Goal: Transaction & Acquisition: Purchase product/service

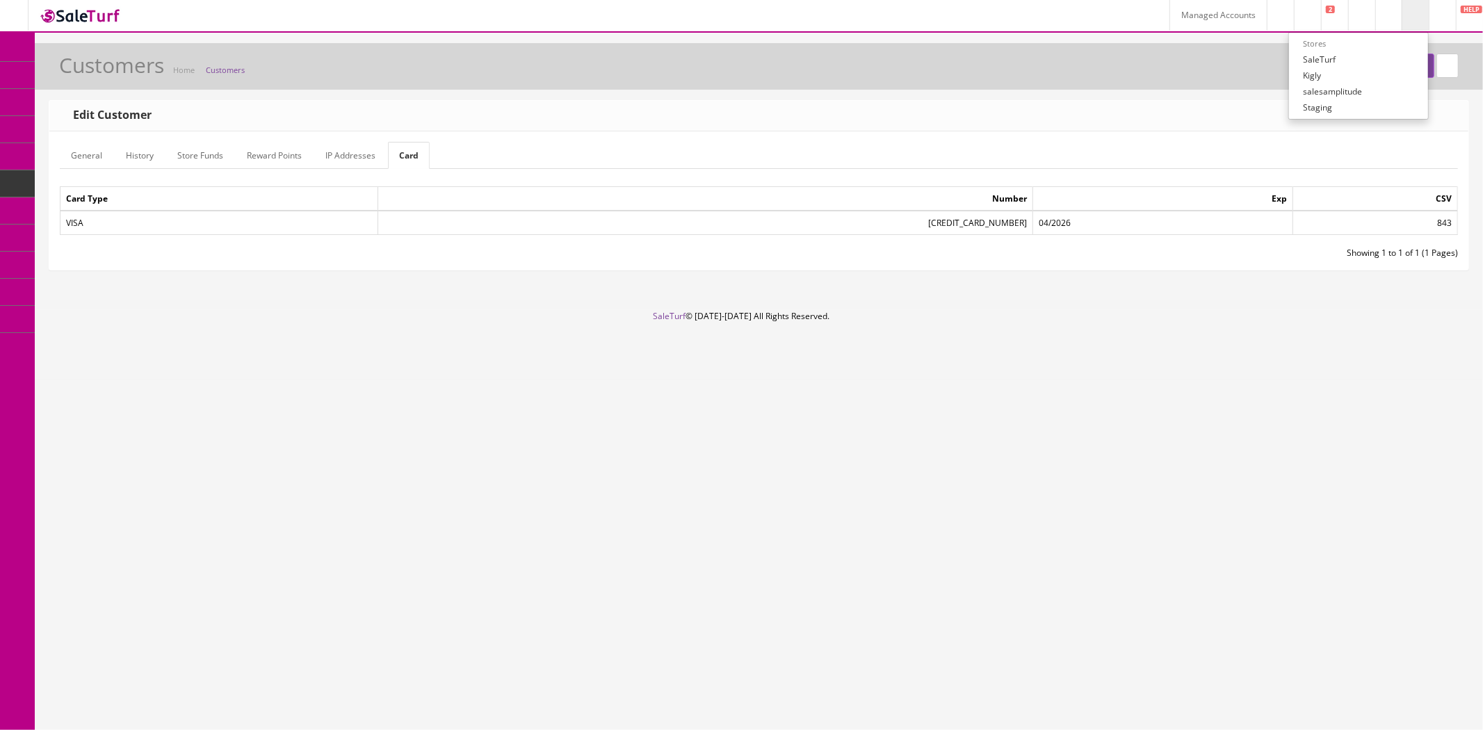
click at [1173, 29] on link "Managed Accounts" at bounding box center [1217, 15] width 97 height 31
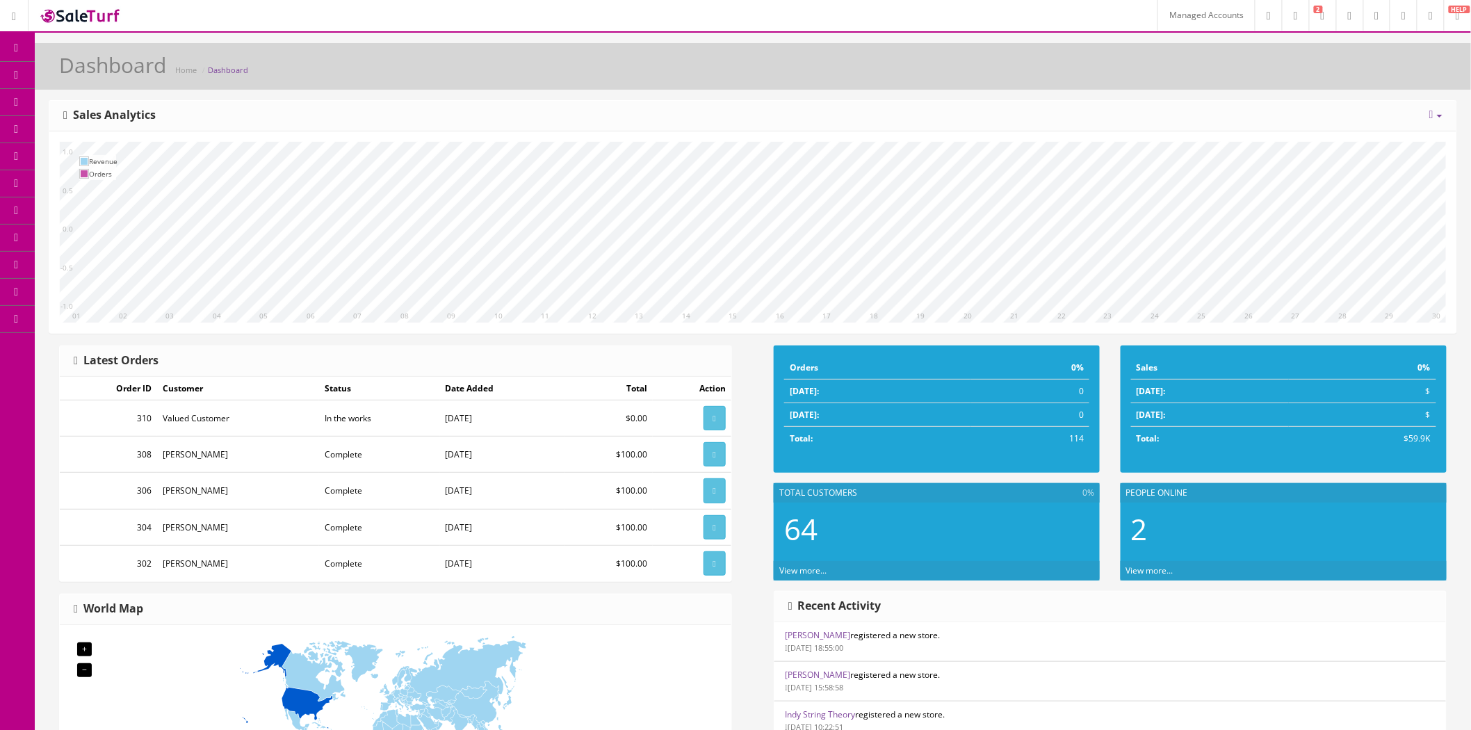
click at [1157, 11] on link "Managed Accounts" at bounding box center [1205, 15] width 97 height 31
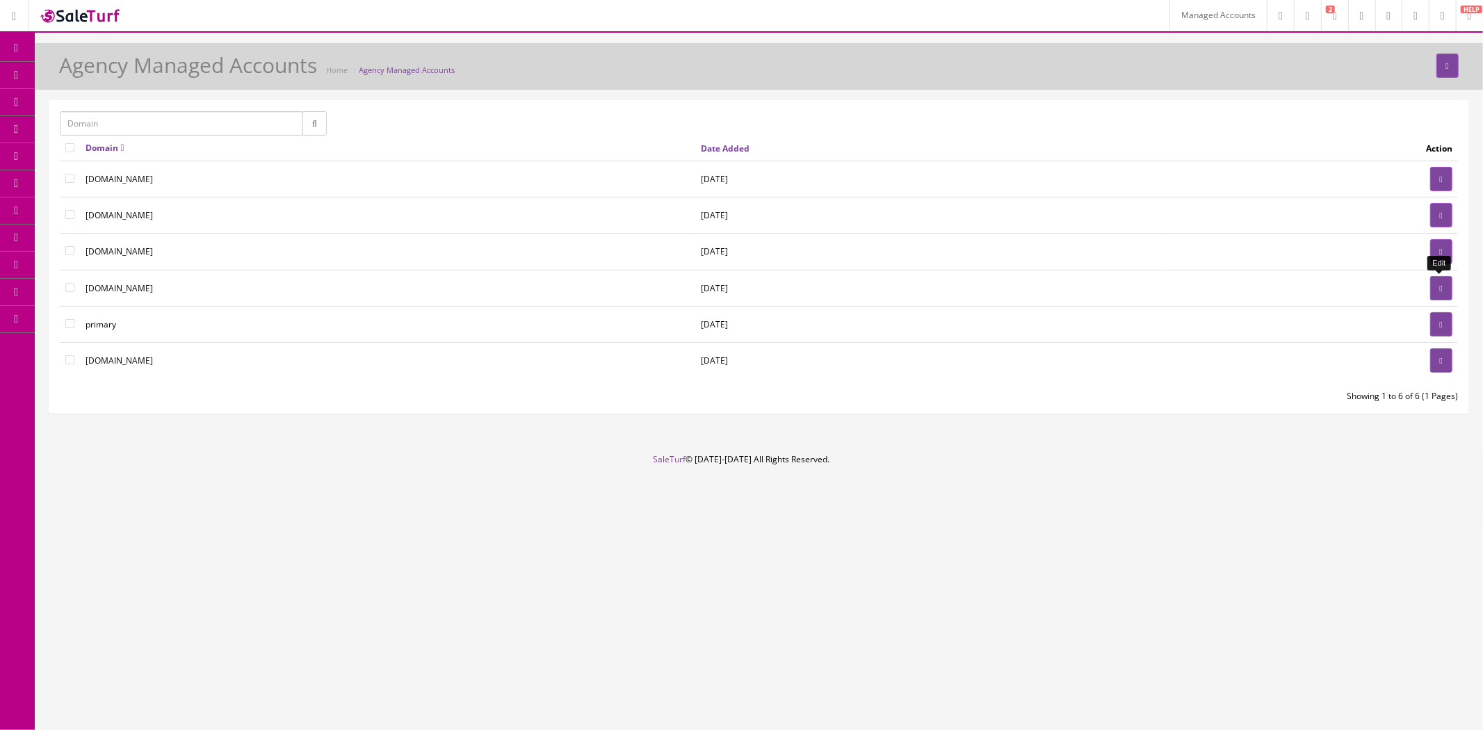
click at [1432, 294] on link at bounding box center [1441, 288] width 22 height 24
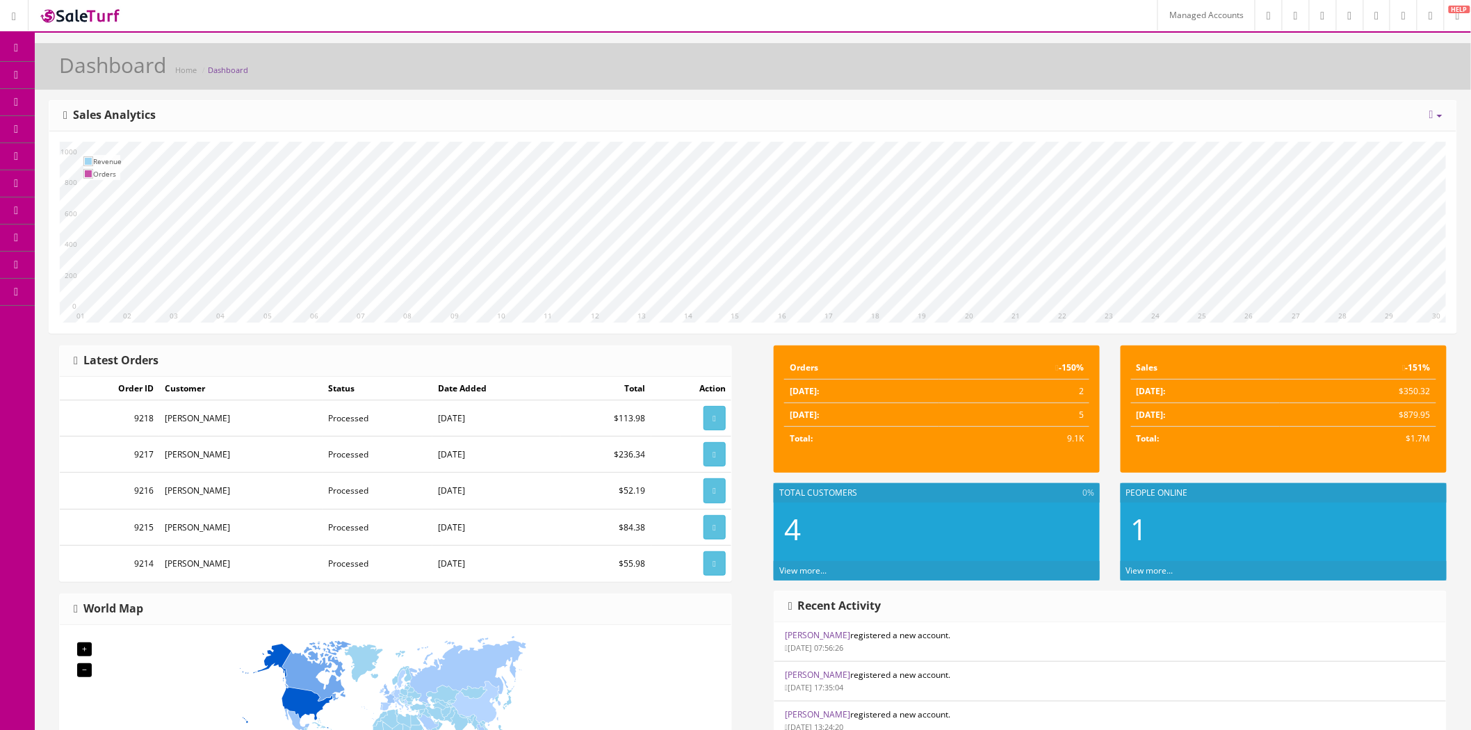
click at [1418, 19] on link at bounding box center [1430, 15] width 27 height 31
click at [1387, 60] on link "Billing" at bounding box center [1373, 59] width 139 height 16
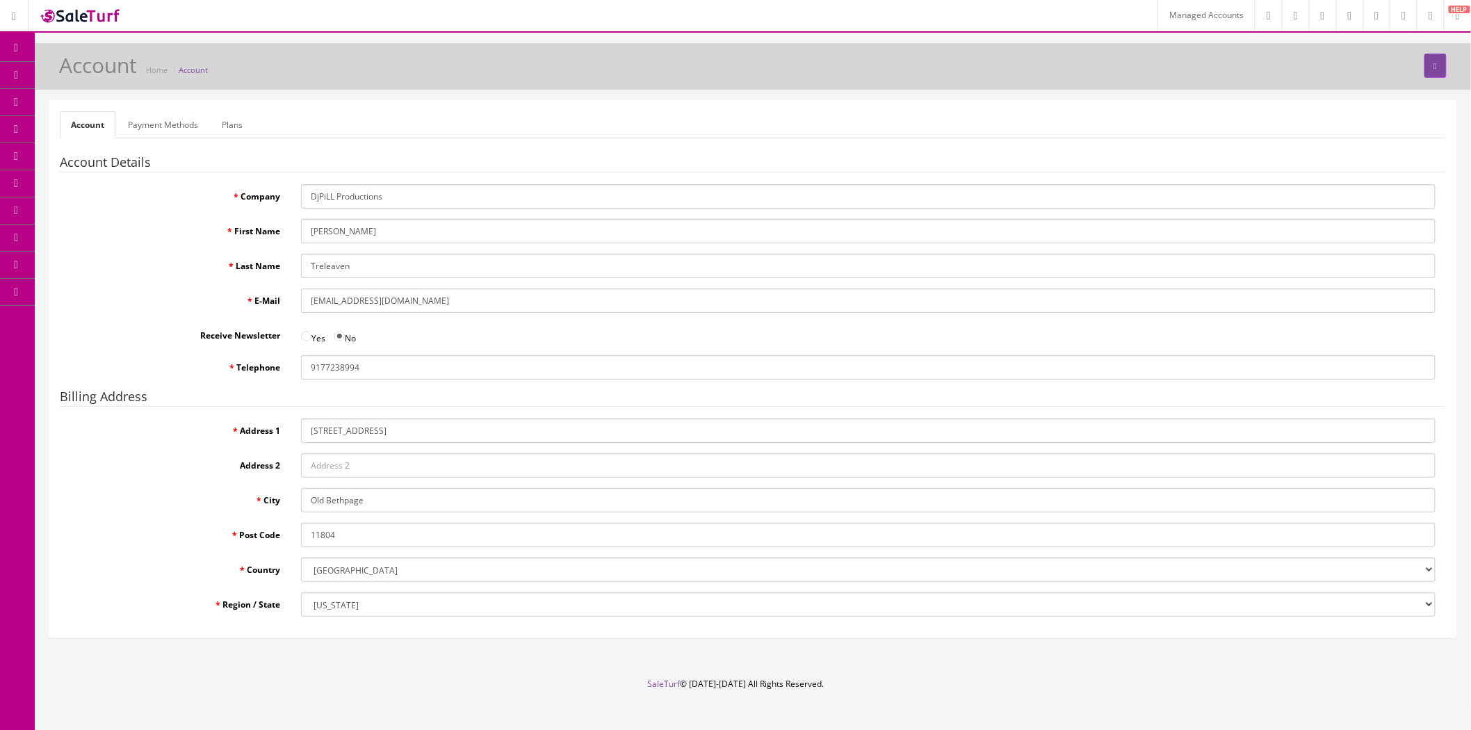
click at [174, 130] on link "Payment Methods" at bounding box center [163, 124] width 92 height 27
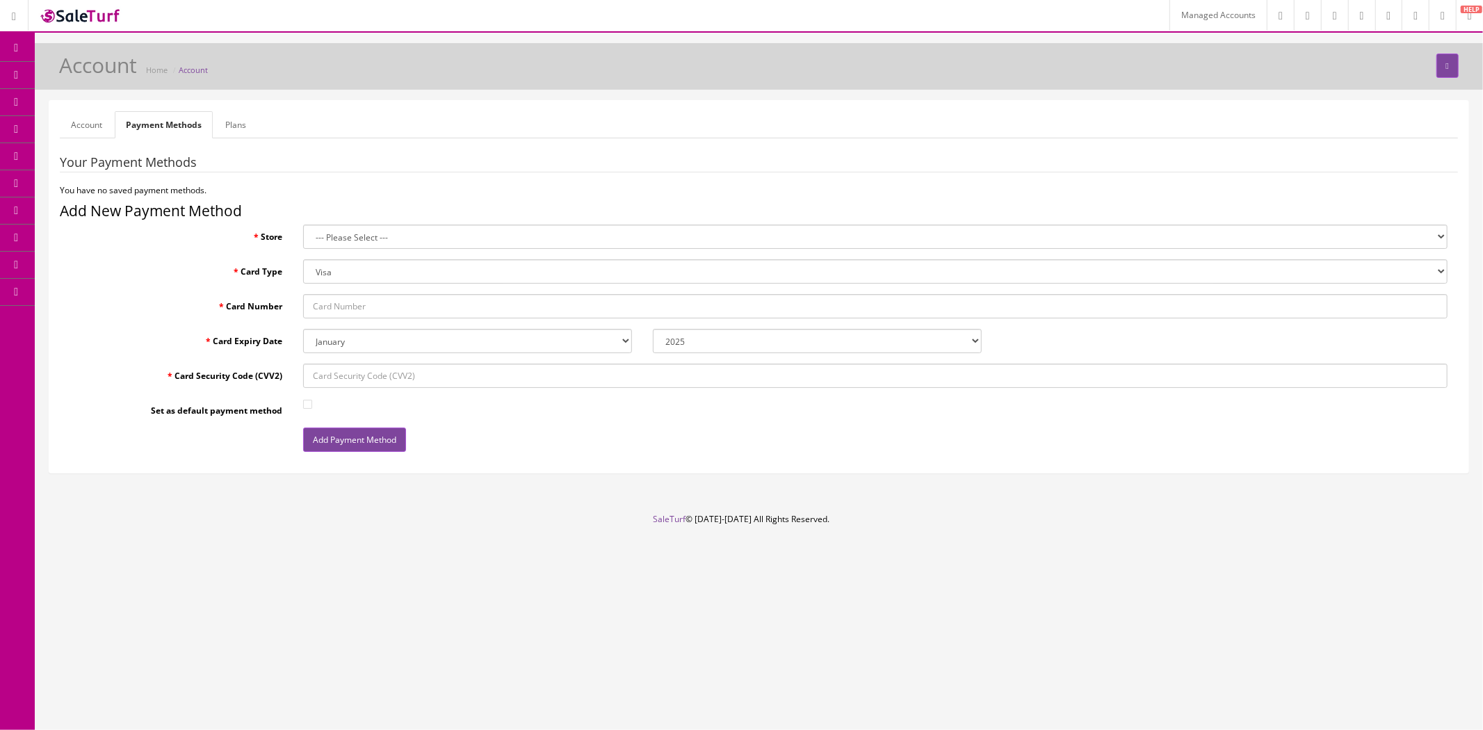
click at [380, 290] on fieldset "Your Payment Methods You have no saved payment methods. Add New Payment Method …" at bounding box center [759, 309] width 1398 height 307
click at [380, 300] on input "Card Number" at bounding box center [875, 306] width 1144 height 24
paste input "4246315313755447"
type input "4246315313755447"
click at [456, 343] on select "January February March April May June July August September October November De…" at bounding box center [467, 341] width 329 height 24
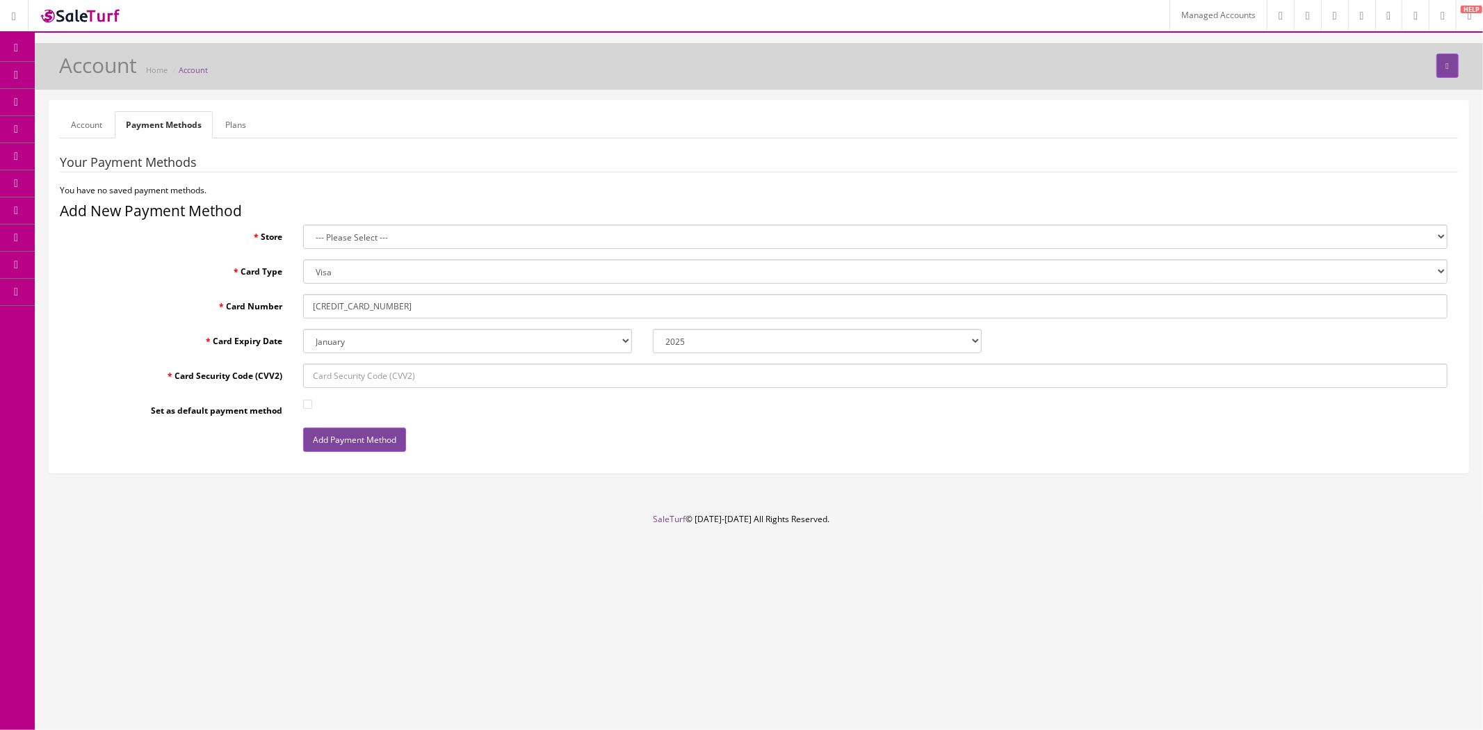
select select "12"
click at [303, 329] on select "January February March April May June July August September October November De…" at bounding box center [467, 341] width 329 height 24
click at [678, 339] on select "2025 2026 2027 2028 2029 2030 2031 2032 2033 2034 2035" at bounding box center [817, 341] width 329 height 24
select select "2027"
click at [653, 329] on select "2025 2026 2027 2028 2029 2030 2031 2032 2033 2034 2035" at bounding box center [817, 341] width 329 height 24
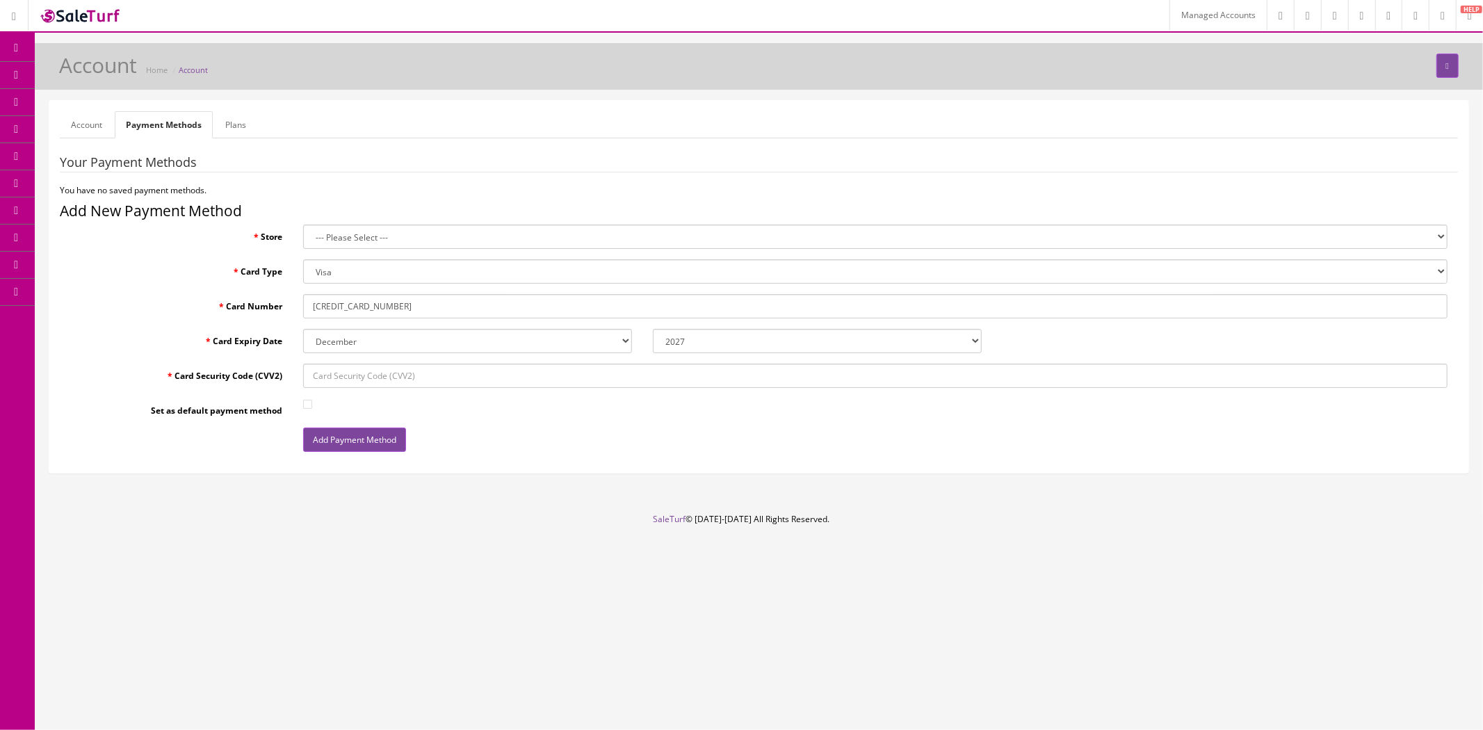
click at [580, 367] on input "Card Security Code (CVV2)" at bounding box center [875, 376] width 1144 height 24
paste input "653"
type input "653"
click at [303, 402] on input "Set as default payment method" at bounding box center [307, 404] width 9 height 9
checkbox input "true"
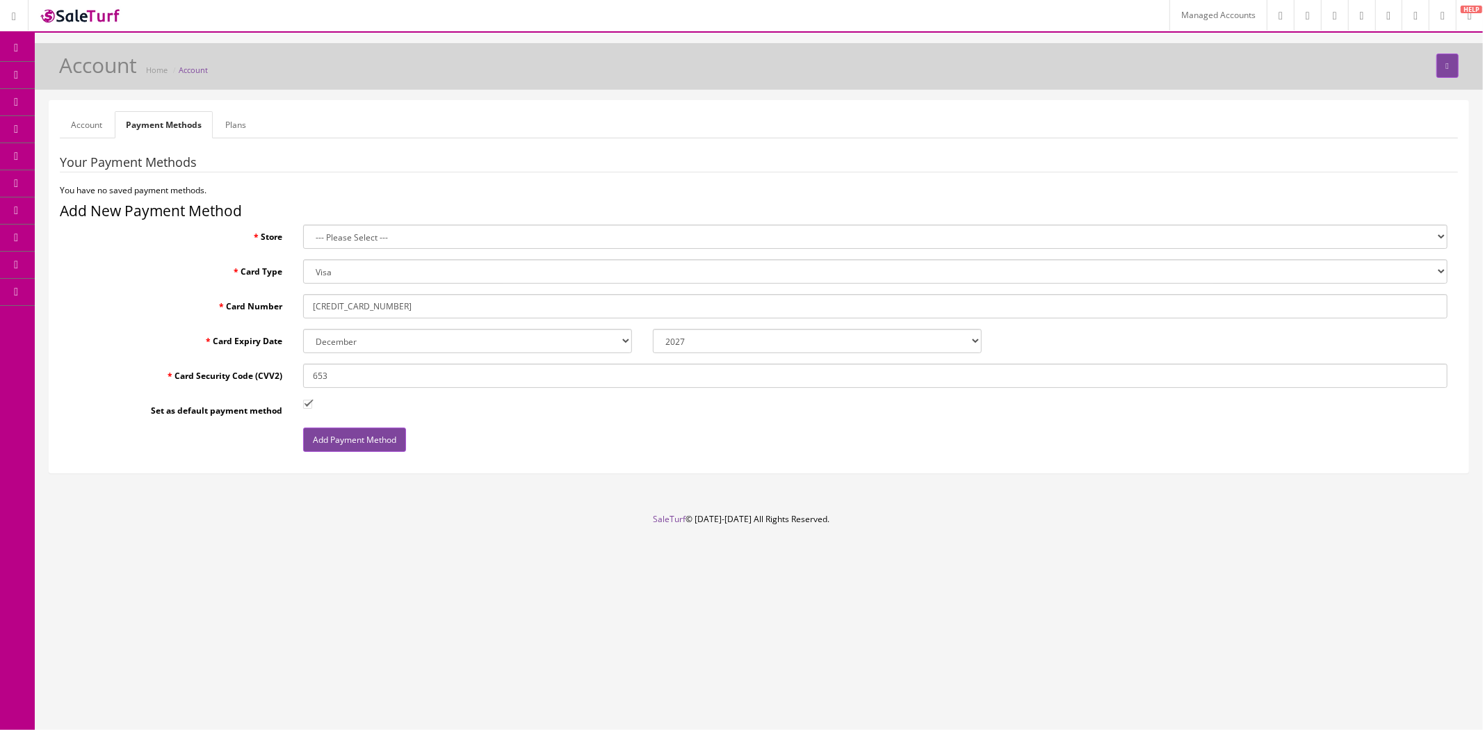
click at [344, 240] on select "--- Please Select --- DjPiLL Productions (Default) DjPiLL Outlet" at bounding box center [875, 237] width 1144 height 24
select select "0"
click at [303, 225] on select "--- Please Select --- DjPiLL Productions (Default) DjPiLL Outlet" at bounding box center [875, 237] width 1144 height 24
click at [371, 443] on button "Add Payment Method" at bounding box center [354, 440] width 103 height 24
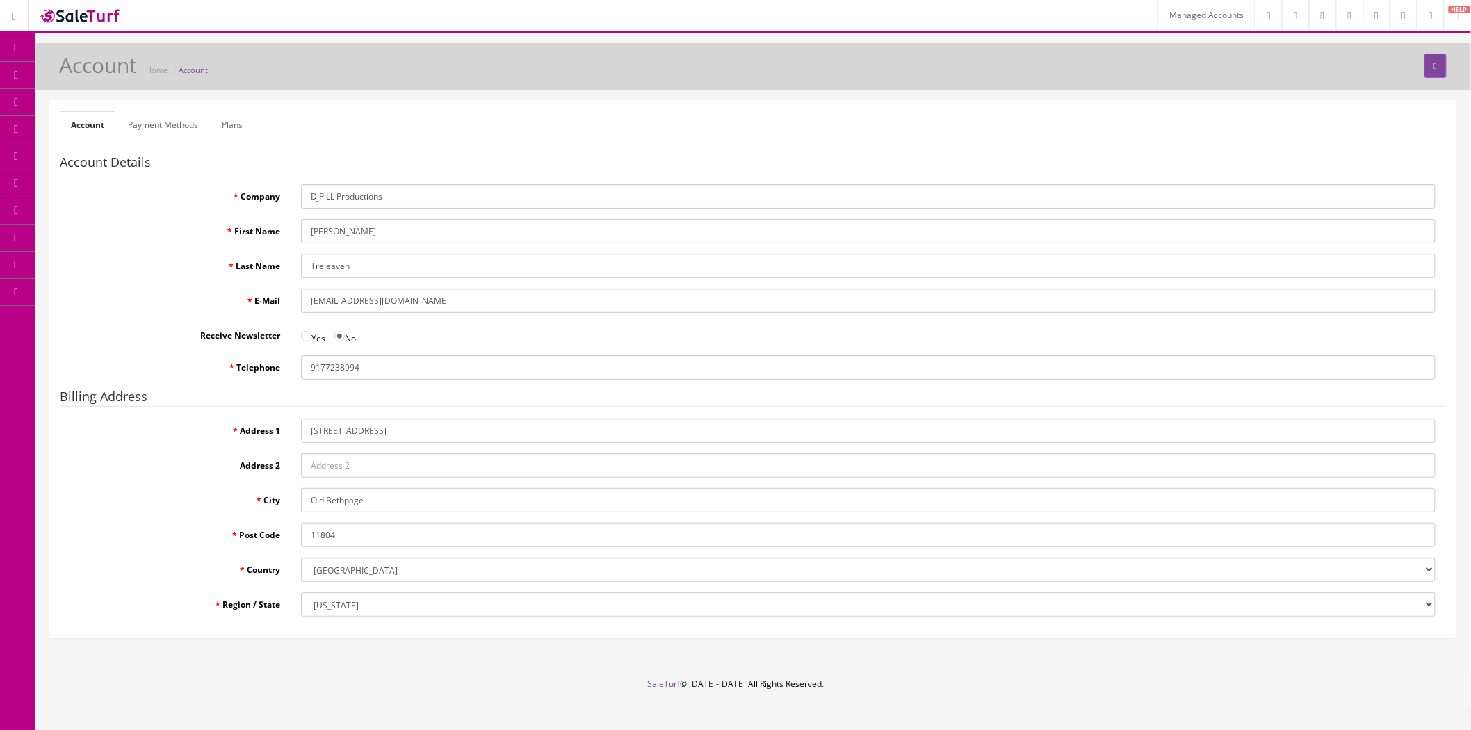
click at [163, 126] on link "Payment Methods" at bounding box center [163, 124] width 92 height 27
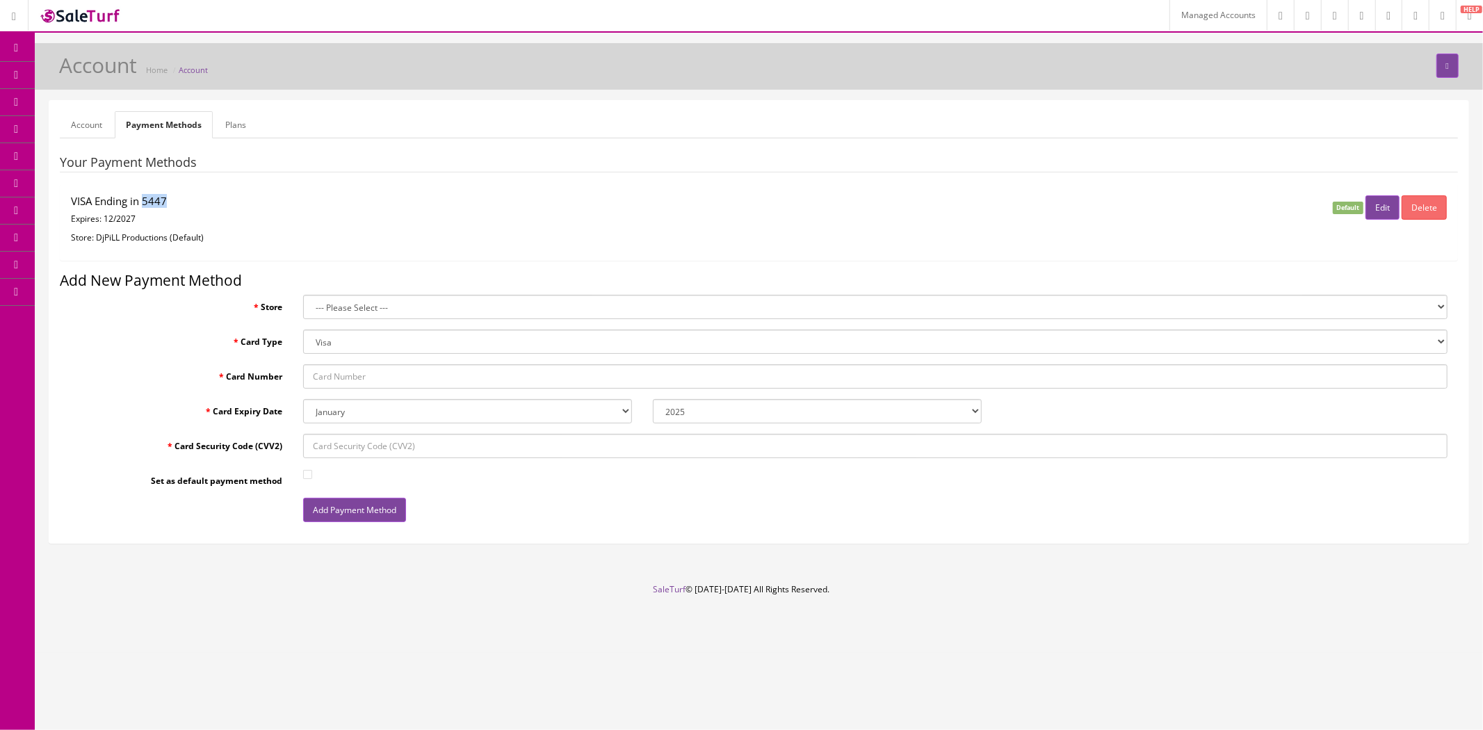
drag, startPoint x: 165, startPoint y: 199, endPoint x: 144, endPoint y: 202, distance: 21.7
click at [144, 202] on h4 "VISA Ending in 5447" at bounding box center [526, 201] width 910 height 12
click at [209, 233] on p "Store: DjPiLL Productions (Default)" at bounding box center [526, 237] width 910 height 13
click at [238, 133] on link "Plans" at bounding box center [235, 124] width 43 height 27
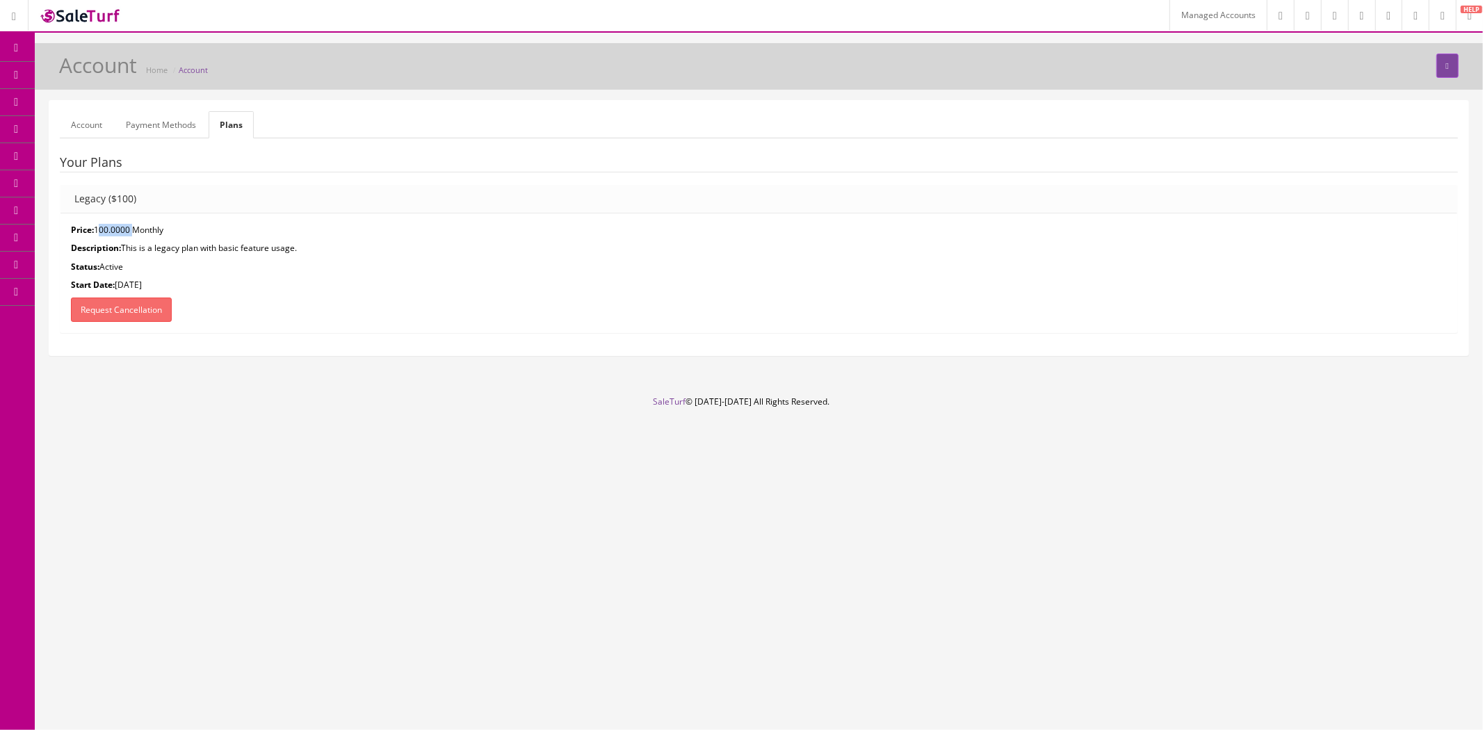
drag, startPoint x: 97, startPoint y: 228, endPoint x: 129, endPoint y: 228, distance: 32.0
click at [129, 228] on p "Price: 100.0000 Monthly" at bounding box center [759, 230] width 1376 height 13
click at [89, 127] on link "Account" at bounding box center [87, 124] width 54 height 27
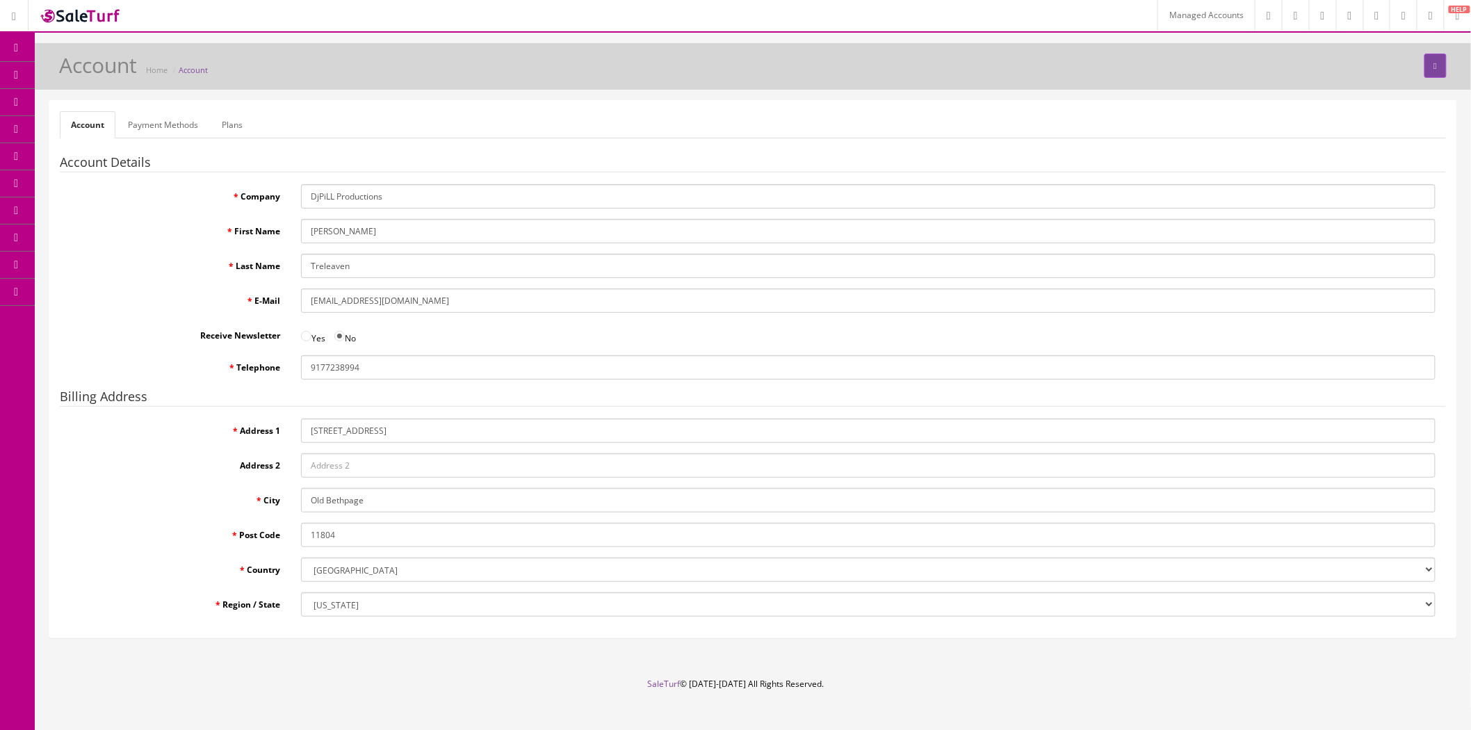
click at [165, 127] on link "Payment Methods" at bounding box center [163, 124] width 92 height 27
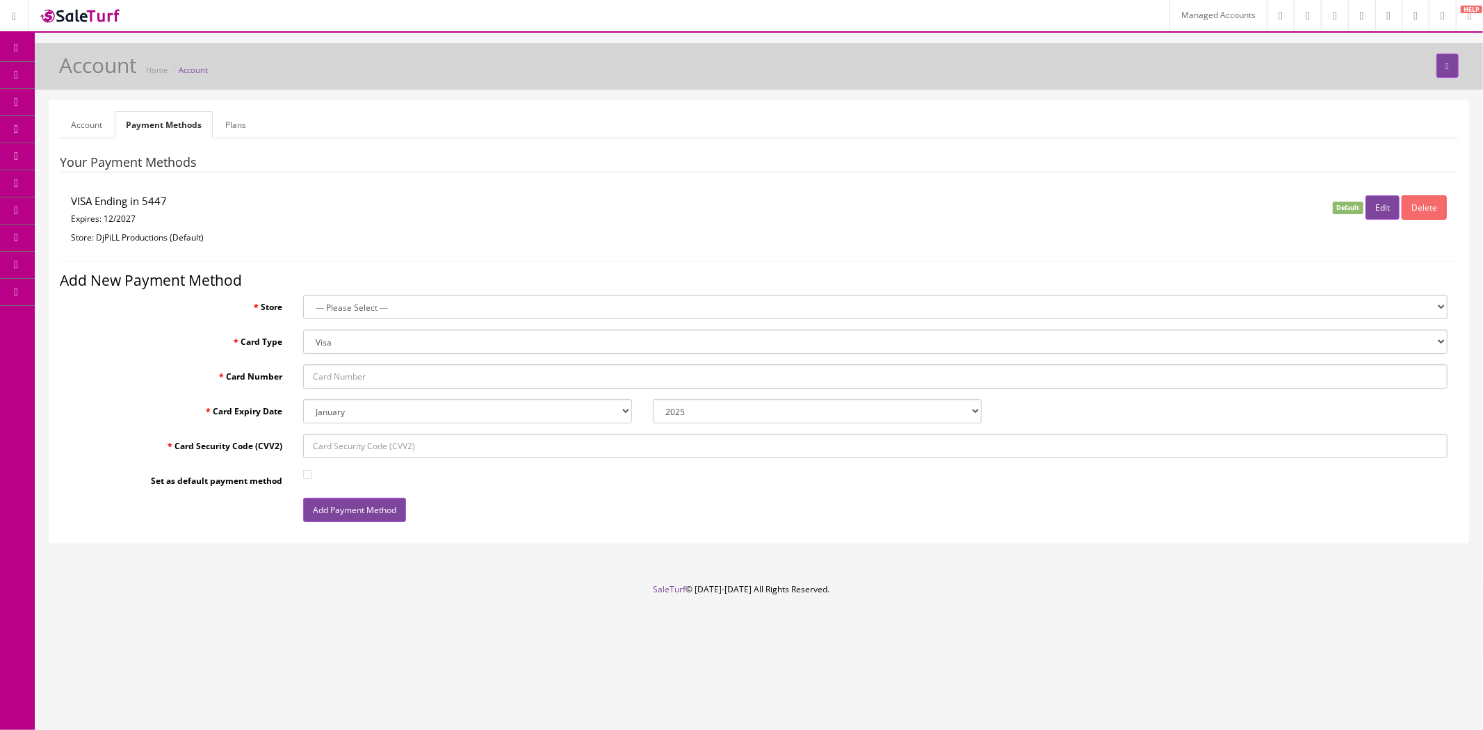
click at [234, 124] on link "Plans" at bounding box center [235, 124] width 43 height 27
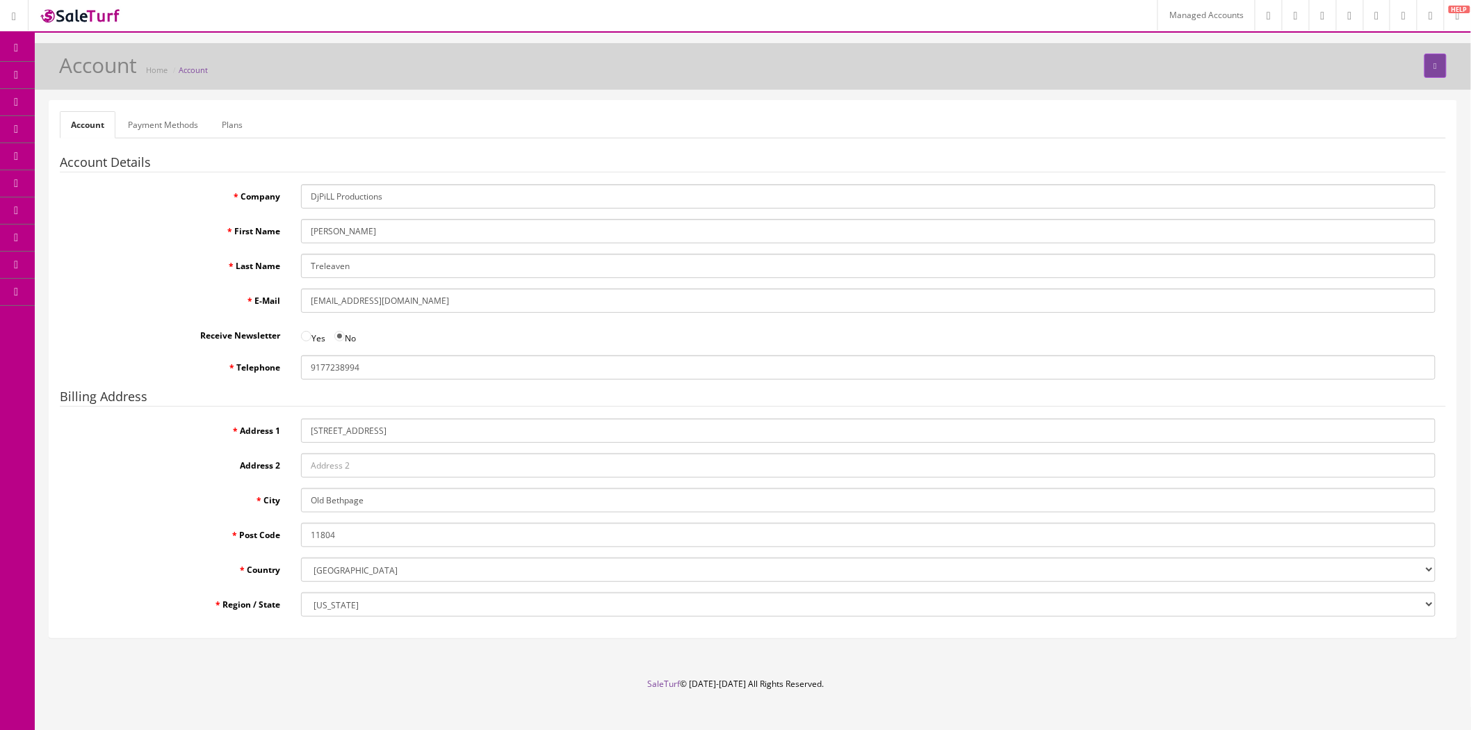
click at [1157, 24] on link "Managed Accounts" at bounding box center [1205, 15] width 97 height 31
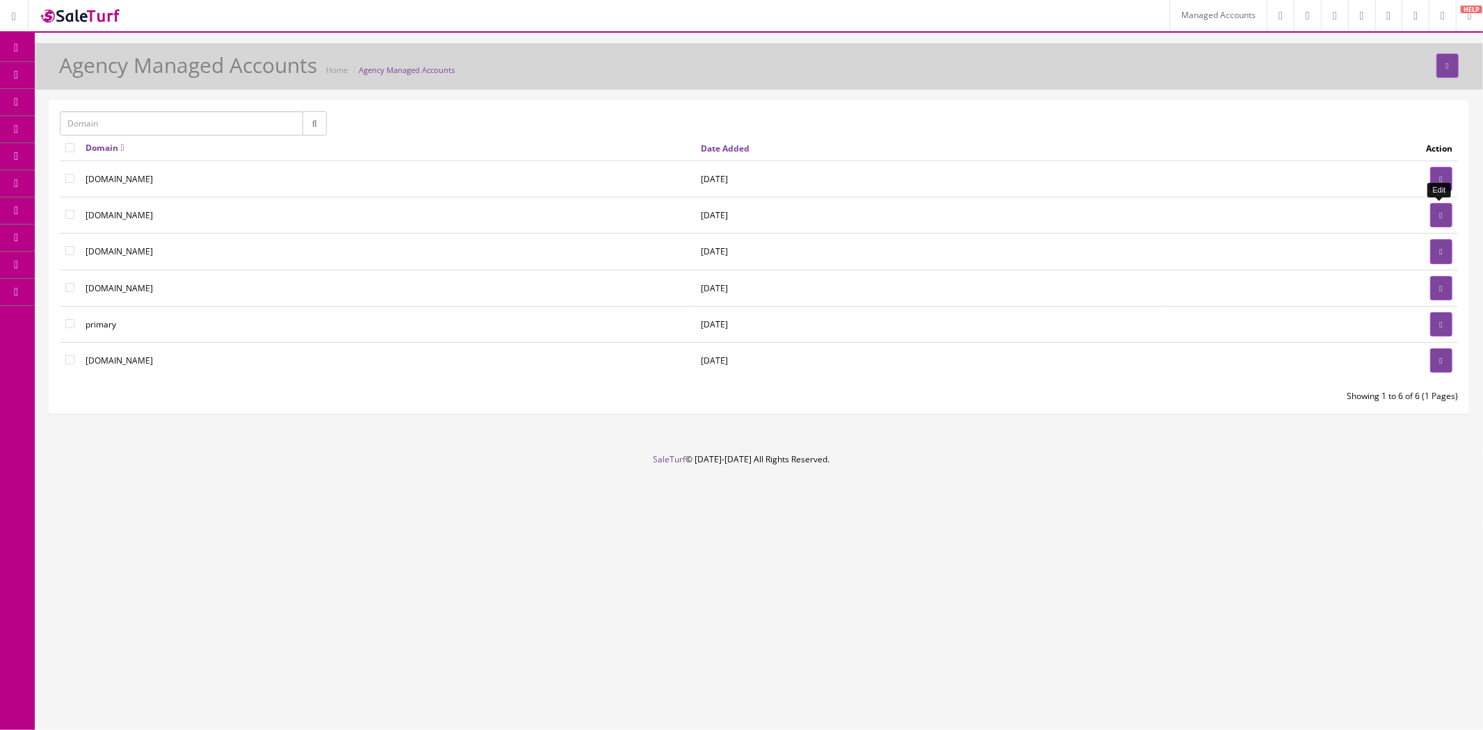
click at [1432, 216] on link at bounding box center [1441, 215] width 22 height 24
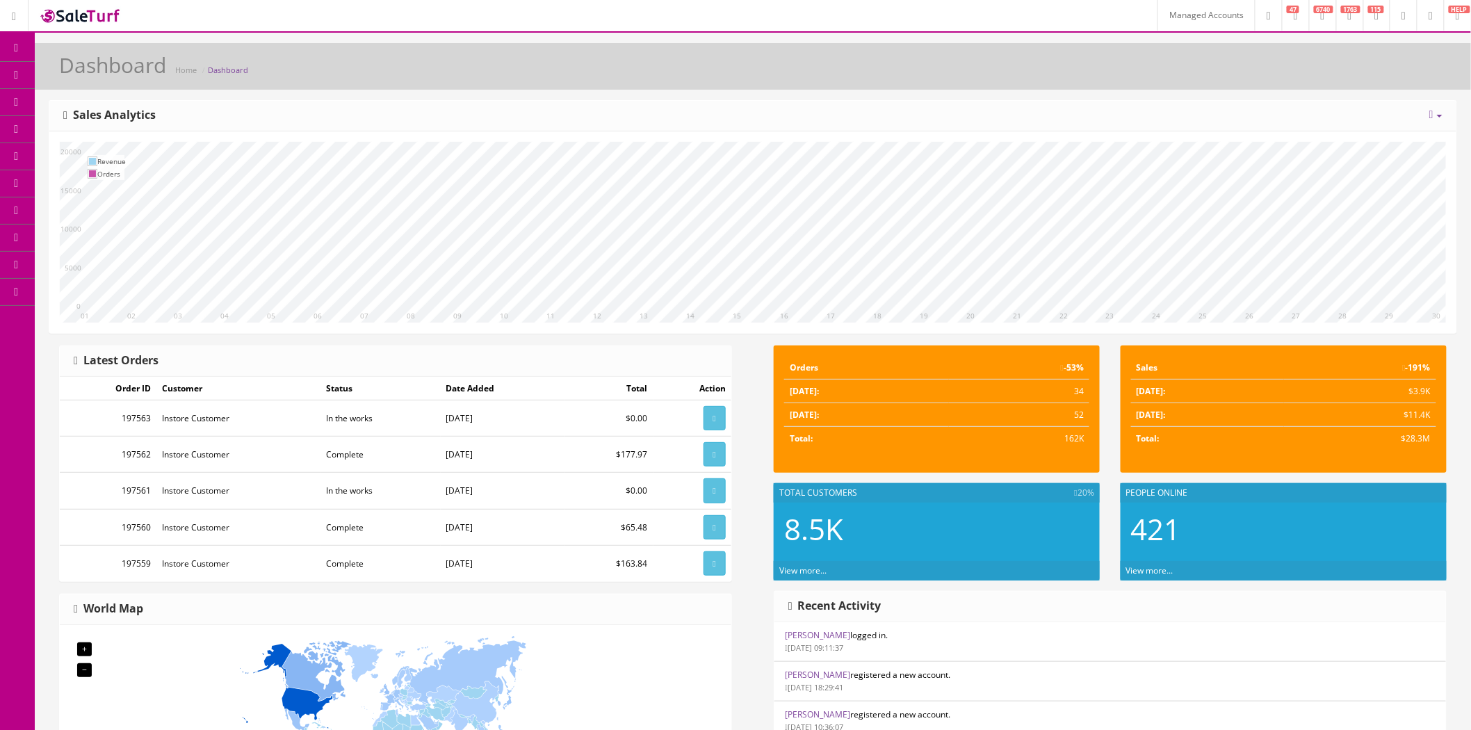
click at [1428, 19] on icon at bounding box center [1430, 16] width 4 height 8
click at [1396, 58] on link "Billing" at bounding box center [1373, 59] width 139 height 16
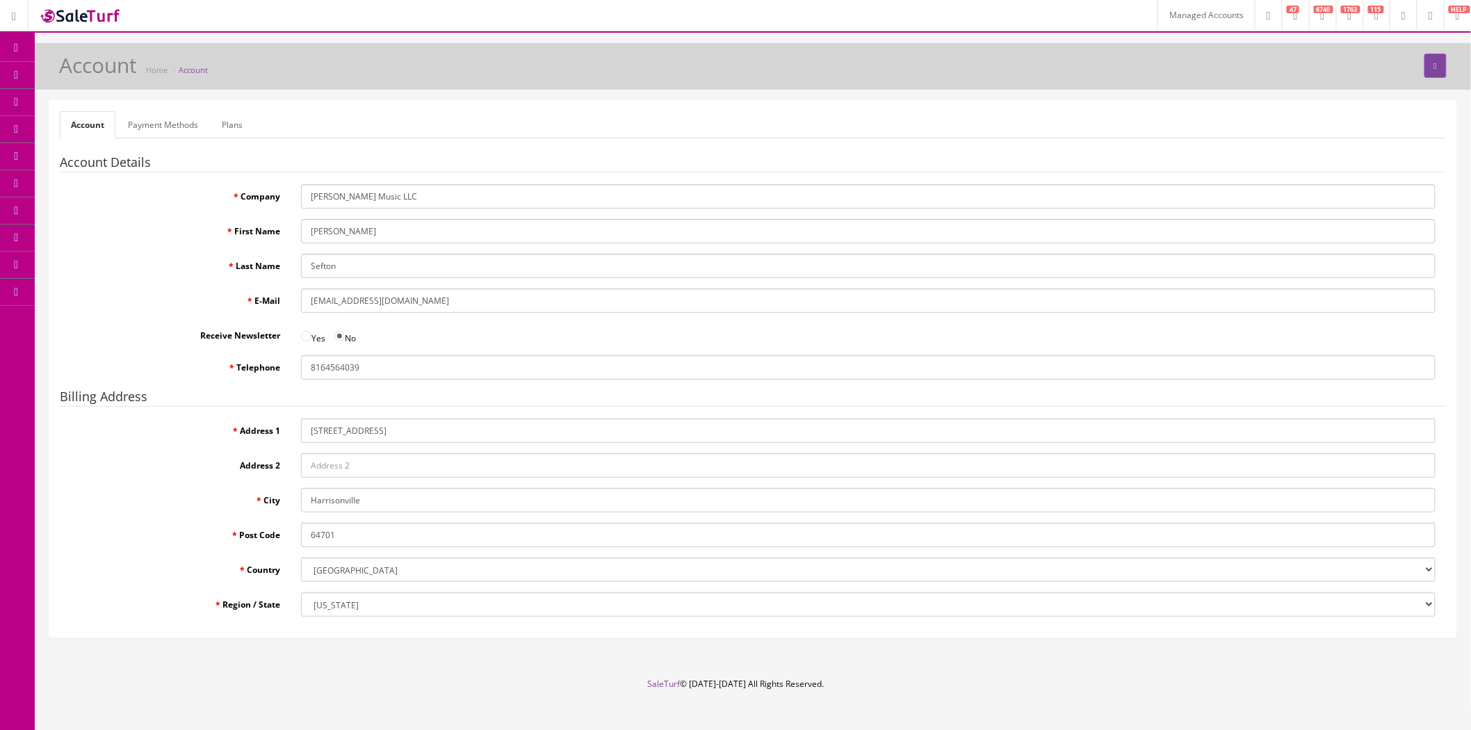
click at [178, 124] on link "Payment Methods" at bounding box center [163, 124] width 92 height 27
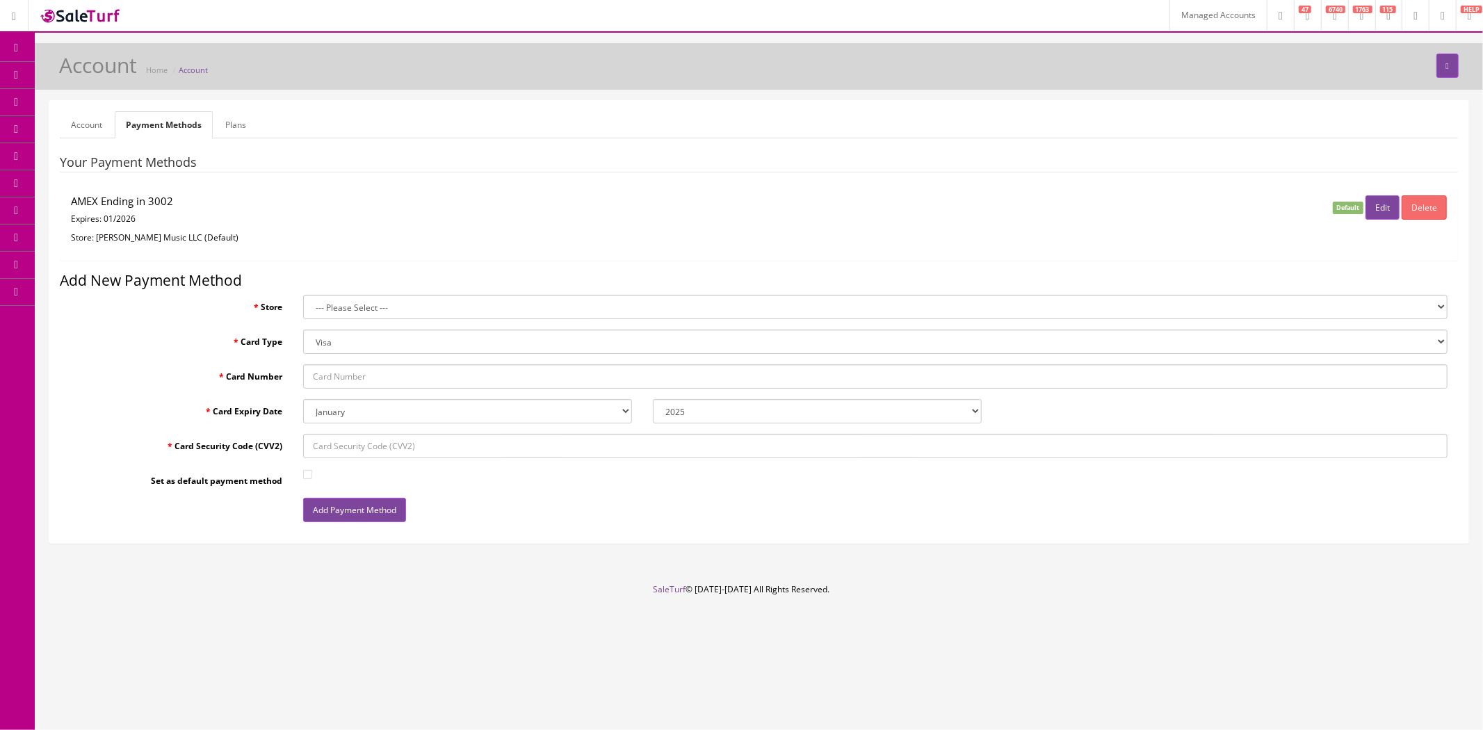
click at [239, 119] on link "Plans" at bounding box center [235, 124] width 43 height 27
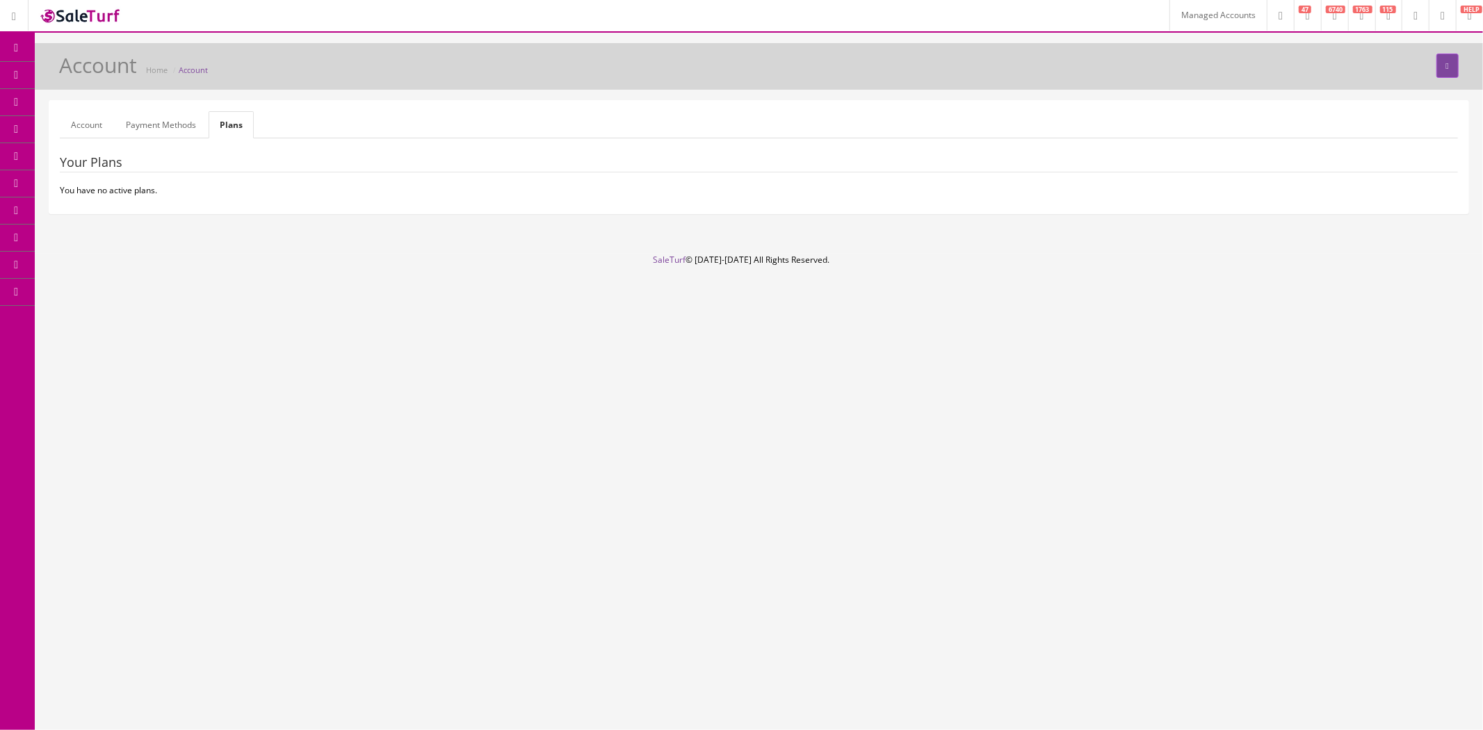
click at [184, 122] on link "Payment Methods" at bounding box center [161, 124] width 92 height 27
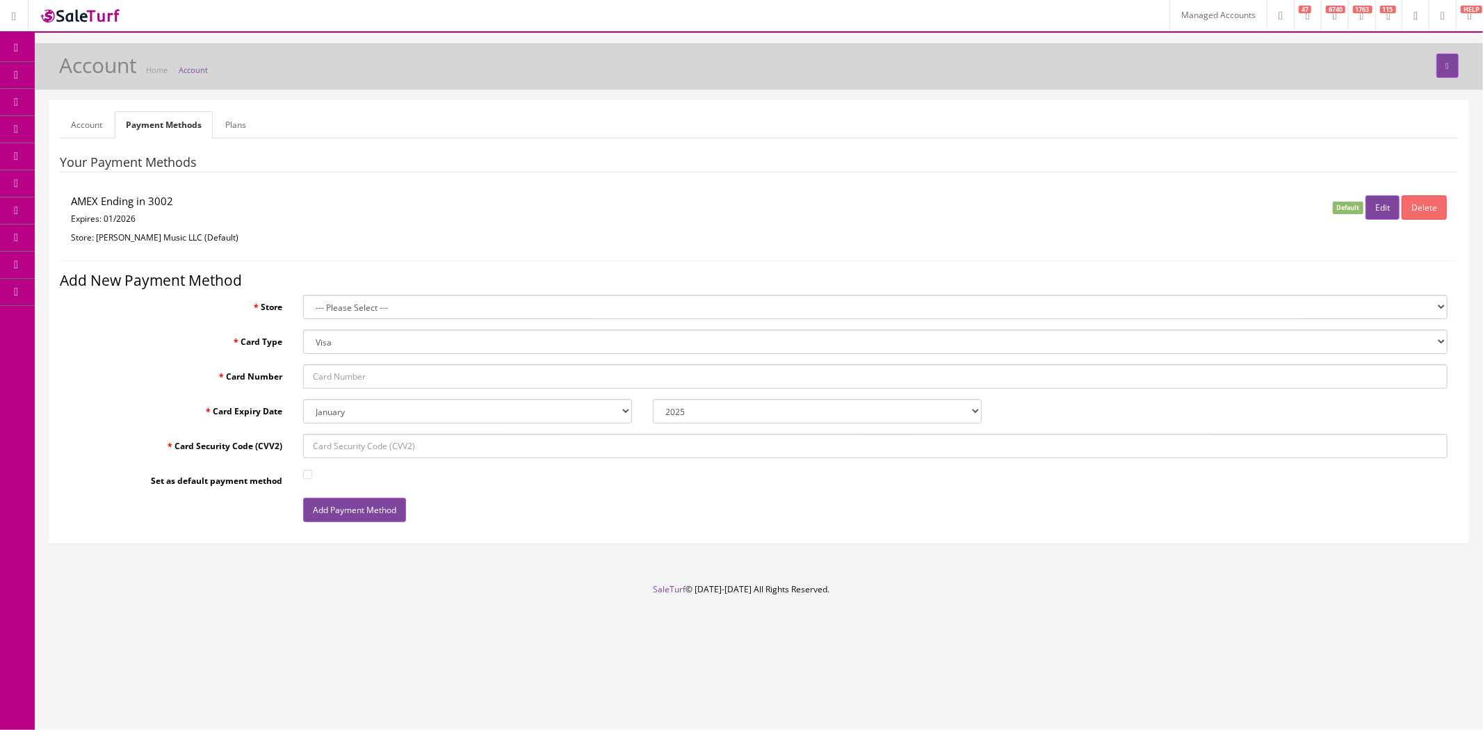
click at [232, 119] on link "Plans" at bounding box center [235, 124] width 43 height 27
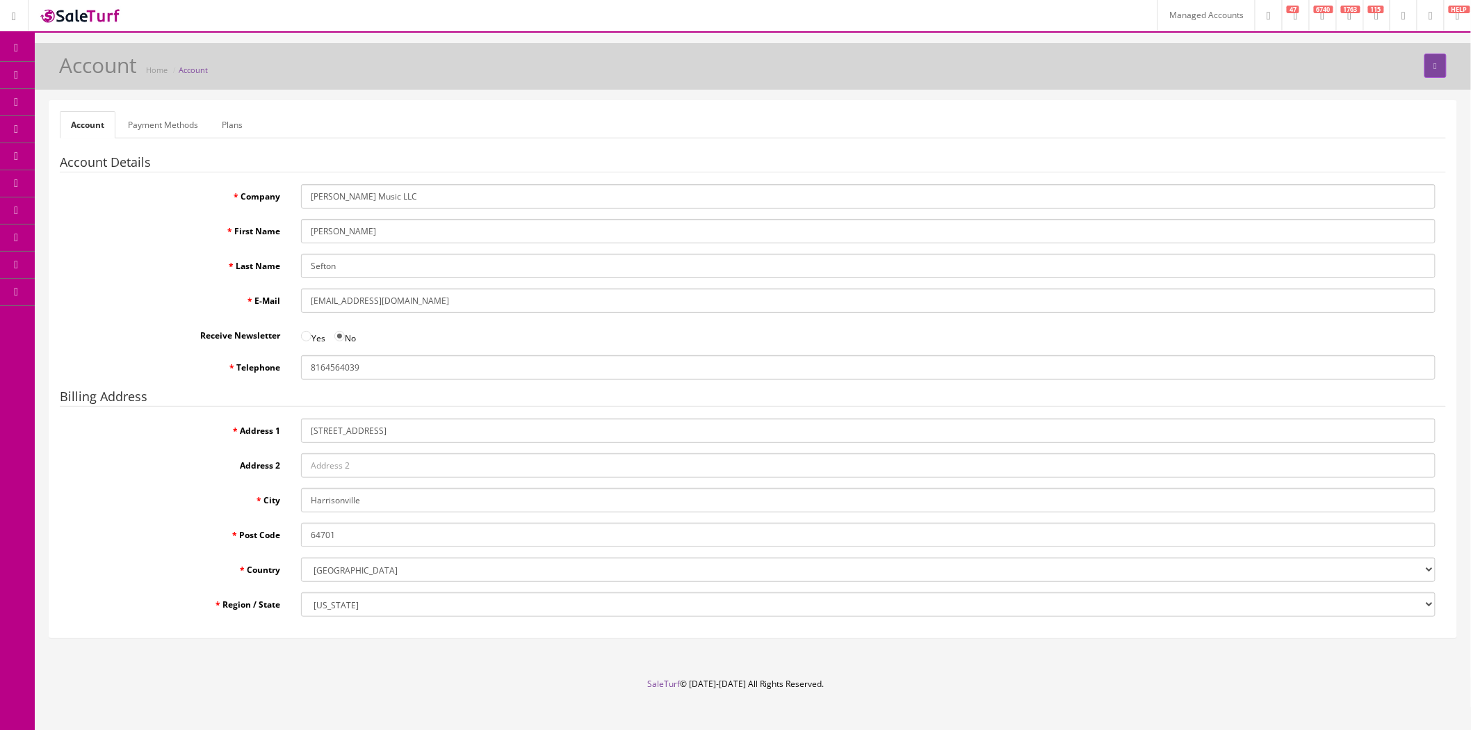
click at [148, 120] on link "Payment Methods" at bounding box center [163, 124] width 92 height 27
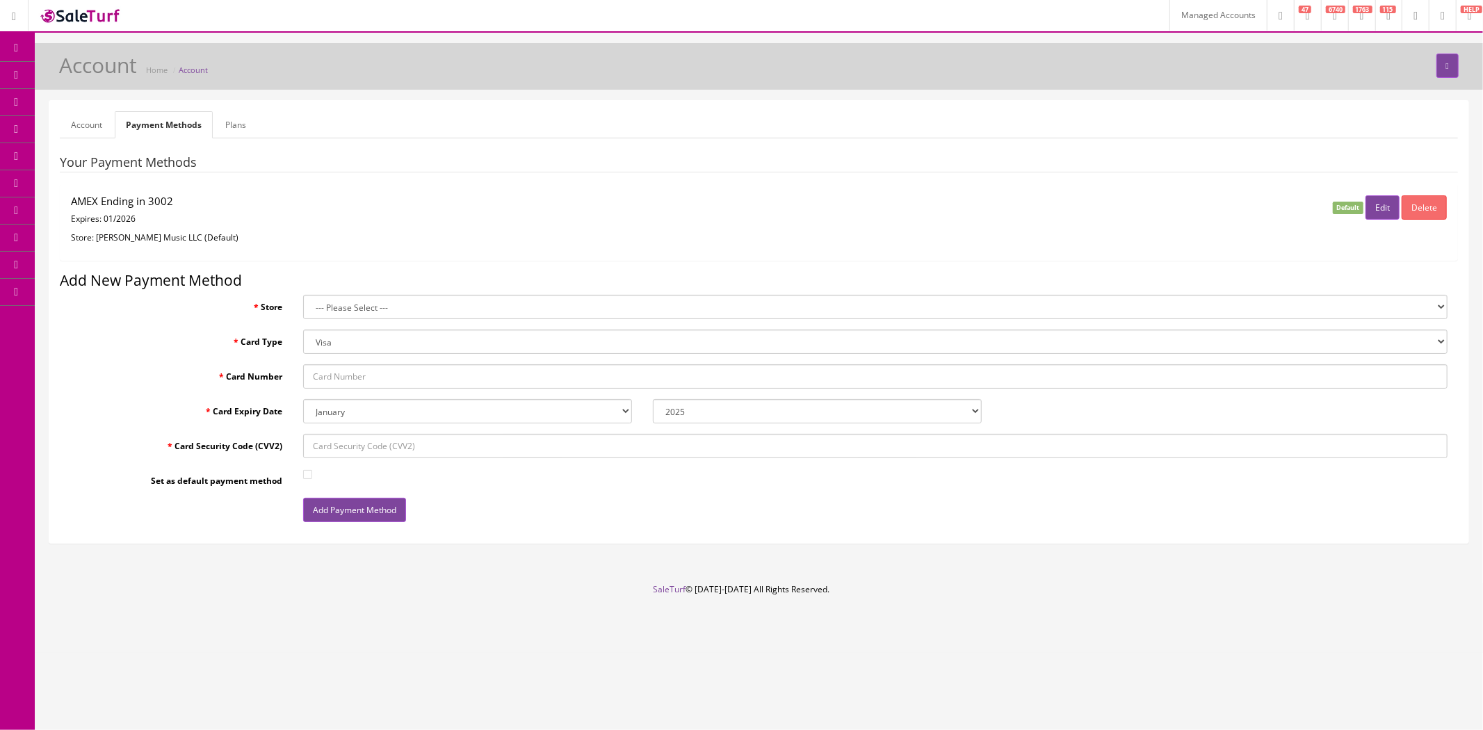
click at [219, 122] on link "Plans" at bounding box center [235, 124] width 43 height 27
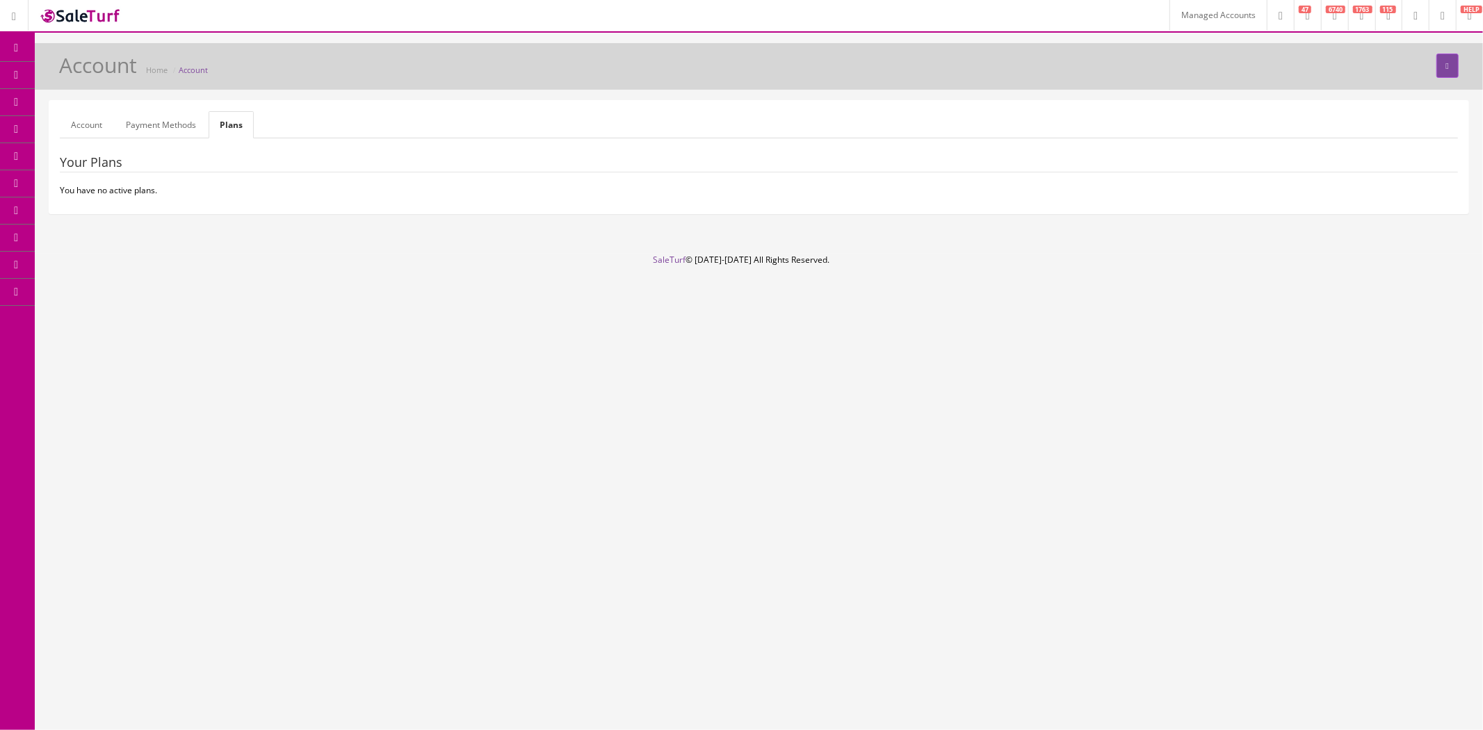
click at [143, 121] on link "Payment Methods" at bounding box center [161, 124] width 92 height 27
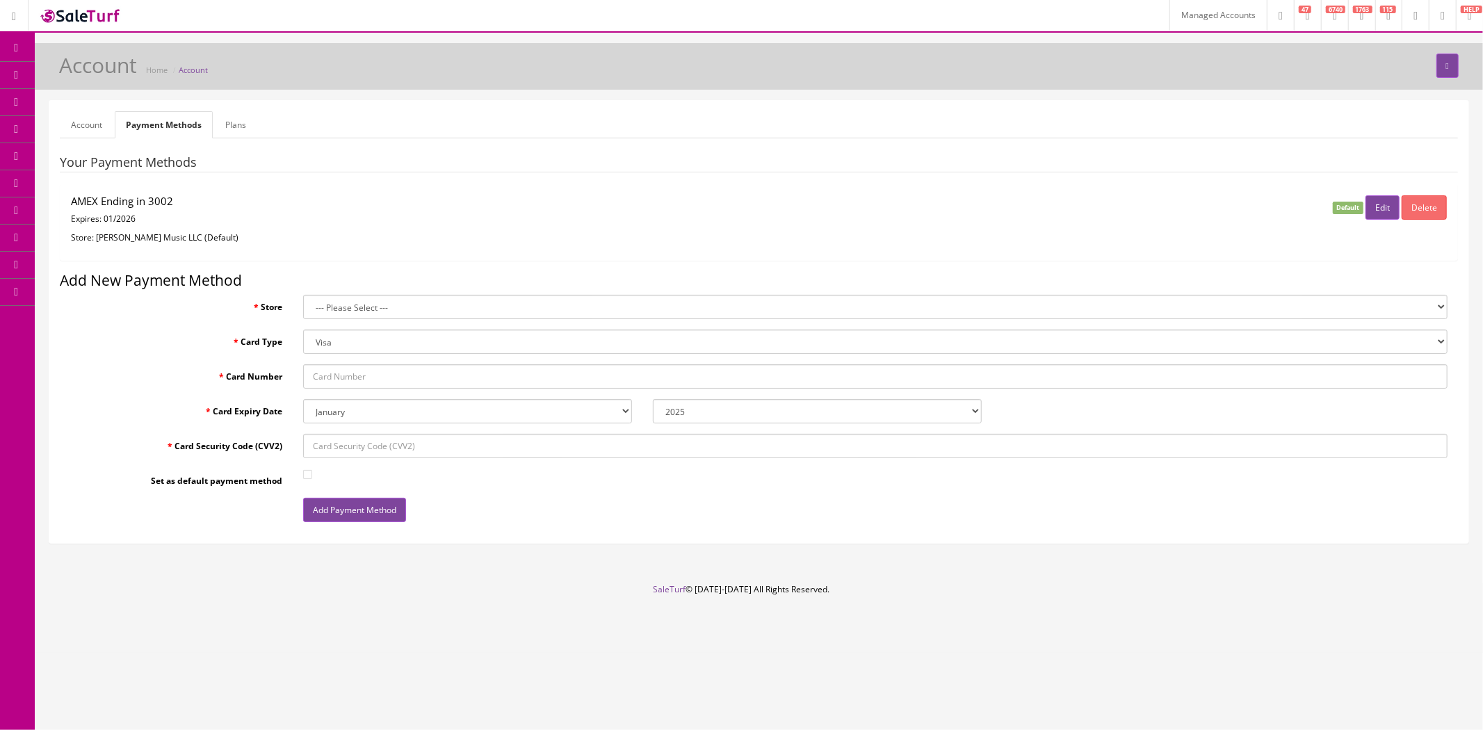
click at [1169, 15] on link "Managed Accounts" at bounding box center [1217, 15] width 97 height 31
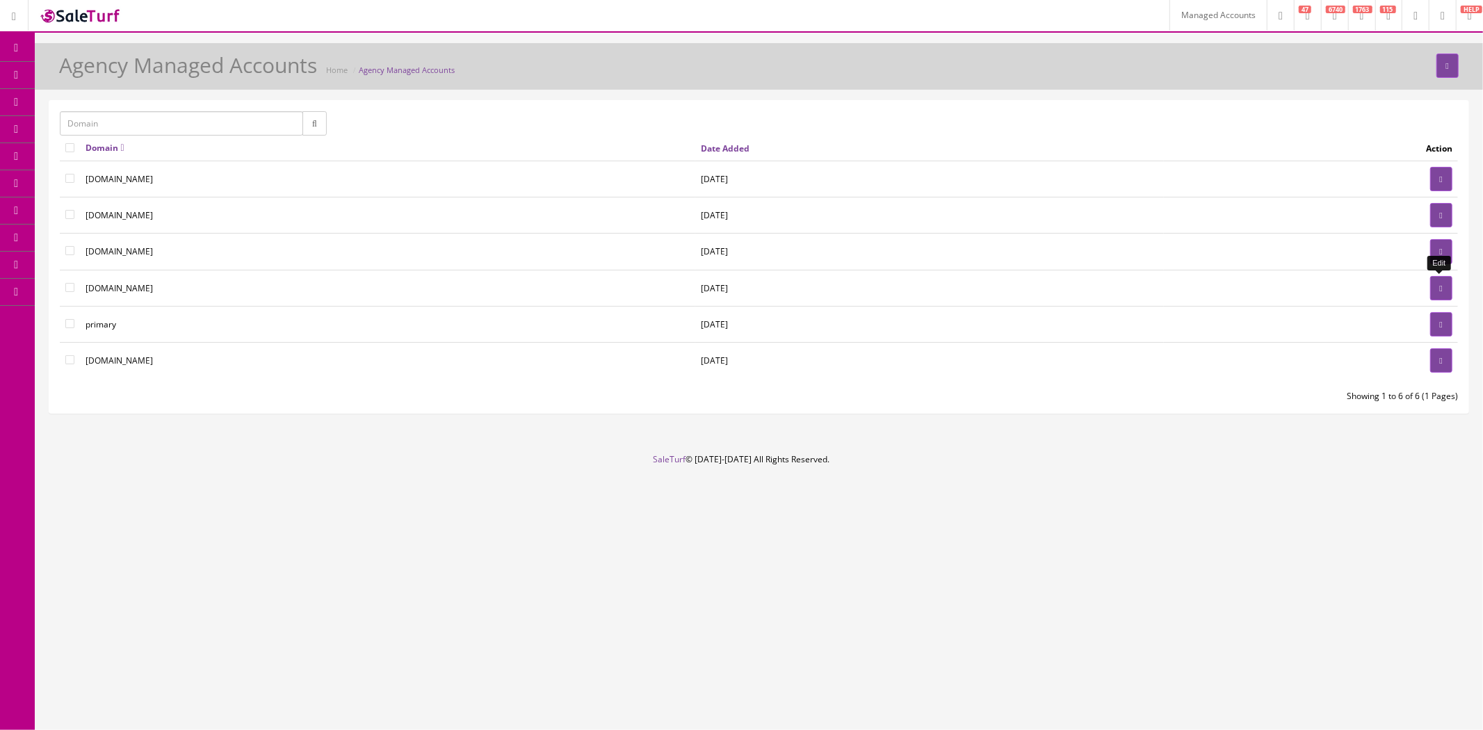
click at [1447, 286] on link at bounding box center [1441, 288] width 22 height 24
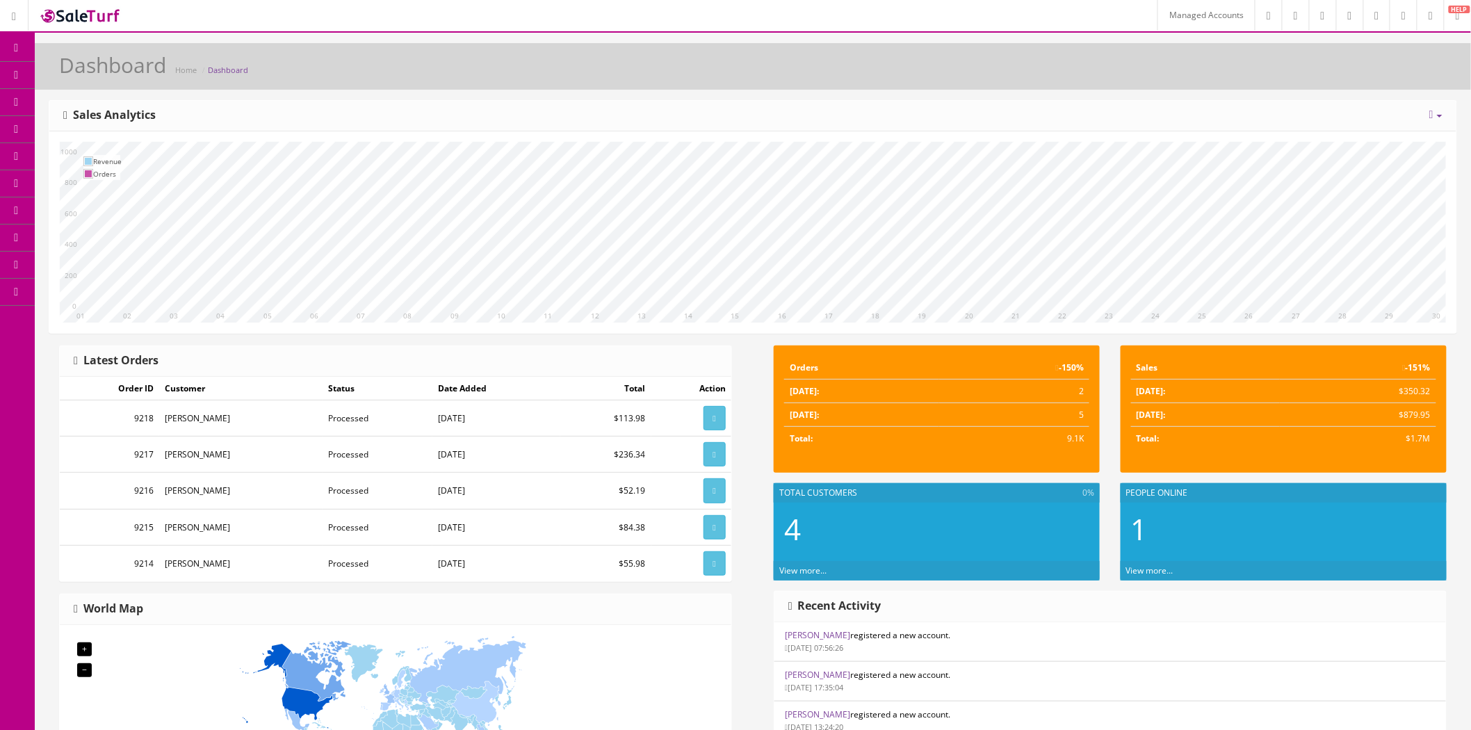
click at [1422, 17] on link at bounding box center [1430, 15] width 27 height 31
click at [1386, 65] on link "Billing" at bounding box center [1373, 59] width 139 height 16
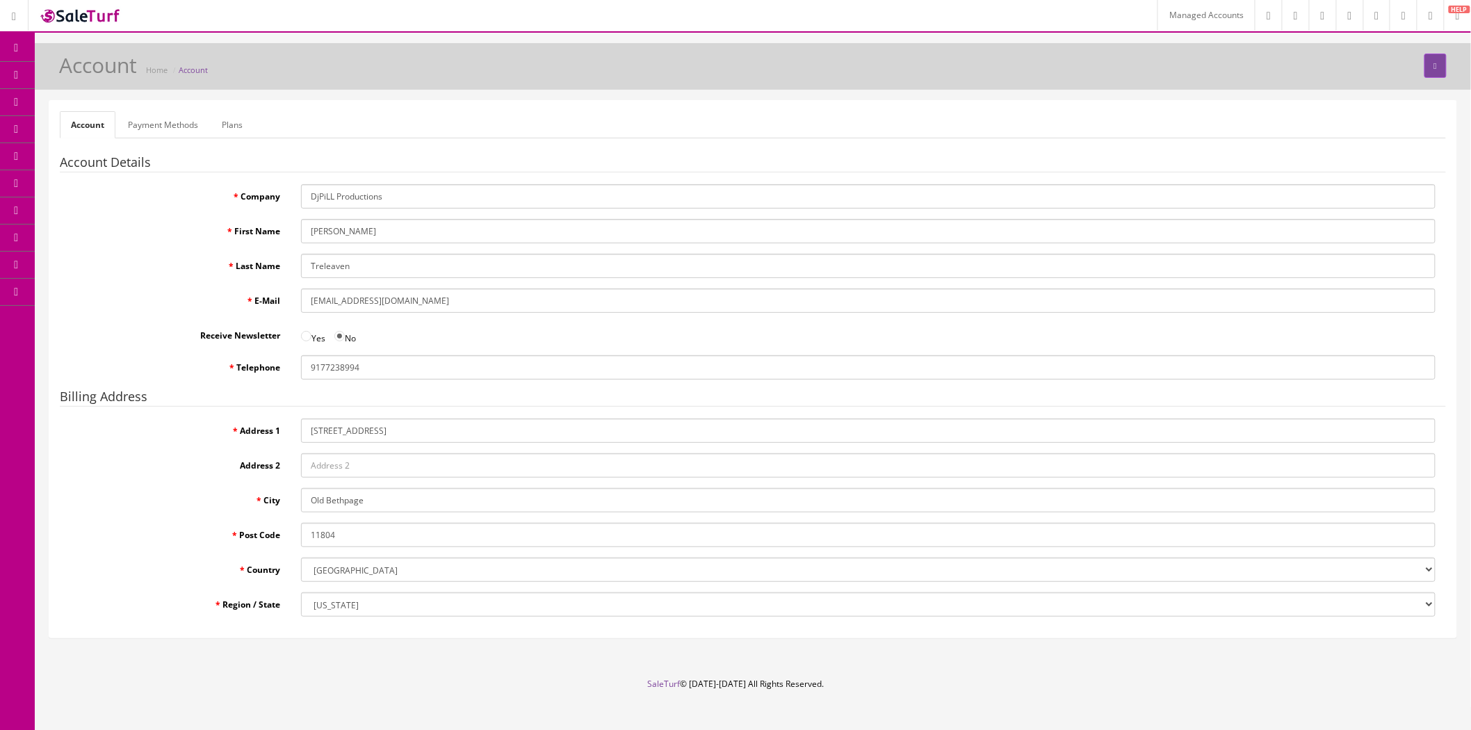
click at [163, 101] on div "Account Payment Methods Plans Account Details Company DjPiLL Productions First …" at bounding box center [752, 369] width 1407 height 537
click at [160, 117] on link "Payment Methods" at bounding box center [163, 124] width 92 height 27
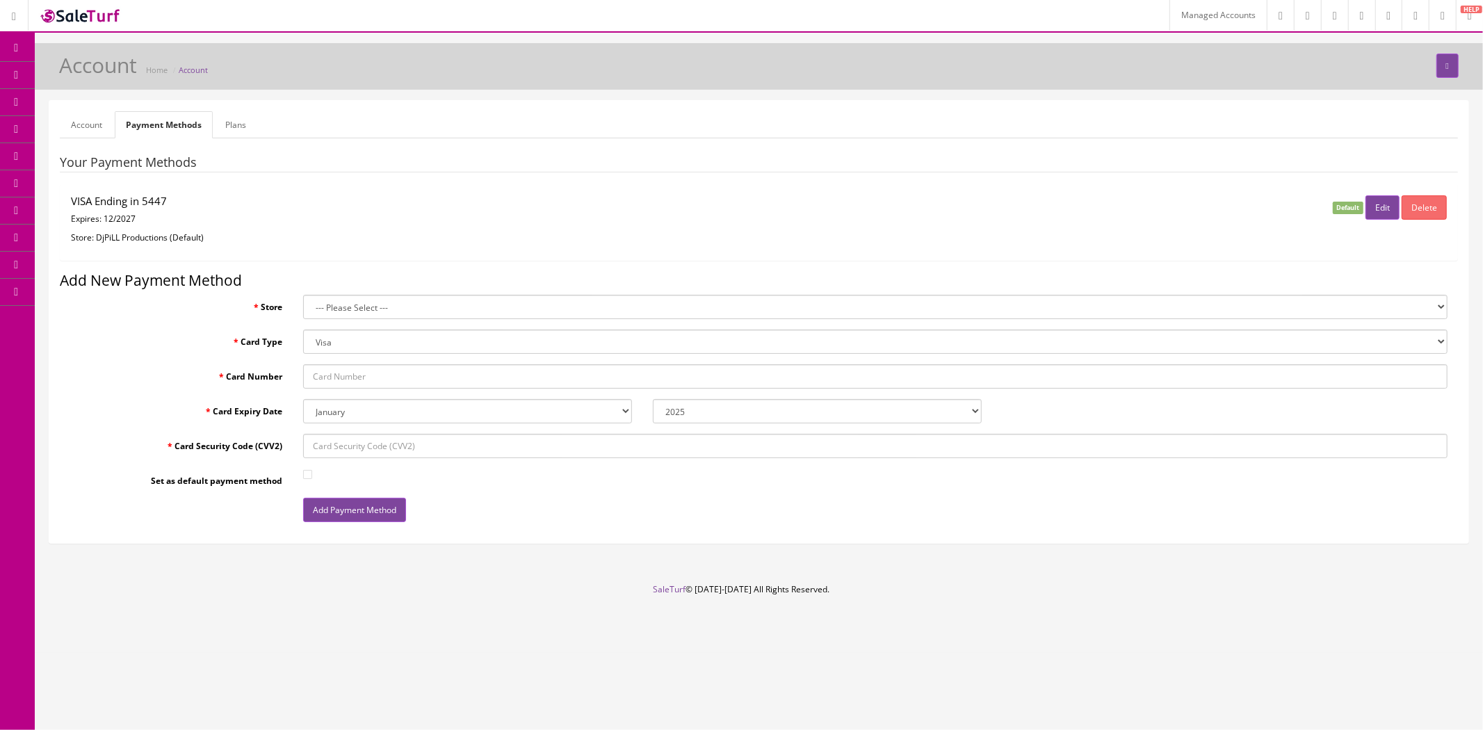
click at [240, 130] on link "Plans" at bounding box center [235, 124] width 43 height 27
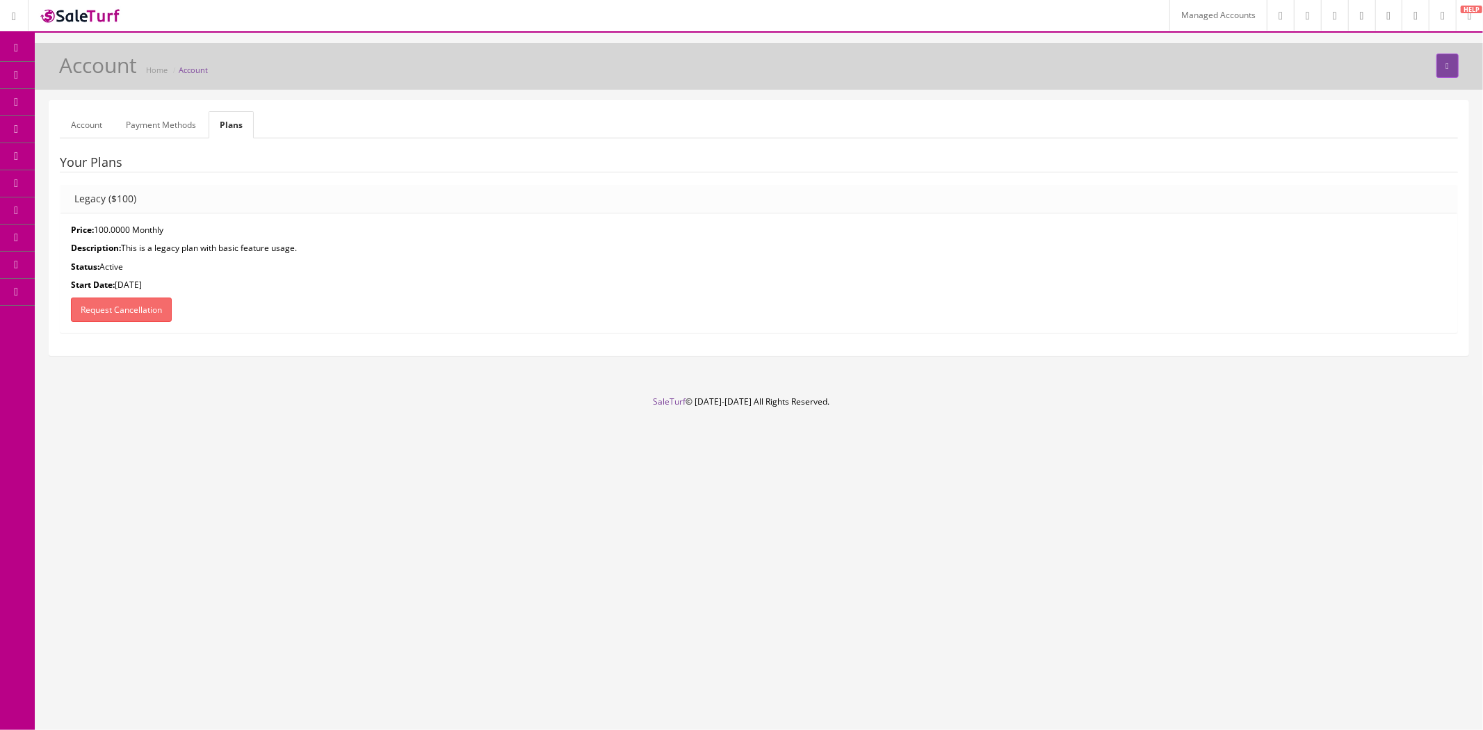
click at [1179, 17] on link "Managed Accounts" at bounding box center [1217, 15] width 97 height 31
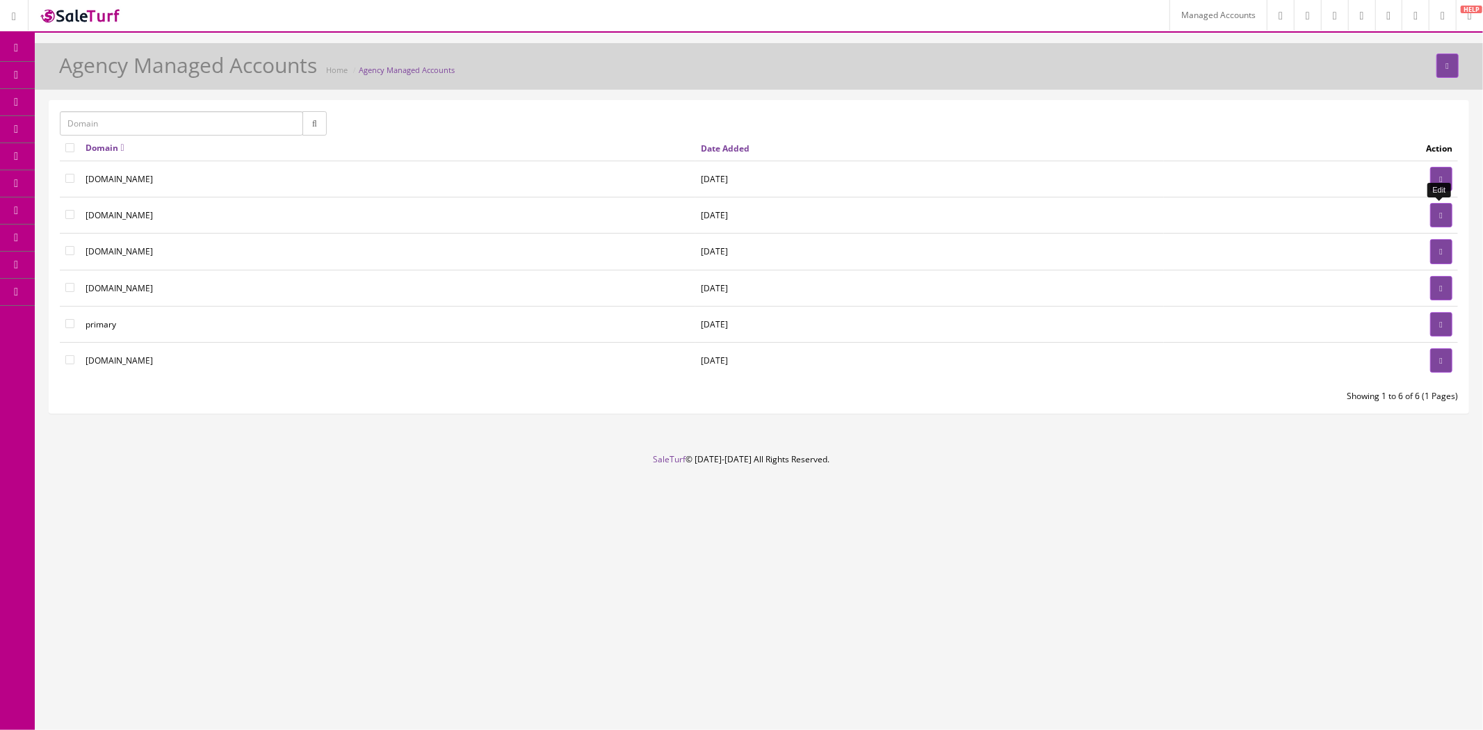
click at [1430, 220] on link at bounding box center [1441, 215] width 22 height 24
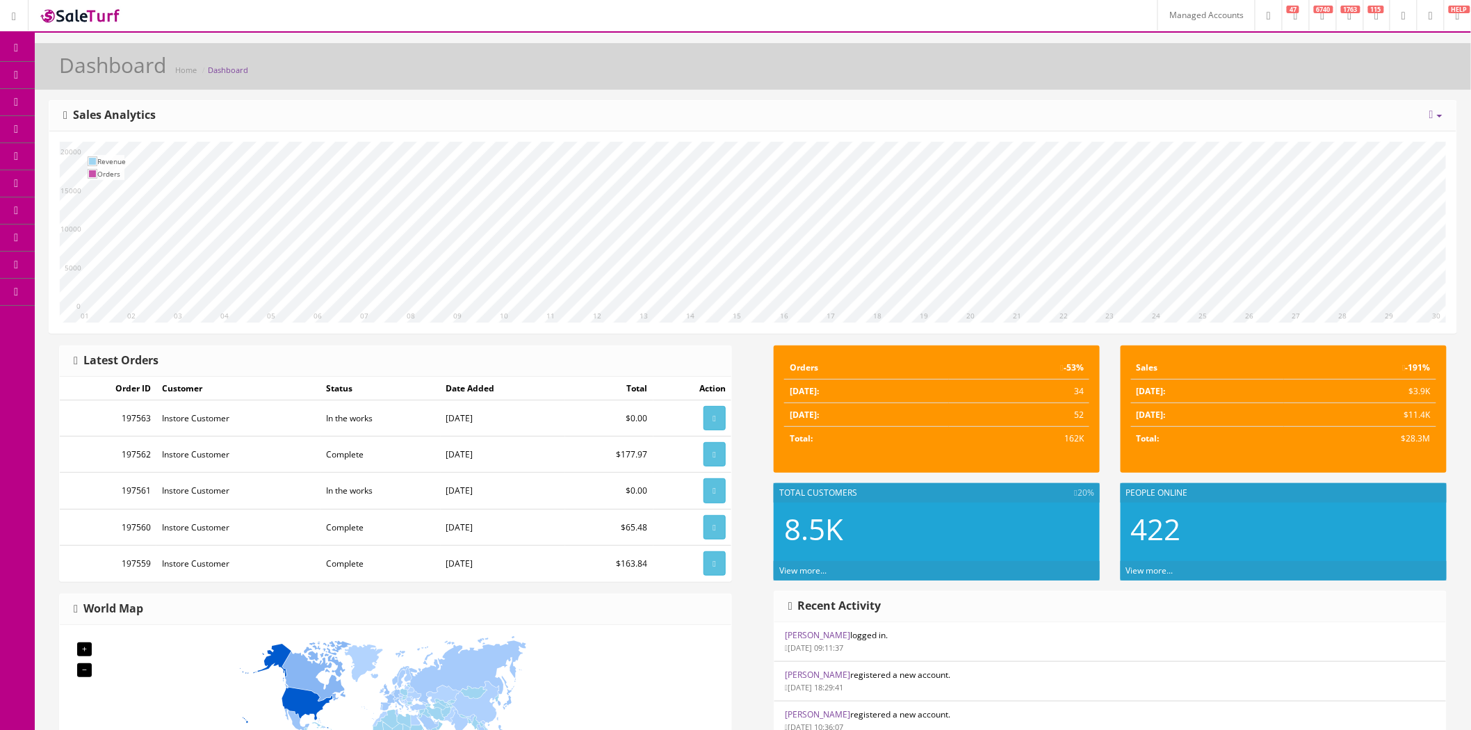
click at [1428, 19] on icon at bounding box center [1430, 16] width 4 height 8
click at [1363, 54] on link "Billing" at bounding box center [1373, 59] width 139 height 16
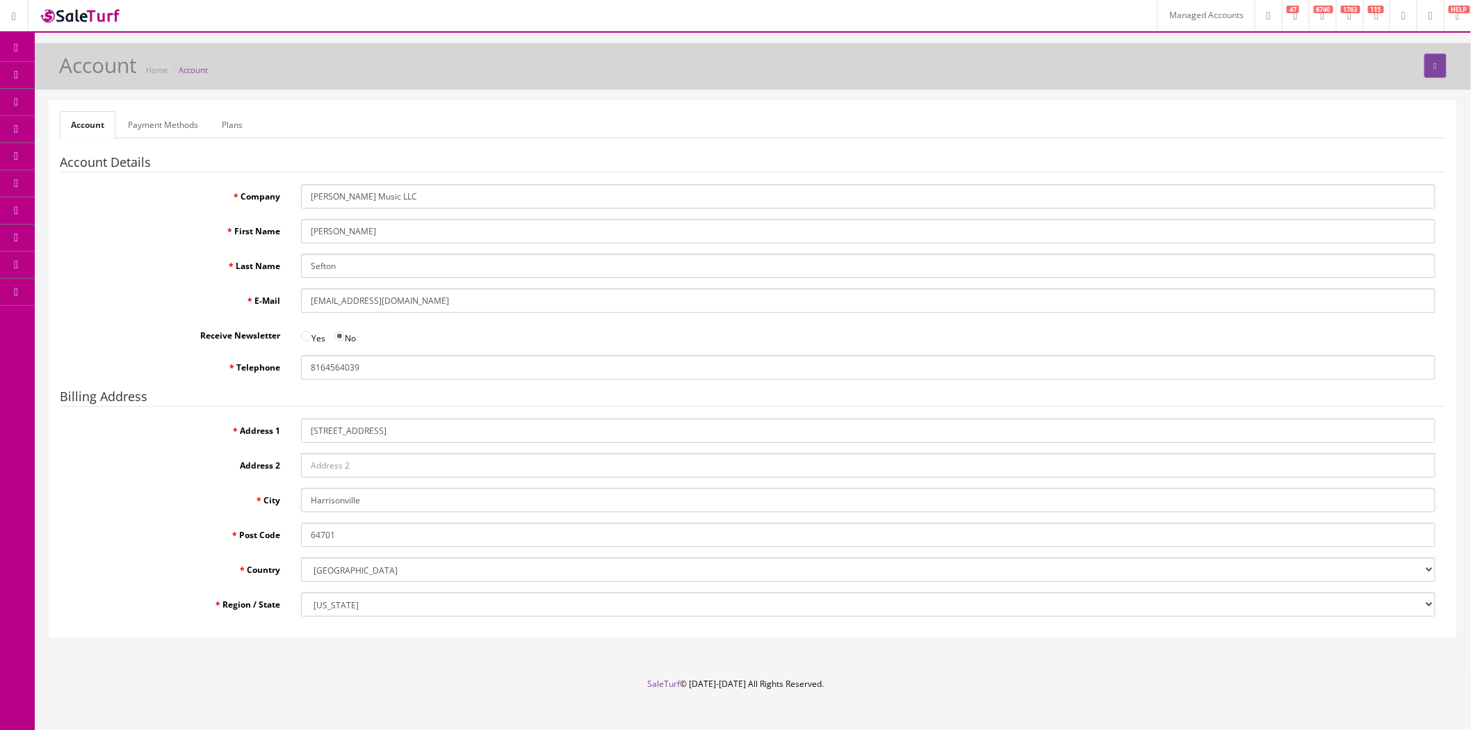
click at [184, 122] on link "Payment Methods" at bounding box center [163, 124] width 92 height 27
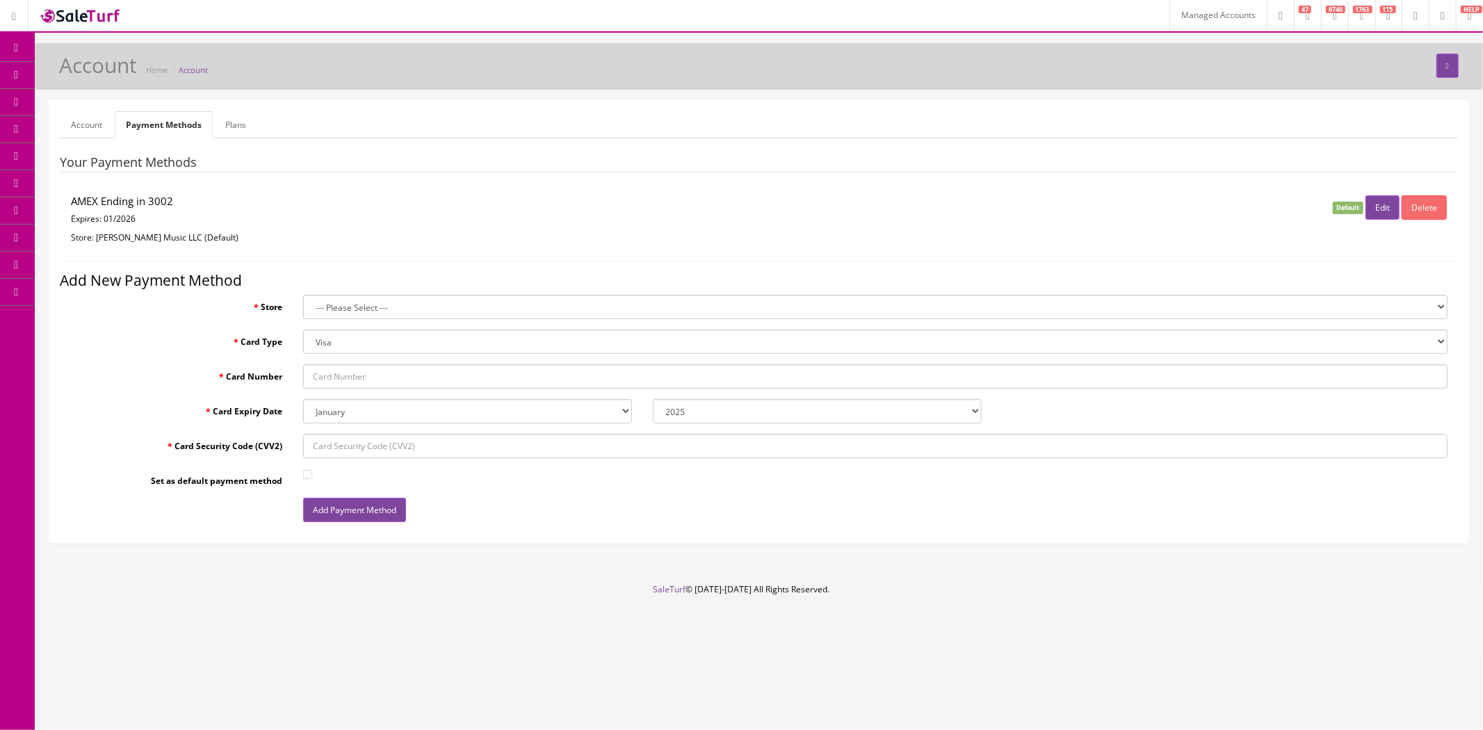
click at [245, 122] on link "Plans" at bounding box center [235, 124] width 43 height 27
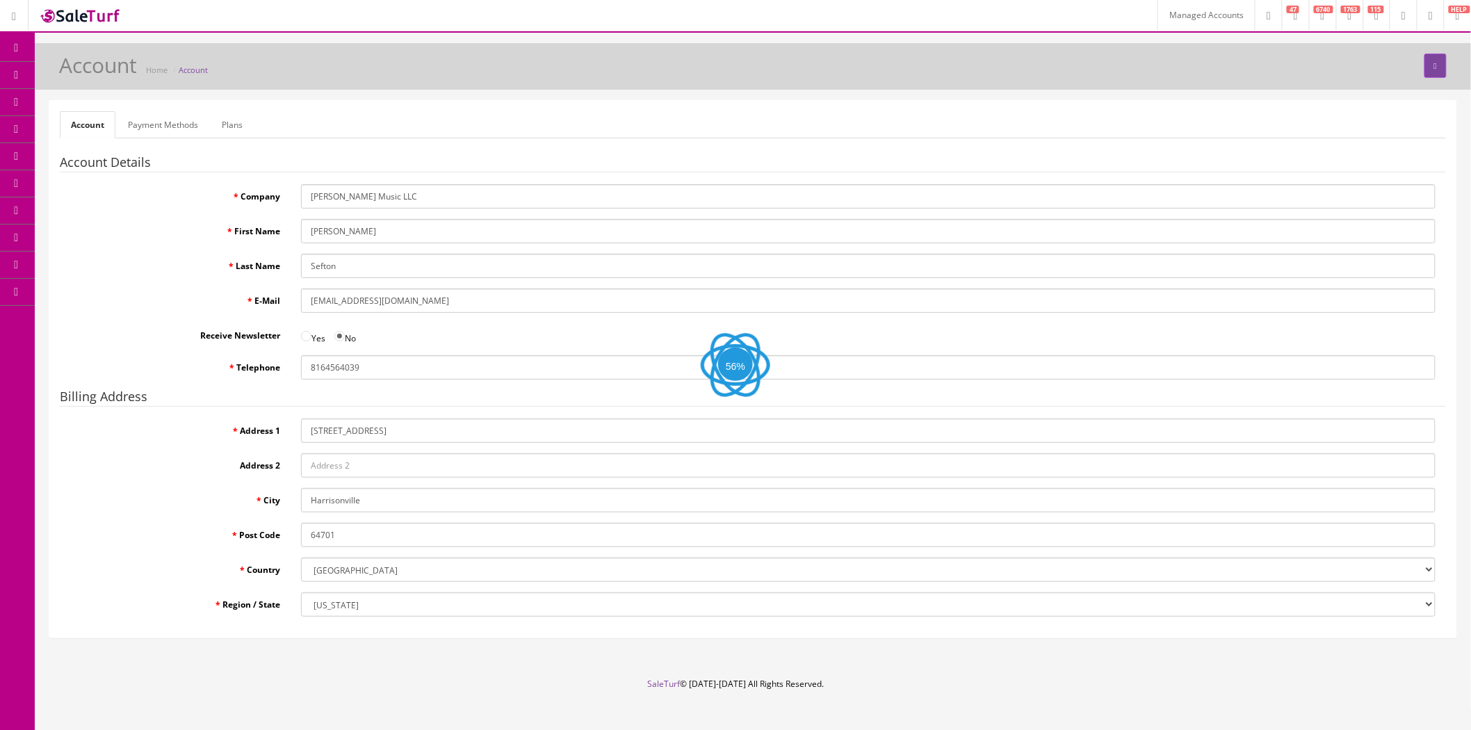
click at [234, 125] on link "Plans" at bounding box center [232, 124] width 43 height 27
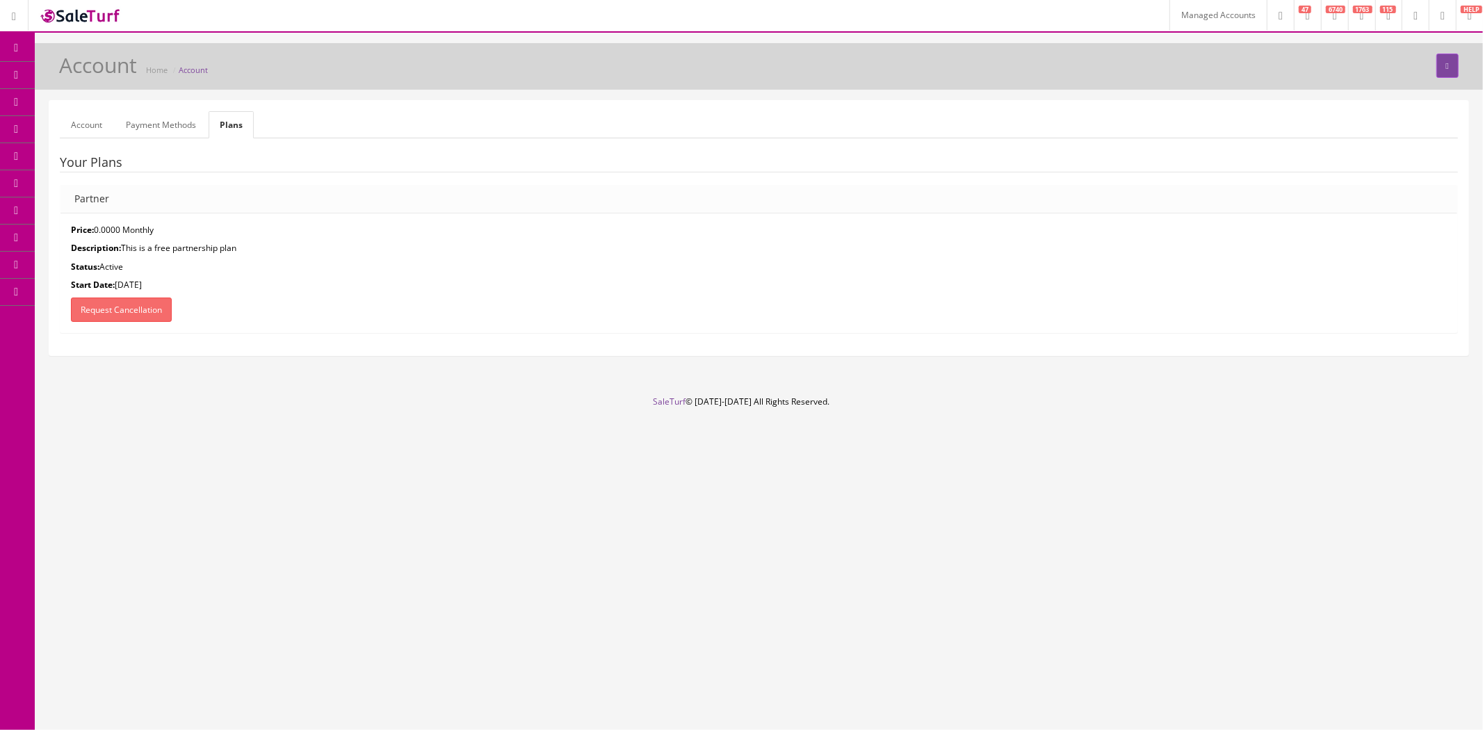
click at [170, 127] on link "Payment Methods" at bounding box center [161, 124] width 92 height 27
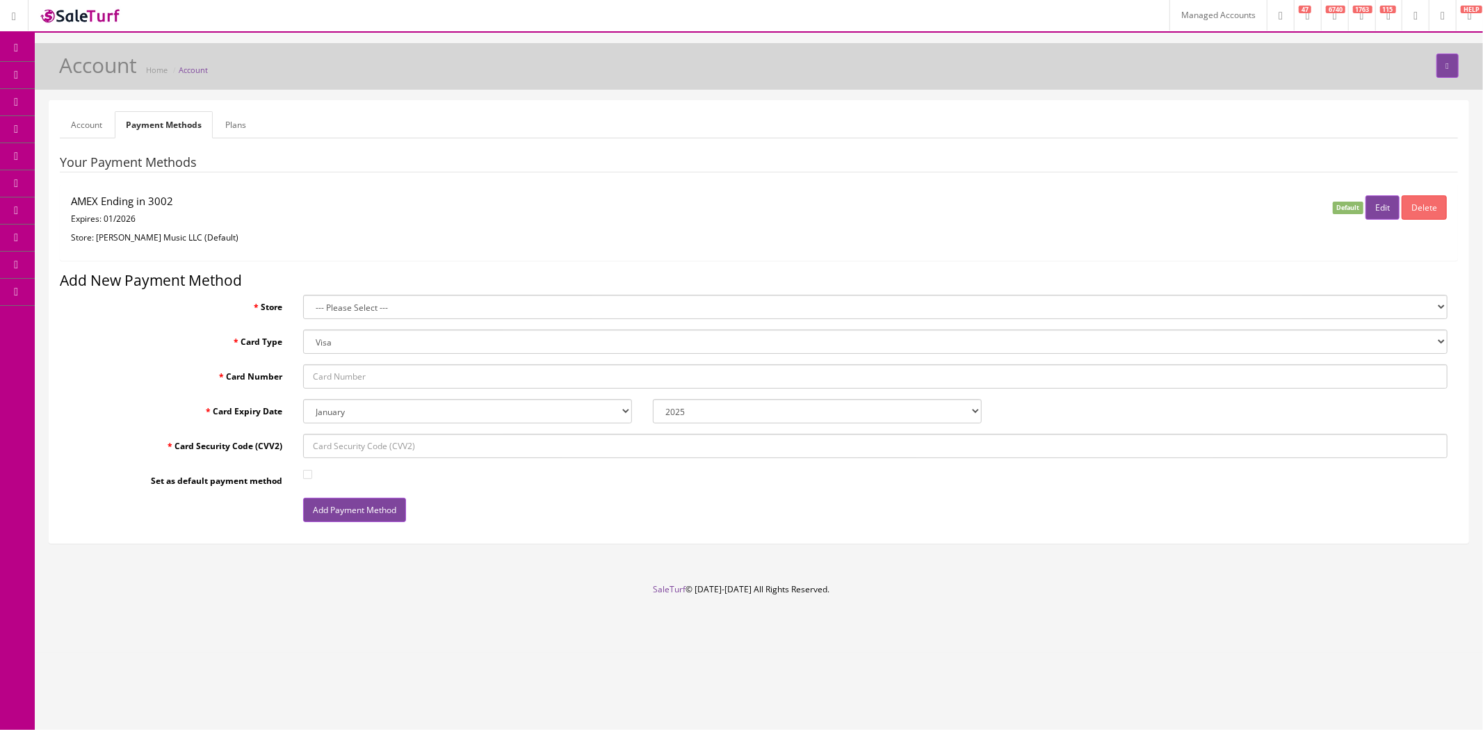
click at [241, 126] on link "Plans" at bounding box center [235, 124] width 43 height 27
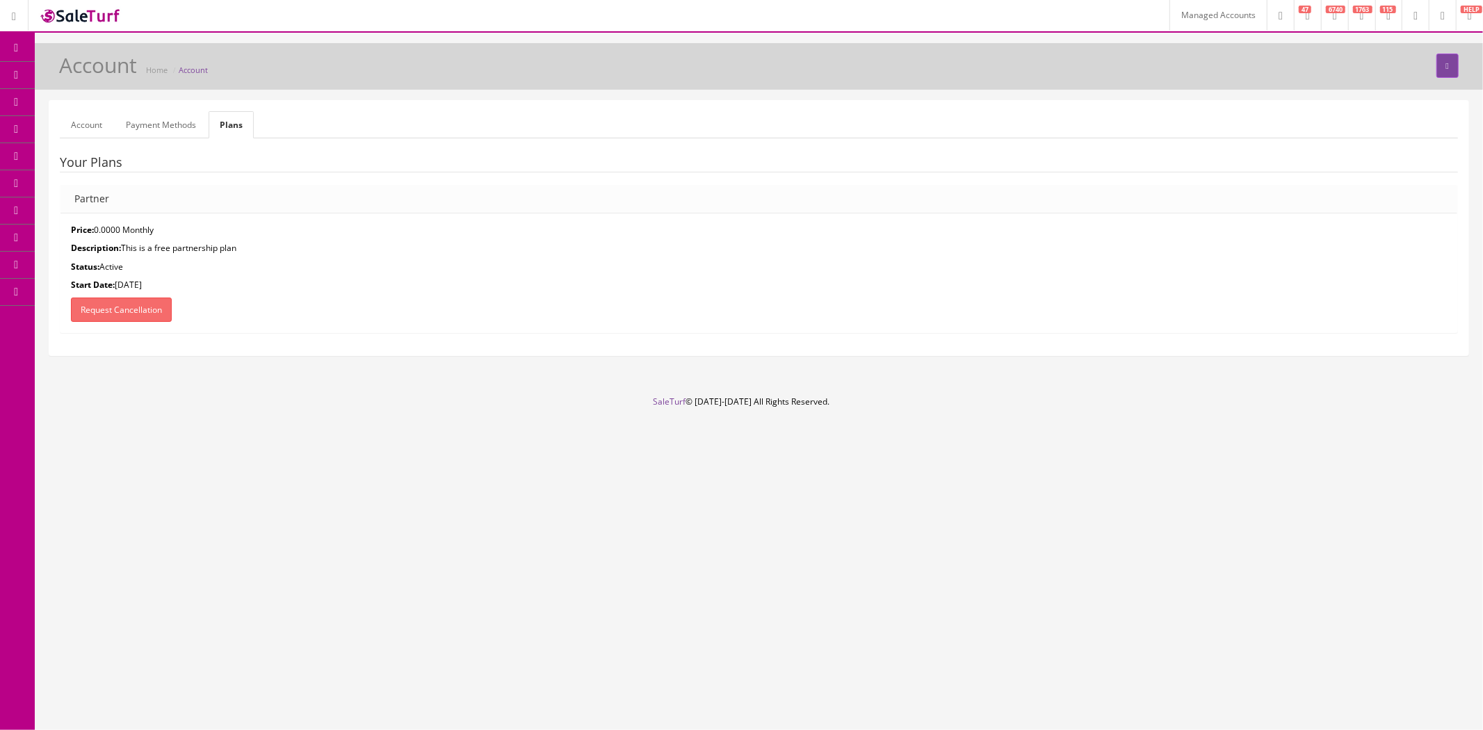
click at [146, 125] on link "Payment Methods" at bounding box center [161, 124] width 92 height 27
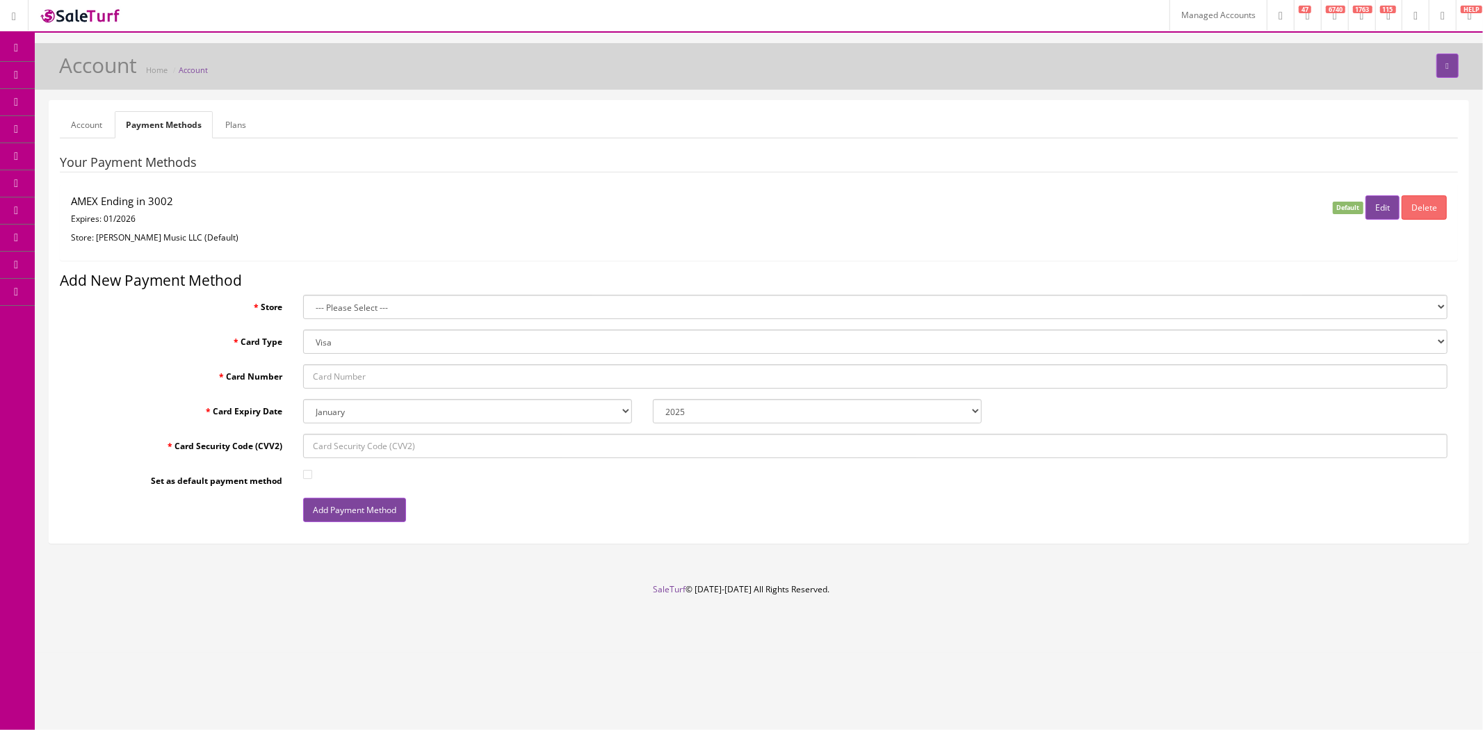
click at [92, 126] on link "Account" at bounding box center [87, 124] width 54 height 27
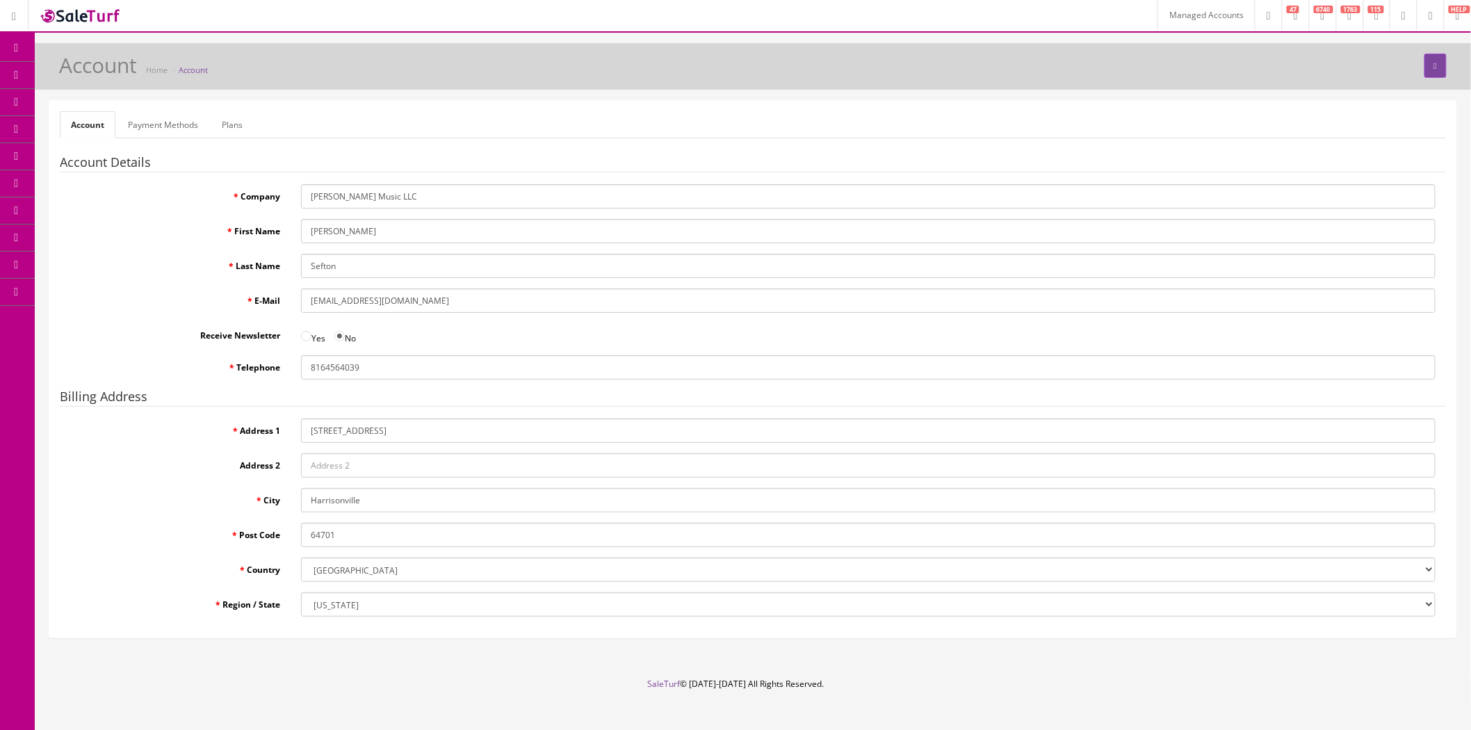
click at [1421, 24] on link at bounding box center [1430, 15] width 27 height 31
click at [1331, 76] on link "Users" at bounding box center [1373, 75] width 139 height 16
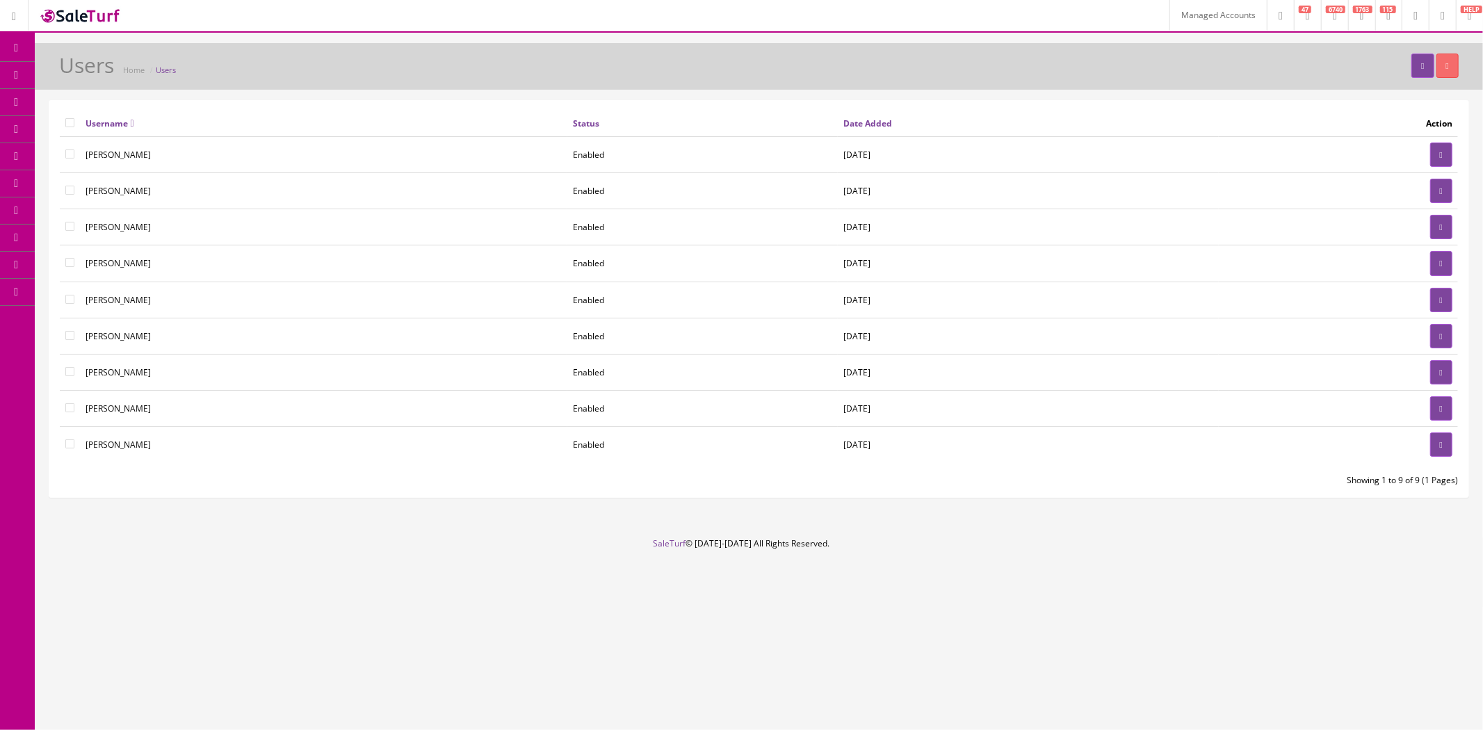
click at [108, 317] on link "Users" at bounding box center [108, 319] width 146 height 27
click at [1169, 19] on link "Managed Accounts" at bounding box center [1217, 15] width 97 height 31
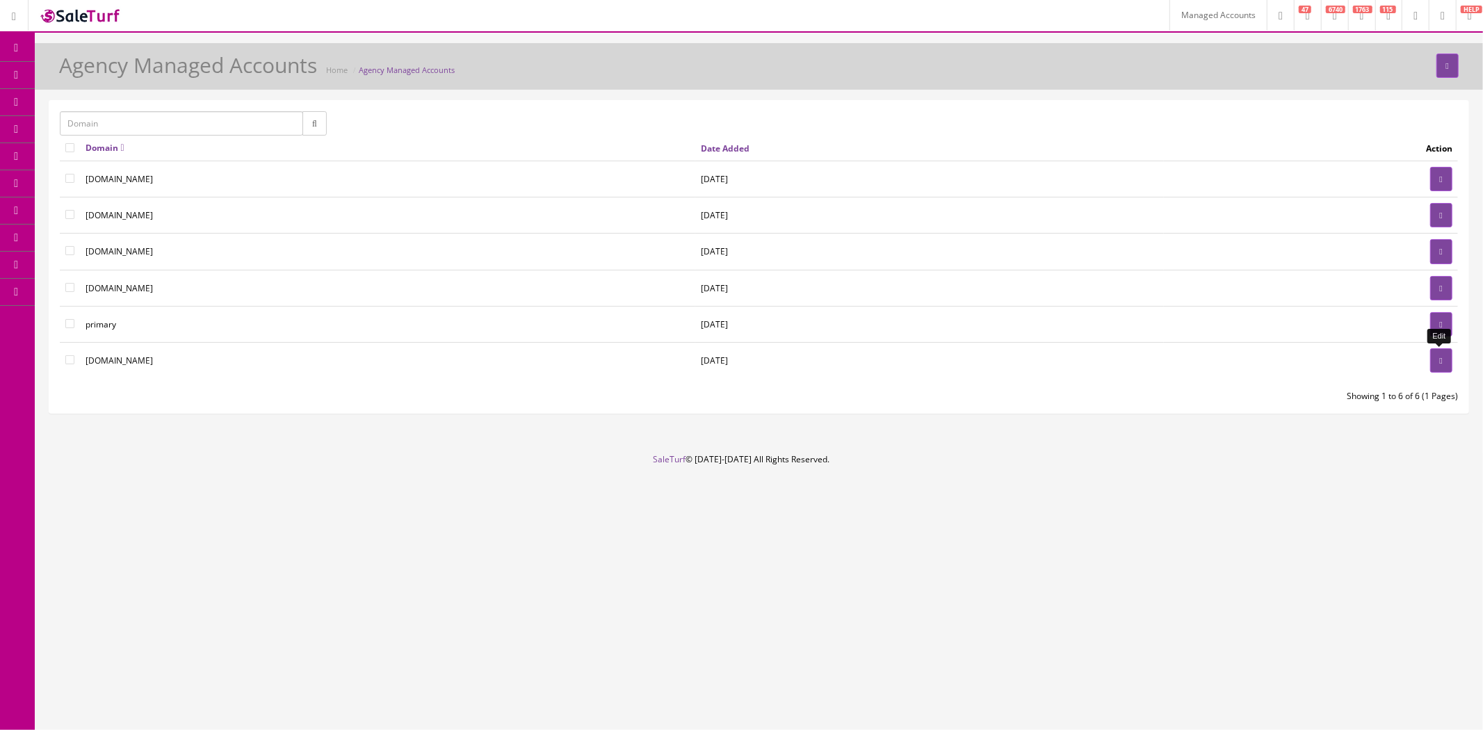
click at [1439, 371] on link at bounding box center [1441, 360] width 22 height 24
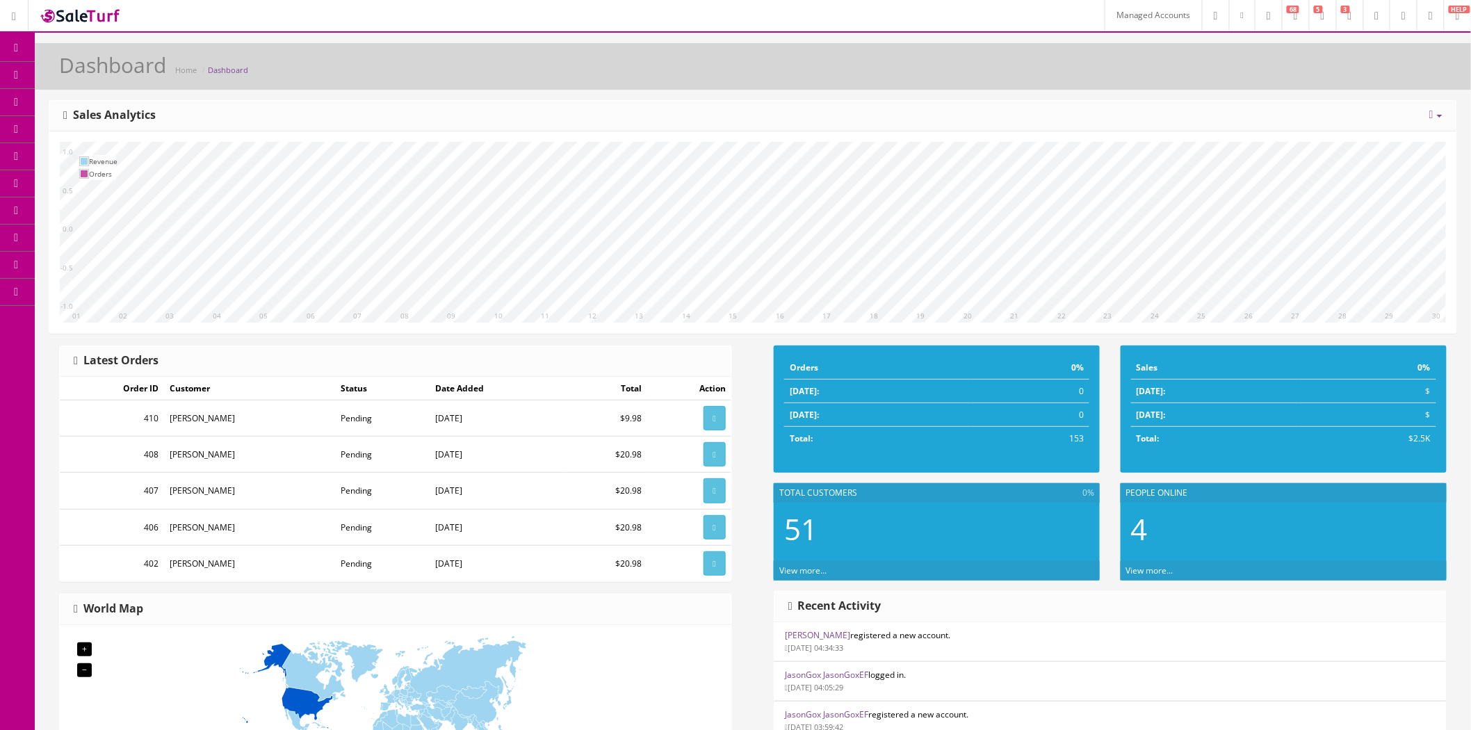
click at [1417, 17] on link at bounding box center [1430, 15] width 27 height 31
click at [1386, 63] on link "Billing" at bounding box center [1373, 59] width 139 height 16
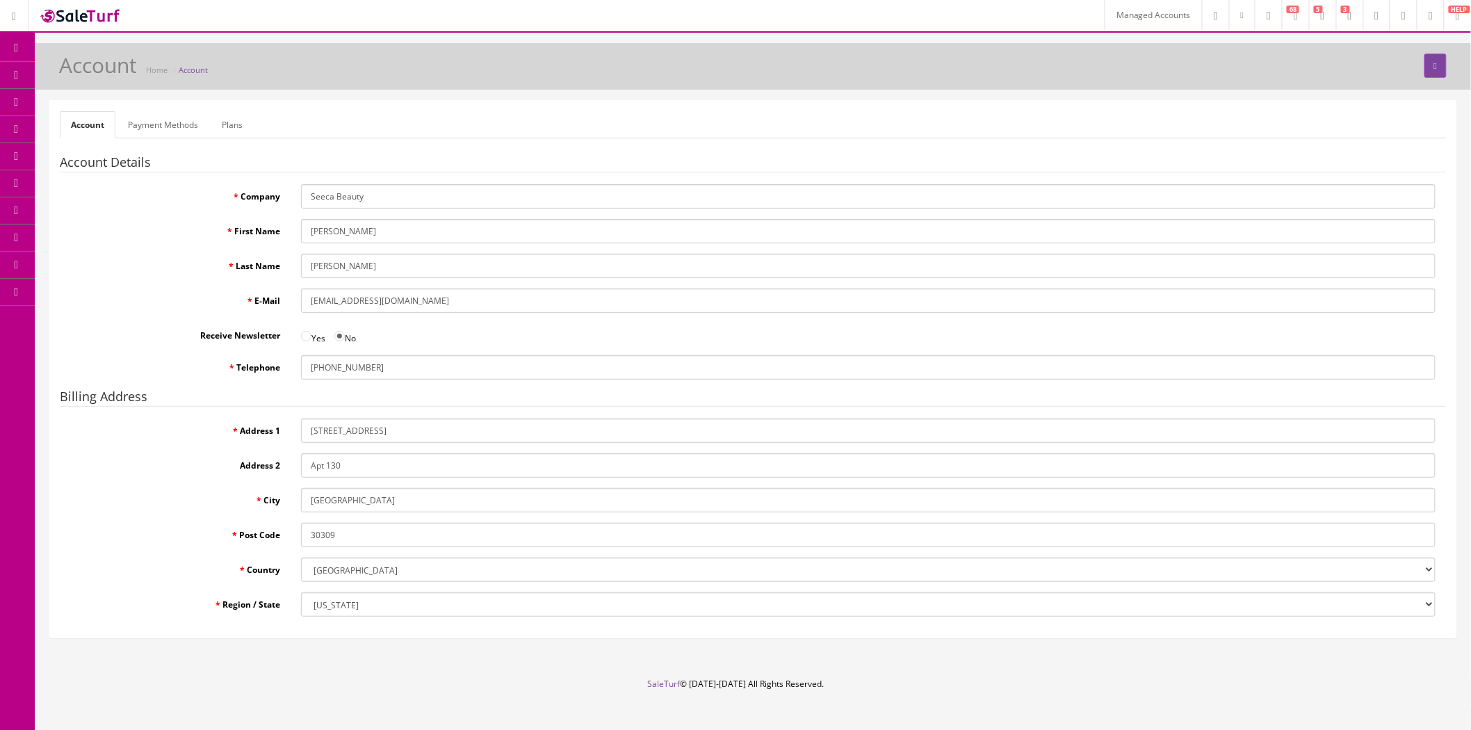
click at [179, 127] on link "Payment Methods" at bounding box center [163, 124] width 92 height 27
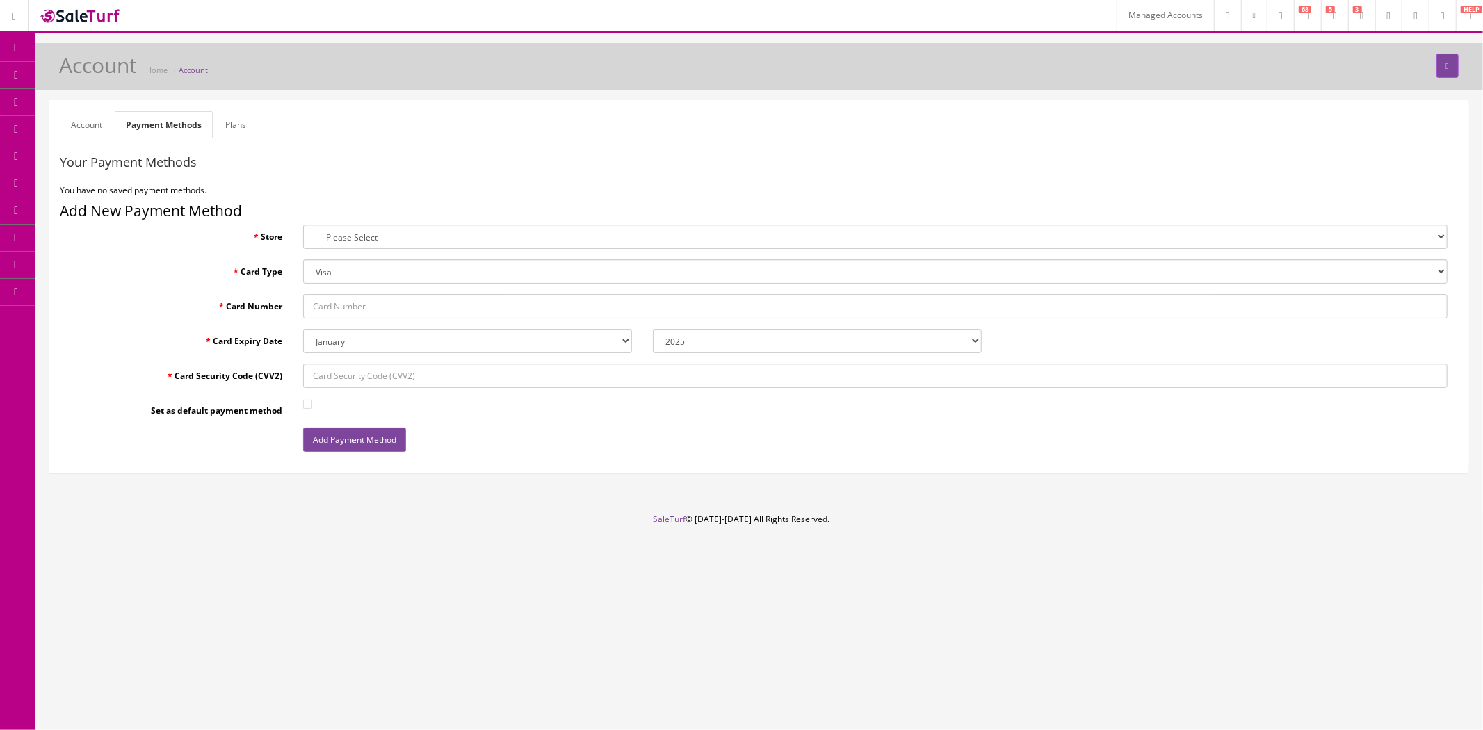
click at [248, 131] on link "Plans" at bounding box center [235, 124] width 43 height 27
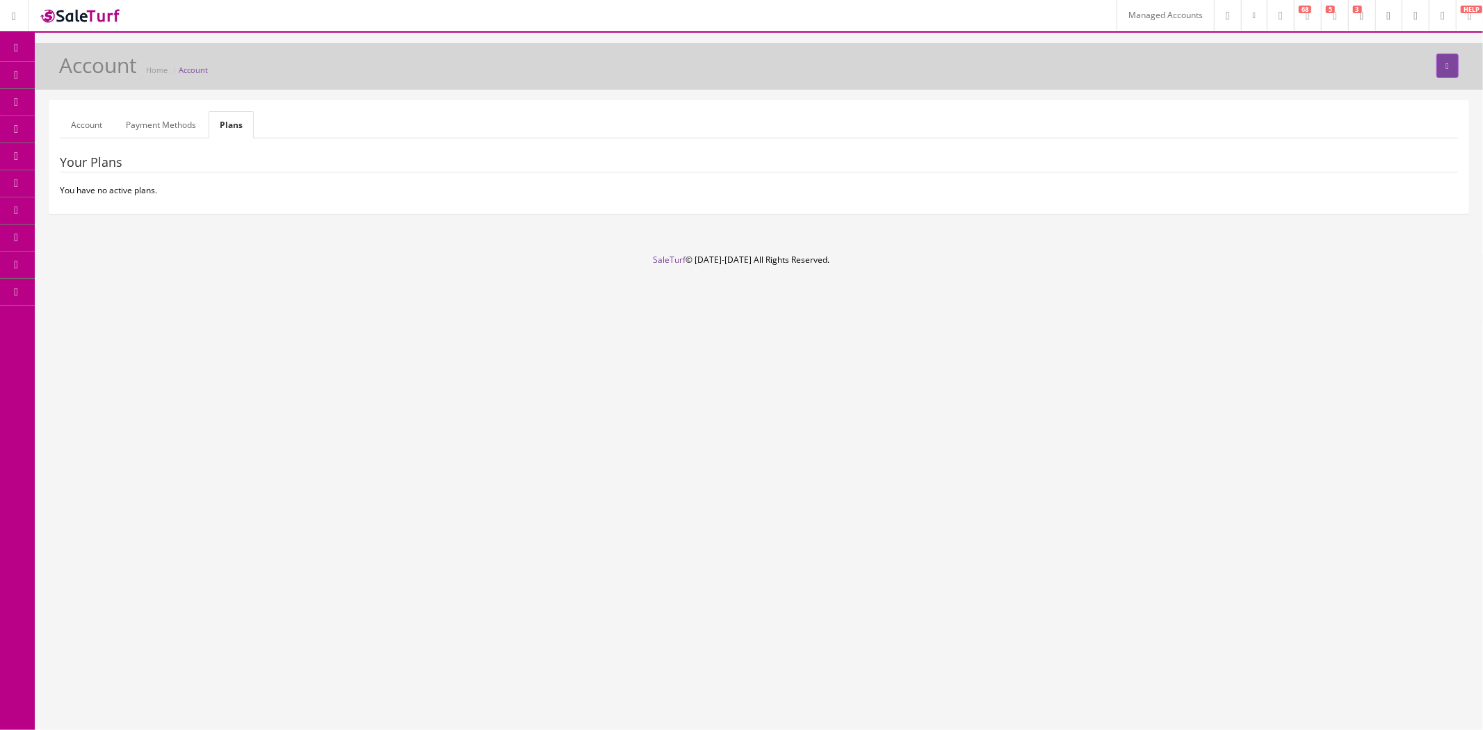
click at [144, 122] on link "Payment Methods" at bounding box center [161, 124] width 92 height 27
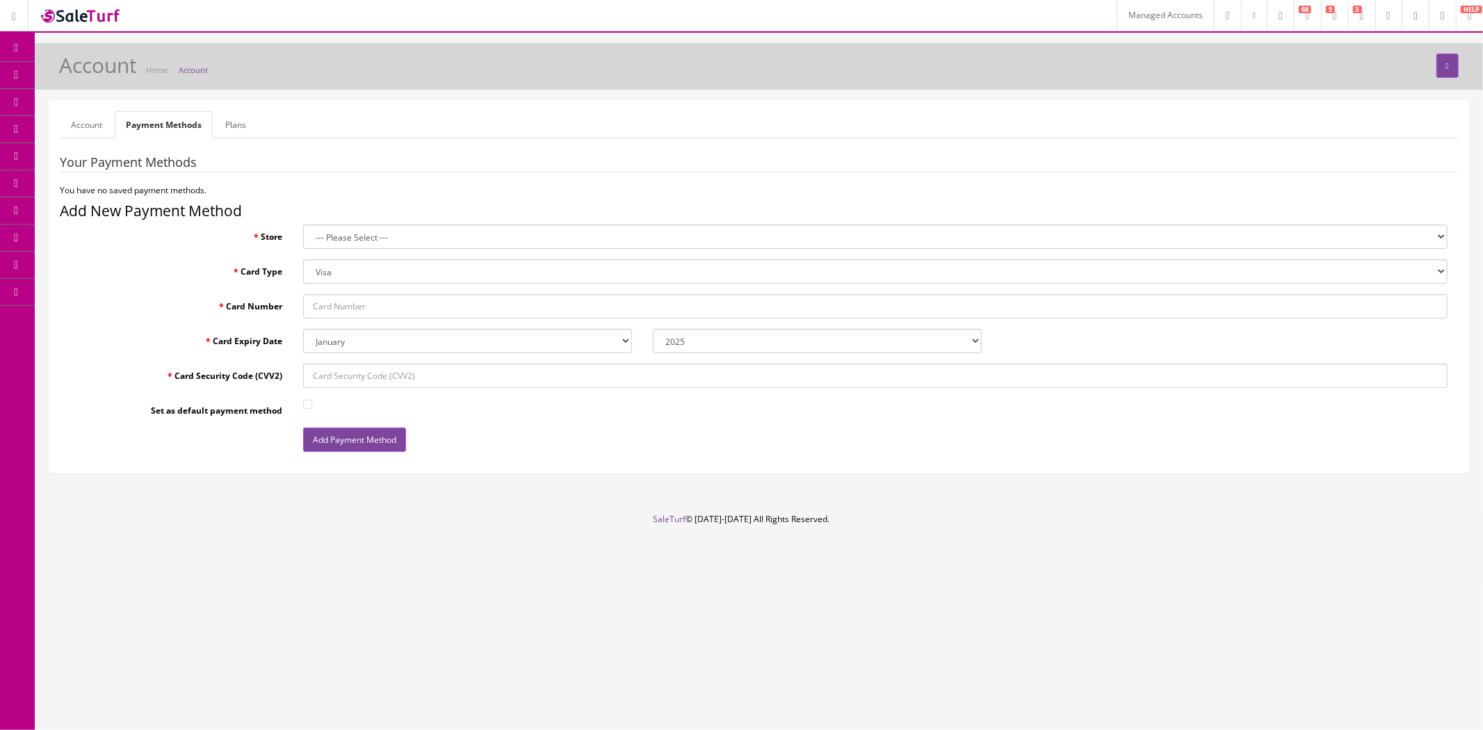
click at [88, 124] on link "Account" at bounding box center [87, 124] width 54 height 27
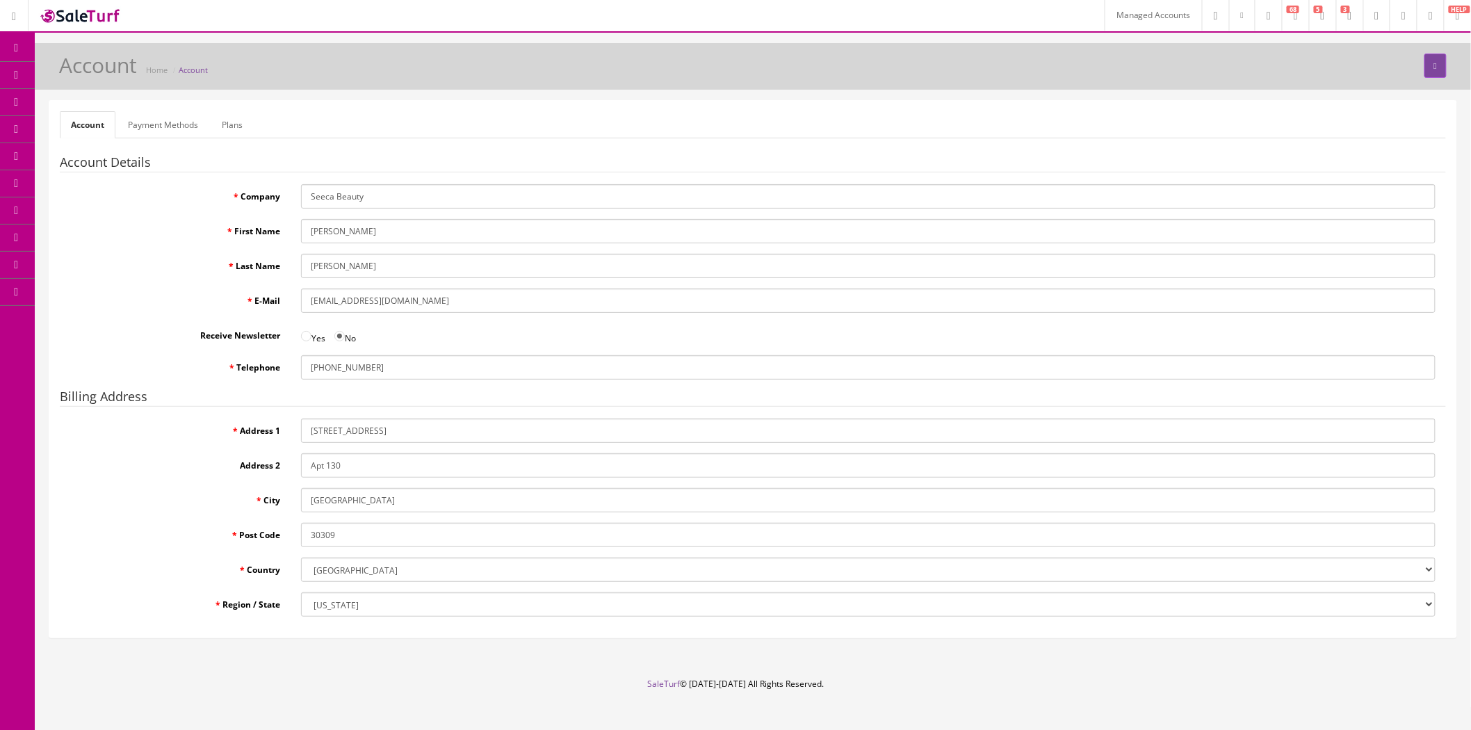
click at [223, 125] on link "Plans" at bounding box center [232, 124] width 43 height 27
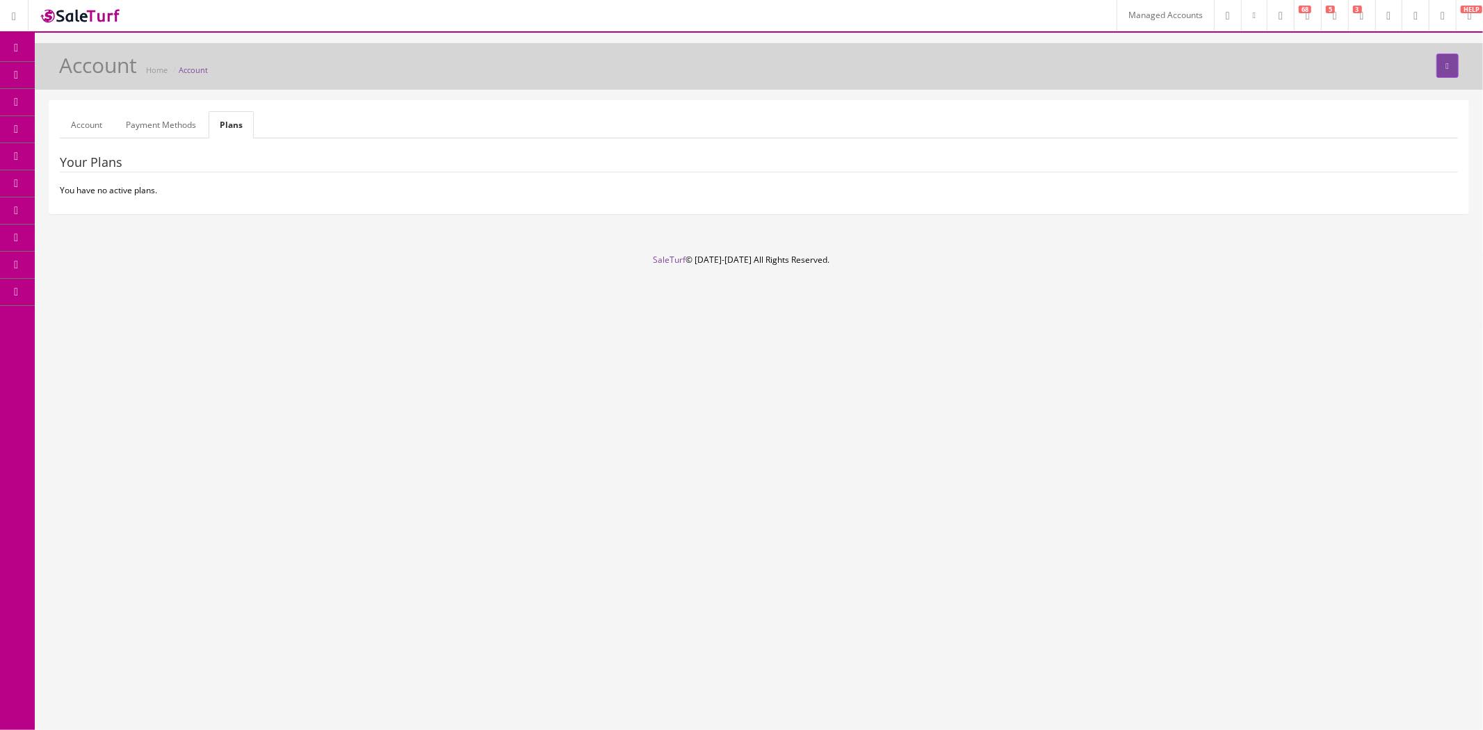
click at [551, 136] on ul "Account Payment Methods Plans" at bounding box center [759, 124] width 1398 height 27
click at [1116, 13] on link "Managed Accounts" at bounding box center [1164, 15] width 97 height 31
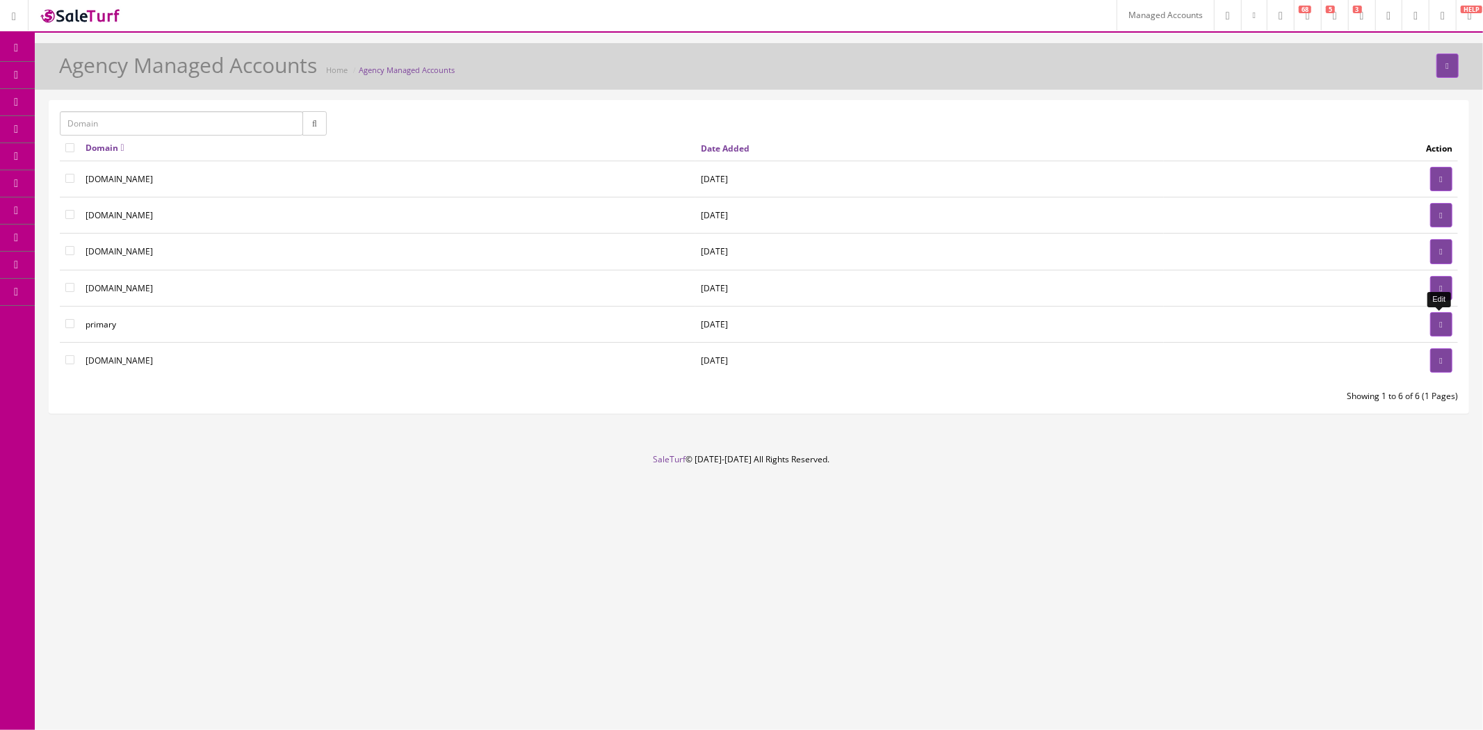
click at [1440, 325] on icon at bounding box center [1441, 324] width 3 height 8
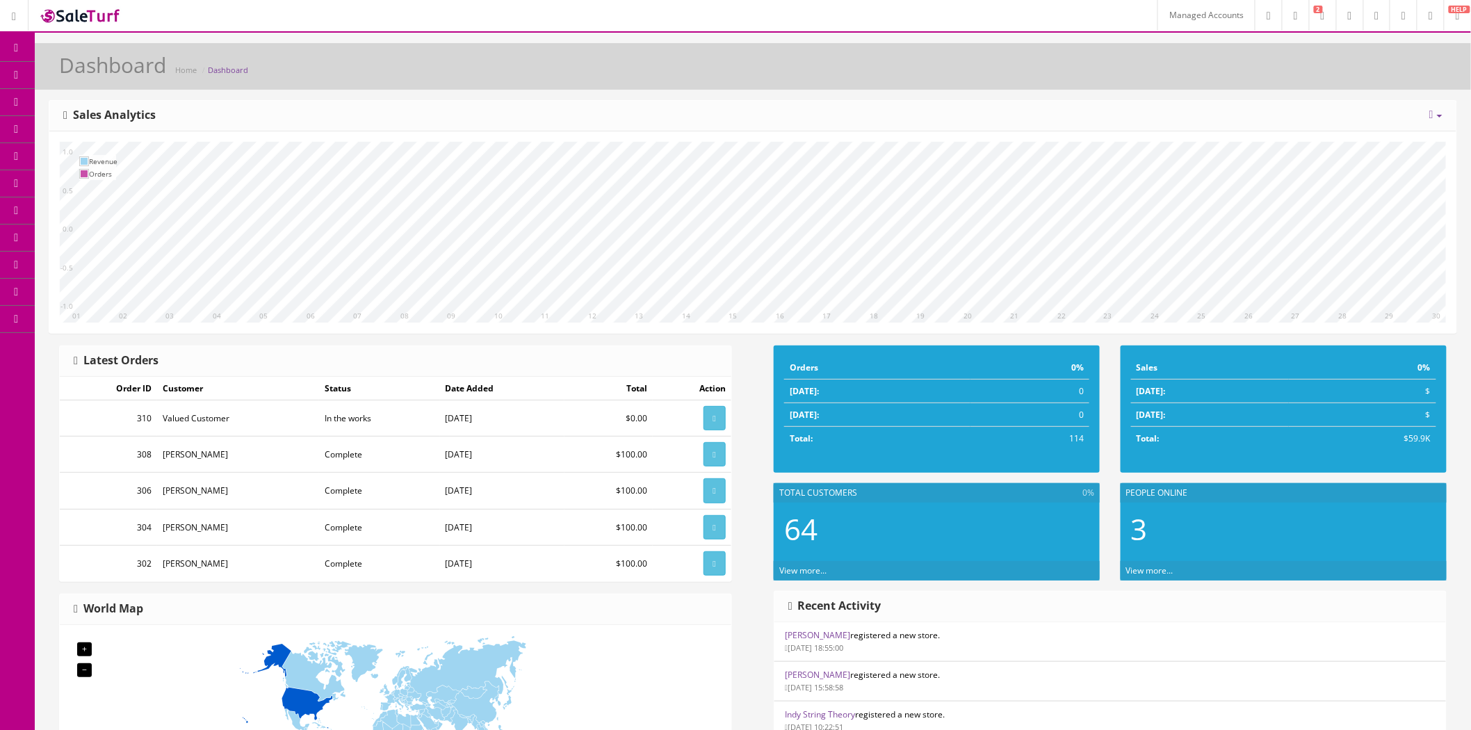
click at [111, 181] on span "Order List" at bounding box center [102, 183] width 38 height 12
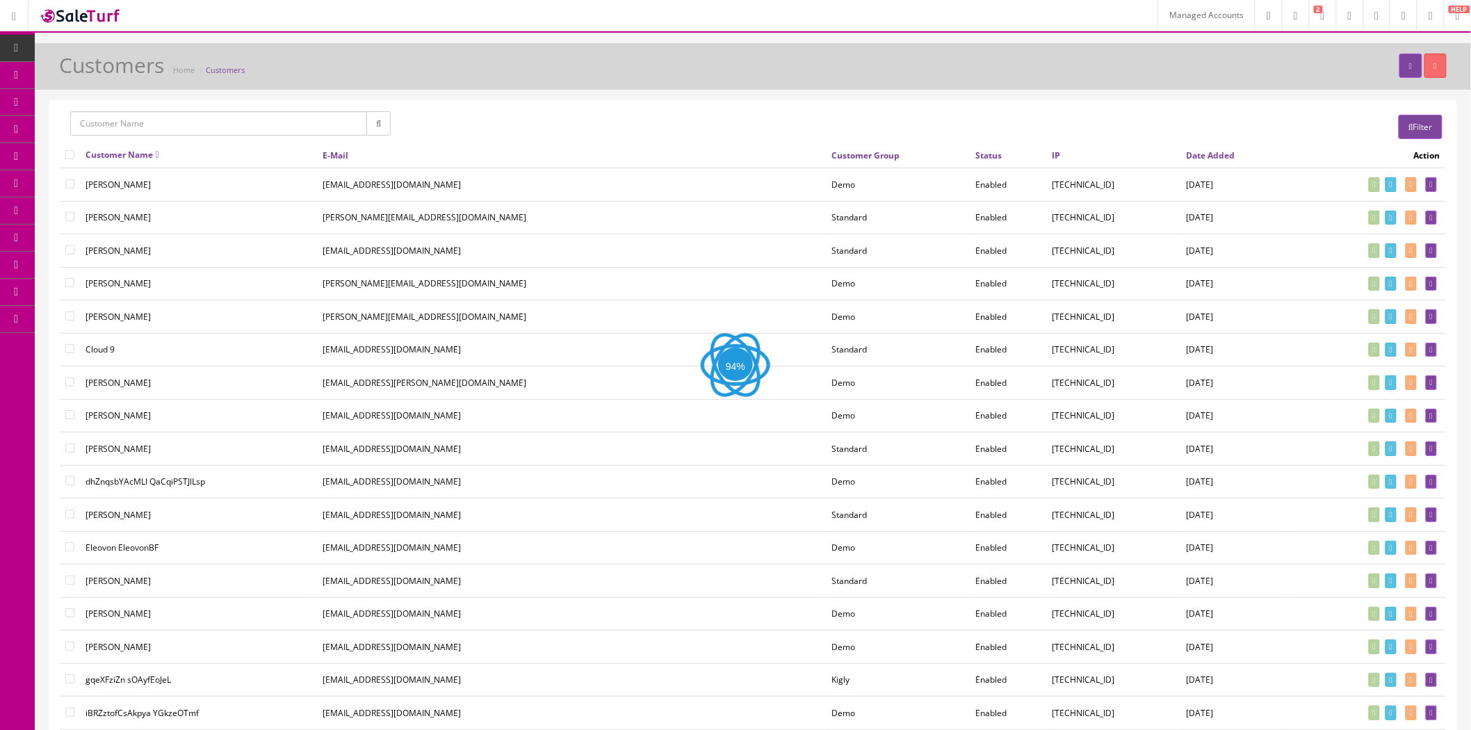
click at [259, 129] on input "text" at bounding box center [218, 123] width 297 height 24
click at [150, 156] on link "[PERSON_NAME]" at bounding box center [126, 149] width 110 height 16
type input "[PERSON_NAME]"
click at [376, 120] on icon "button" at bounding box center [378, 124] width 5 height 8
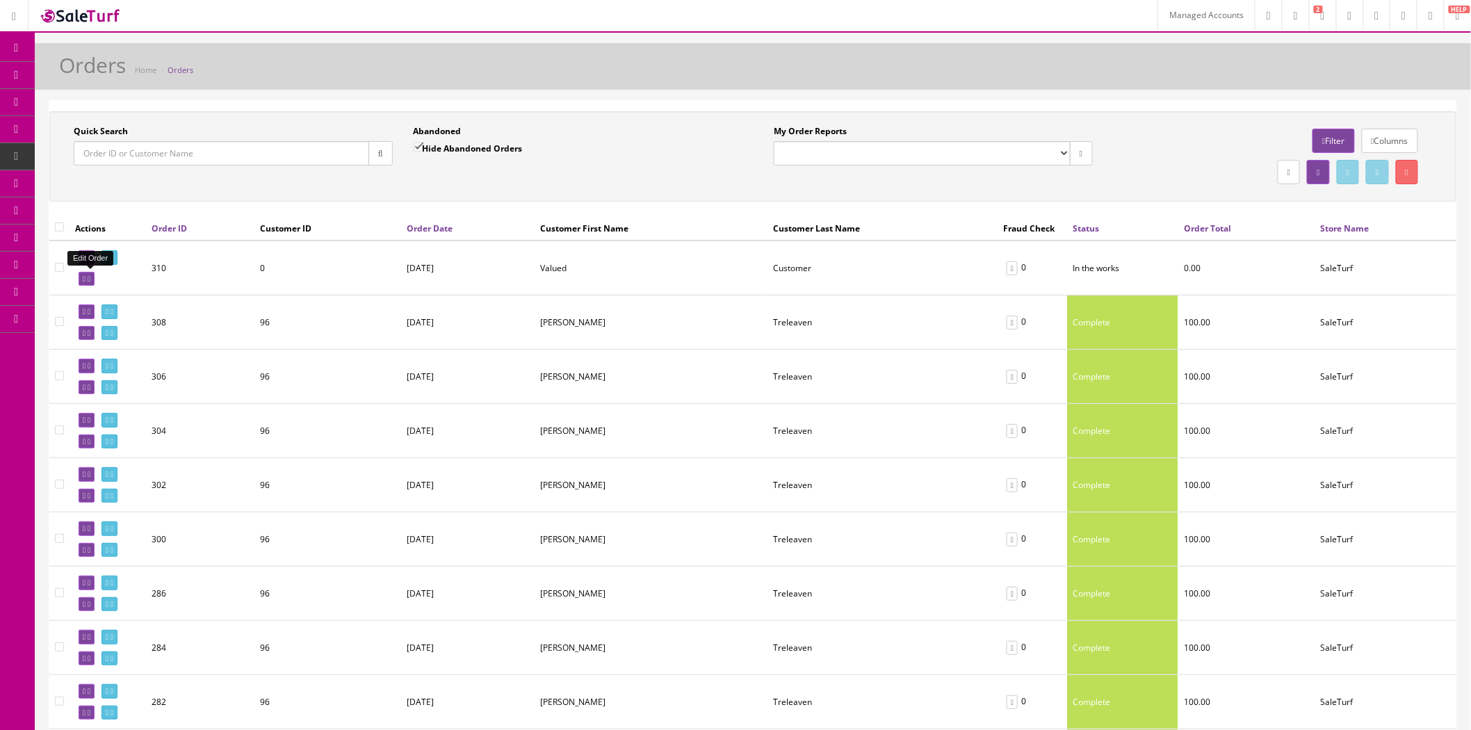
drag, startPoint x: 88, startPoint y: 282, endPoint x: 822, endPoint y: 104, distance: 755.3
click at [88, 282] on link at bounding box center [87, 279] width 16 height 15
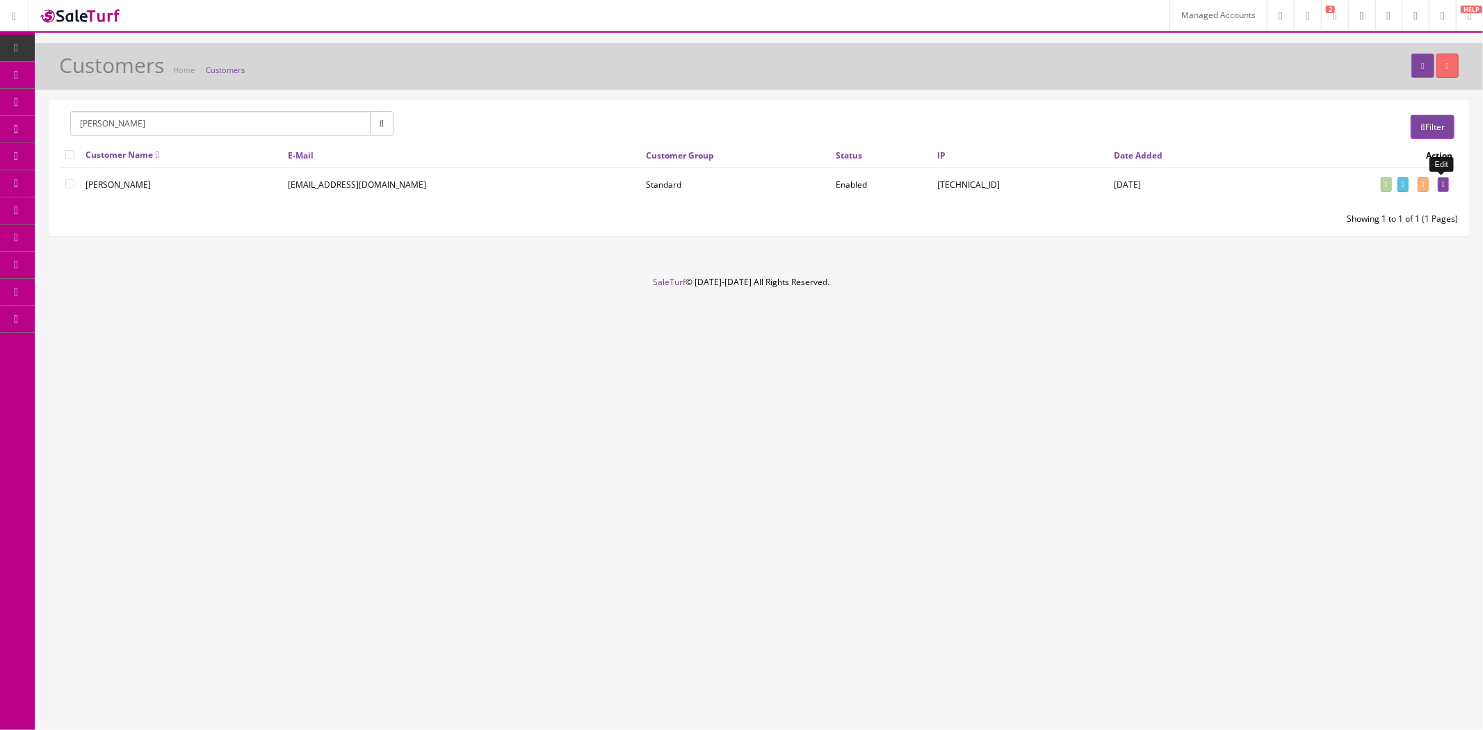
click at [1444, 186] on icon at bounding box center [1443, 185] width 3 height 8
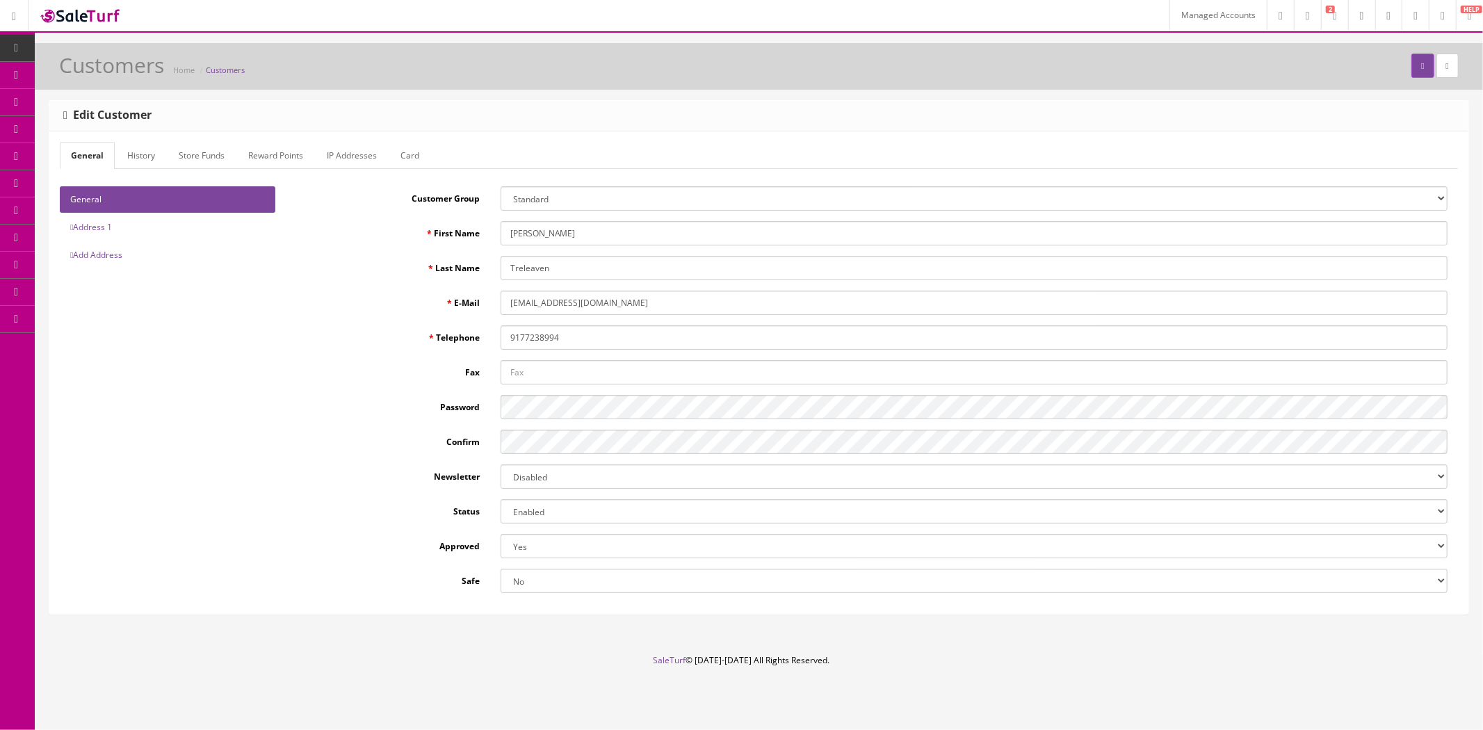
type input "joshlucio05"
click at [421, 148] on link "Card" at bounding box center [409, 155] width 41 height 27
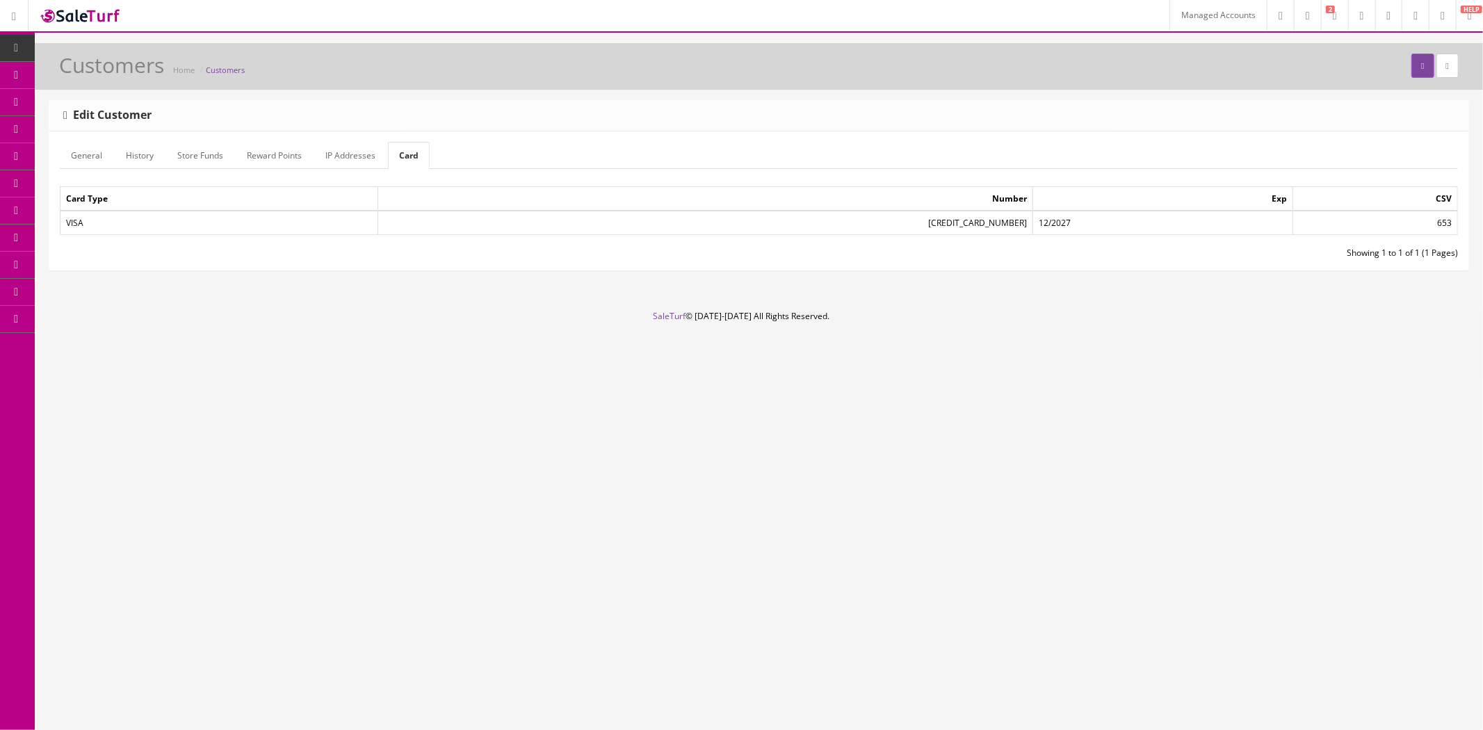
click at [934, 220] on td "[CREDIT_CARD_NUMBER]" at bounding box center [705, 223] width 656 height 24
click at [934, 220] on td "4246315313755447" at bounding box center [705, 223] width 656 height 24
copy td "4246315313755447"
click at [1438, 220] on td "653" at bounding box center [1374, 223] width 165 height 24
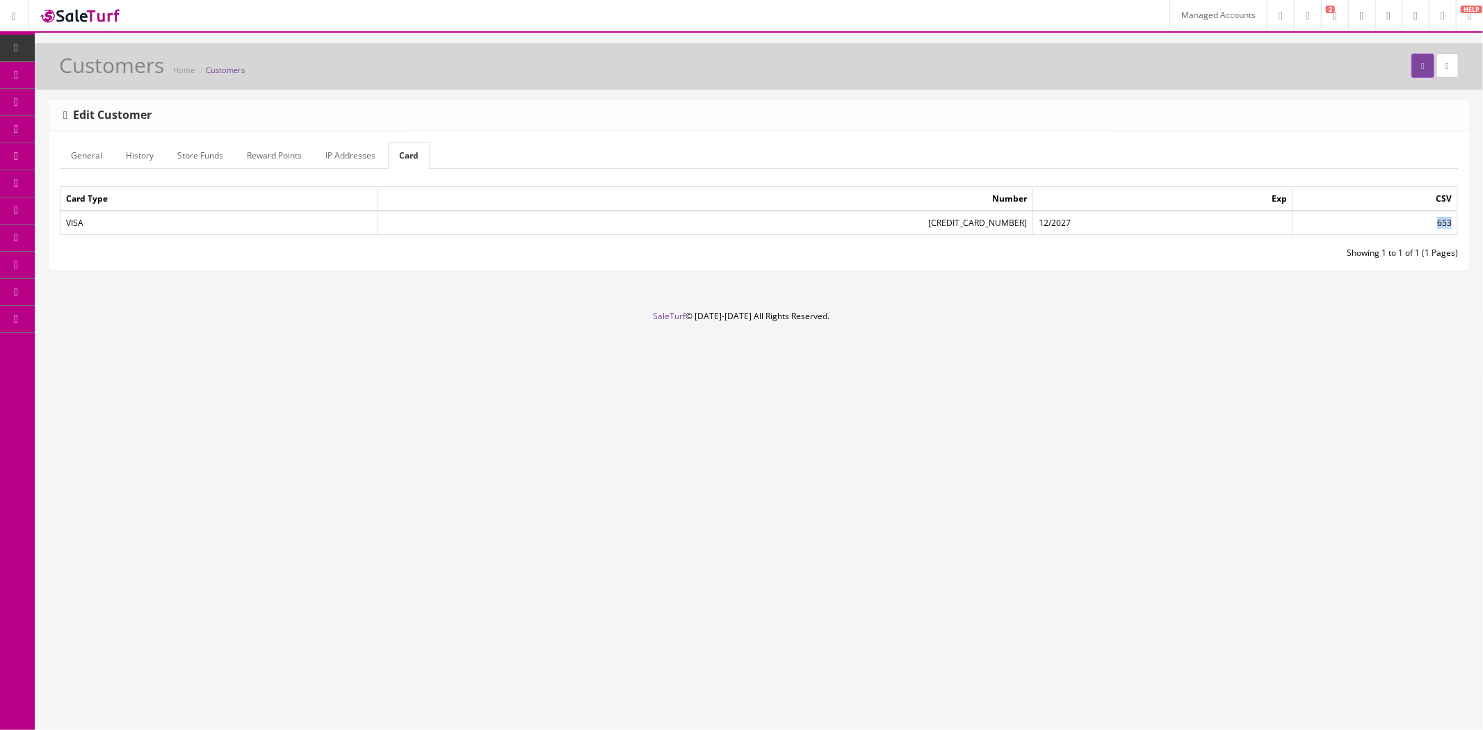
copy td "653"
click at [1178, 18] on link "Managed Accounts" at bounding box center [1217, 15] width 97 height 31
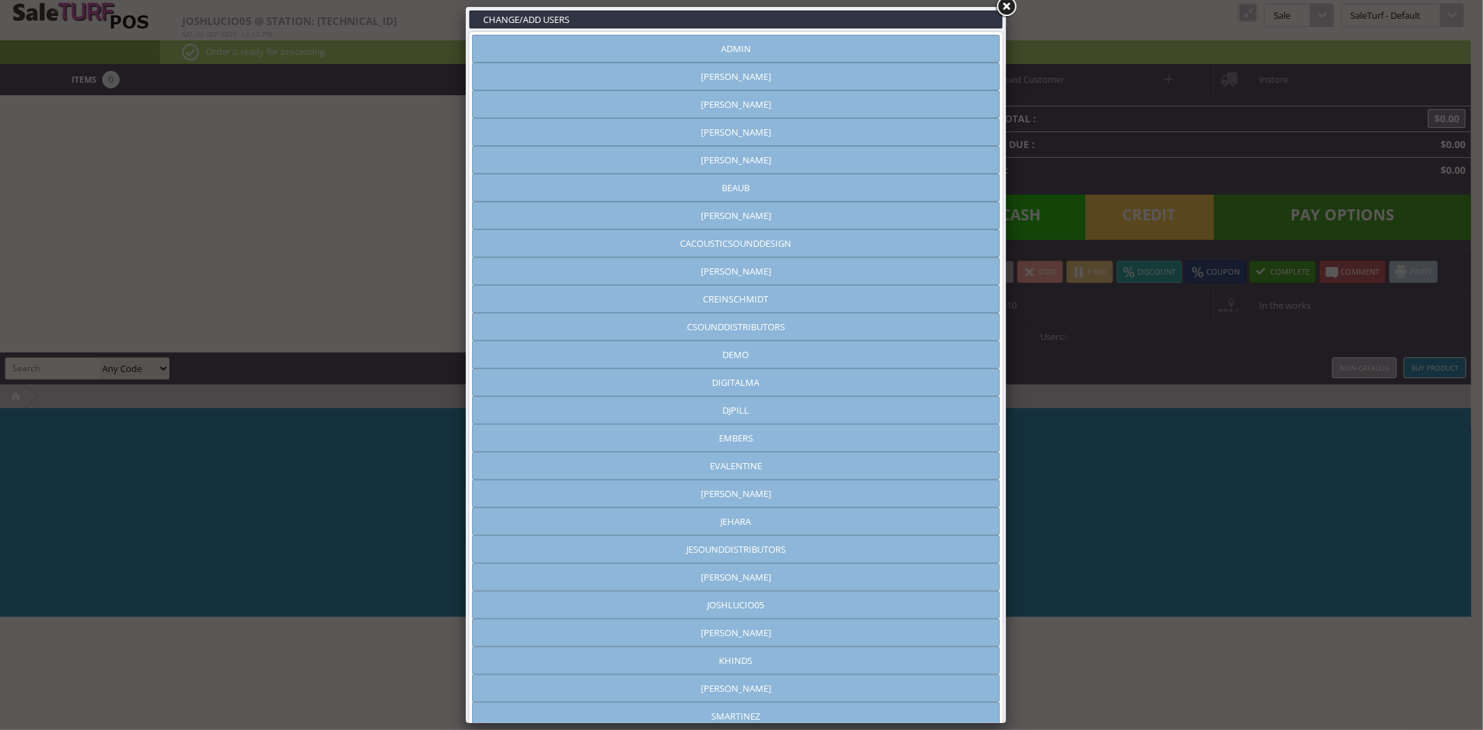
type input "joshlucio05"
click at [1012, 6] on link at bounding box center [1005, 6] width 25 height 25
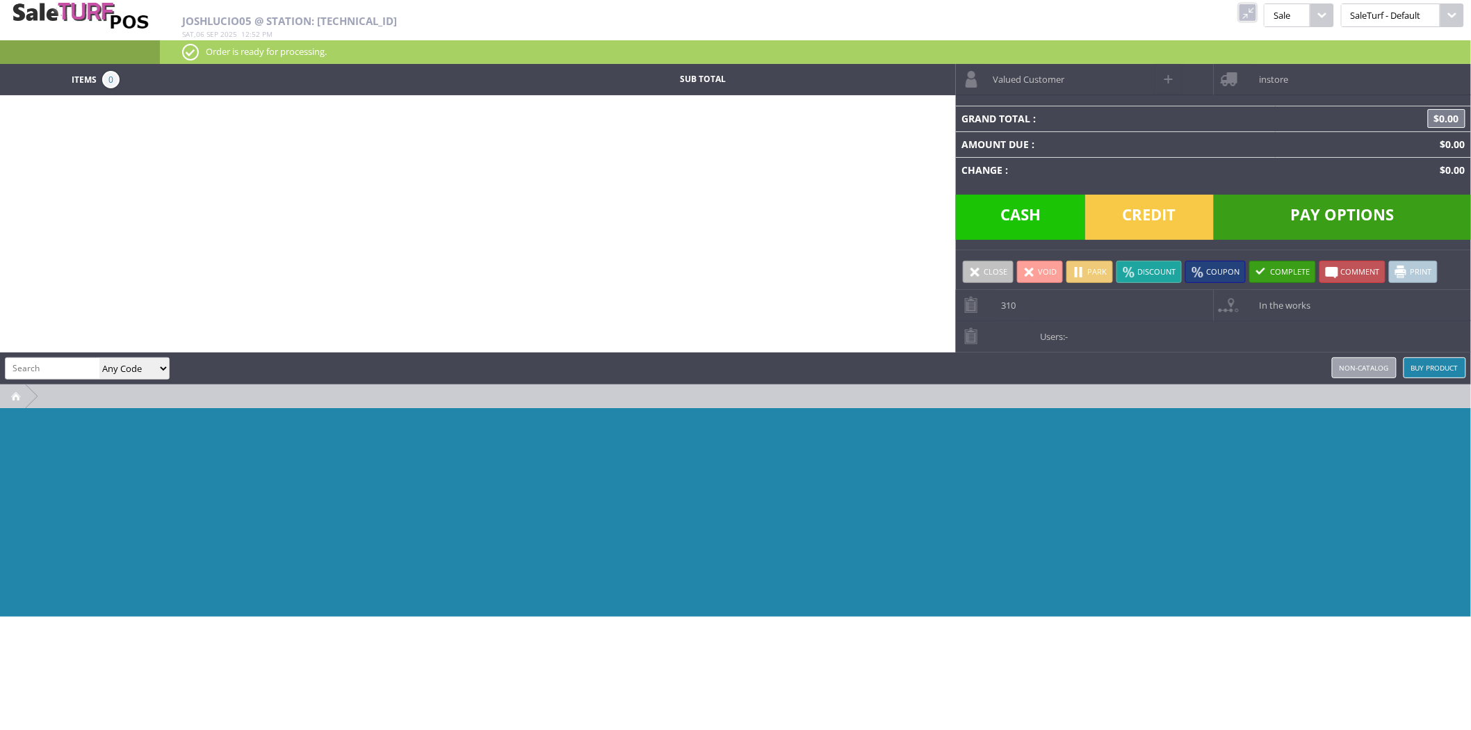
click at [1031, 81] on span "Valued Customer" at bounding box center [1025, 75] width 79 height 22
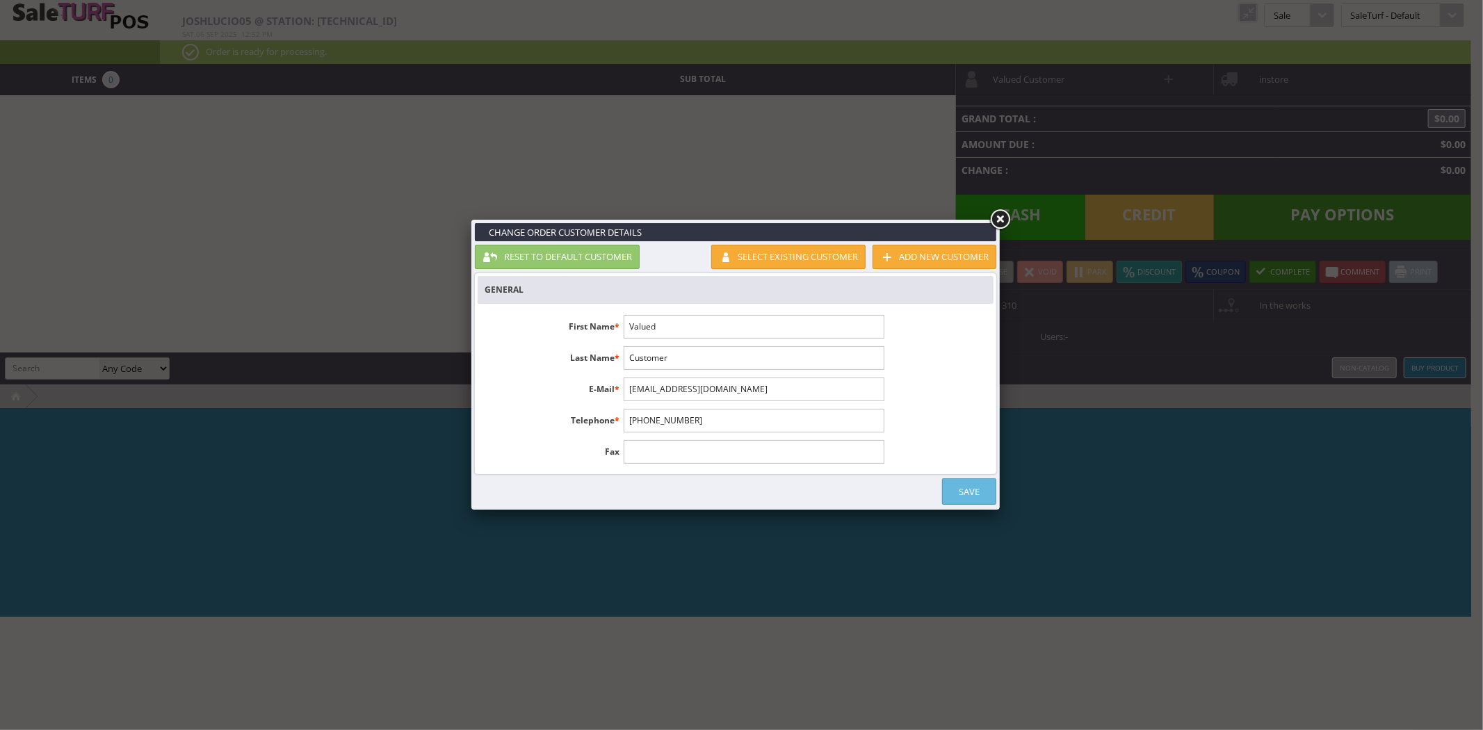
click at [822, 261] on link "Select existing customer" at bounding box center [788, 257] width 154 height 24
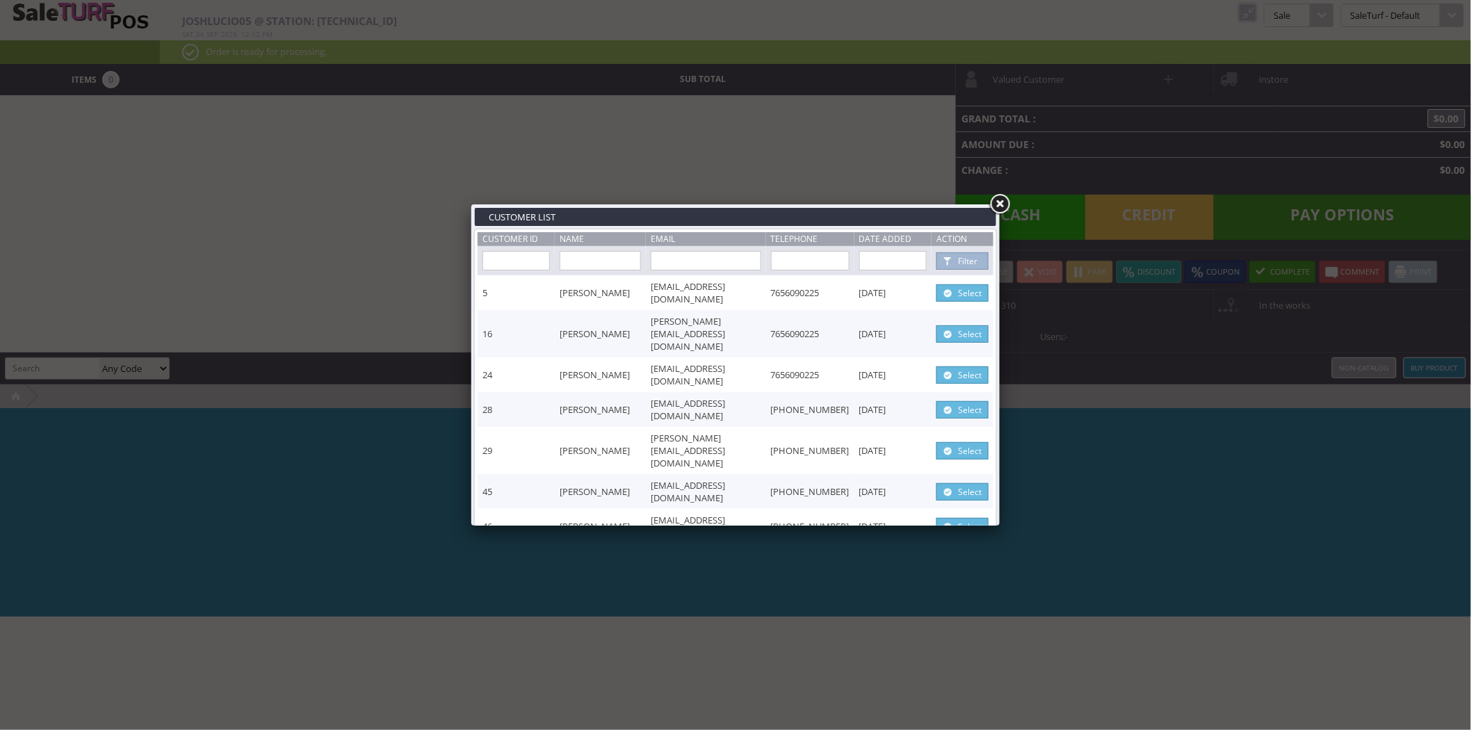
click at [651, 266] on input "text" at bounding box center [706, 260] width 111 height 19
click at [612, 257] on input "text" at bounding box center [600, 260] width 81 height 19
type input "Richard Treleaven"
click at [943, 266] on span at bounding box center [948, 261] width 14 height 15
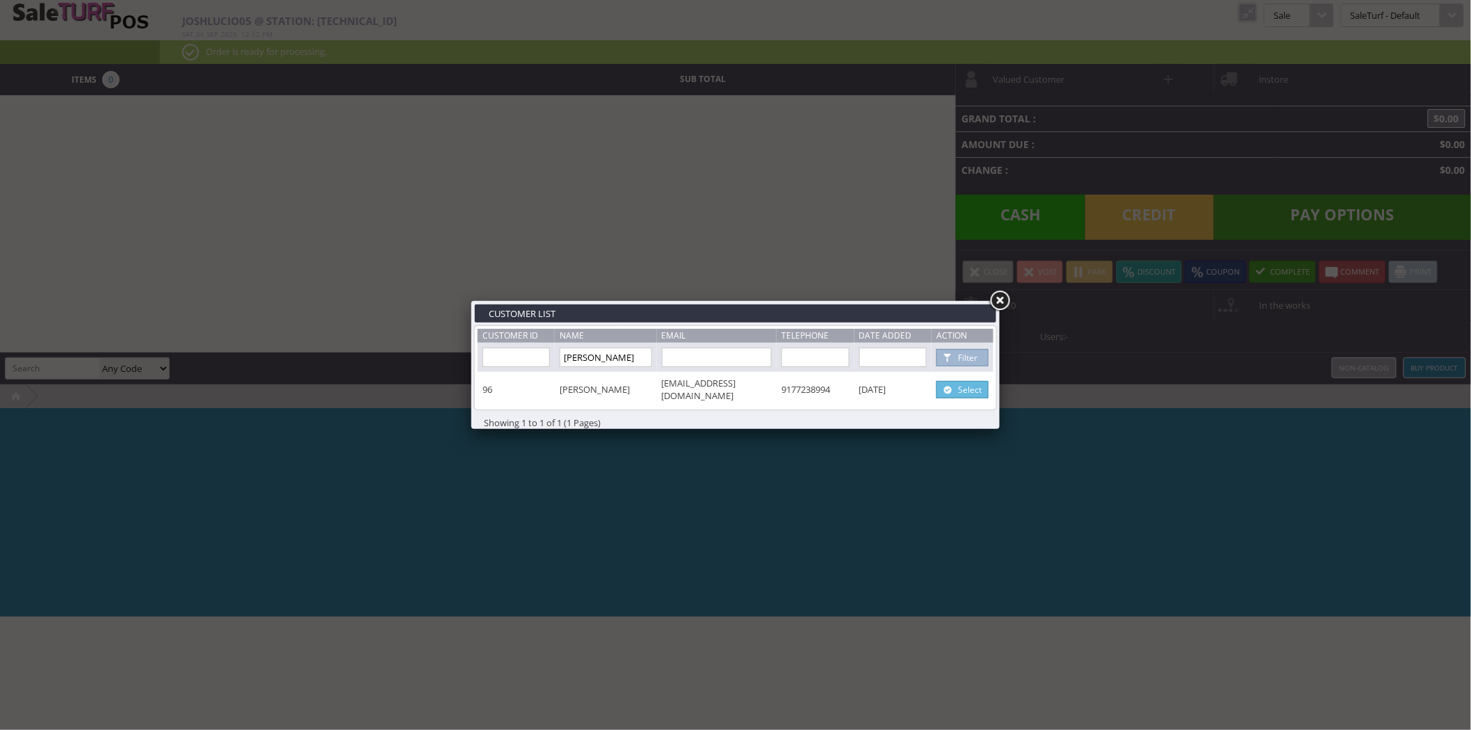
click at [960, 386] on link "Select" at bounding box center [962, 389] width 52 height 17
type input "Richard"
type input "Treleaven"
type input "rich@djpill.com"
type input "9177238994"
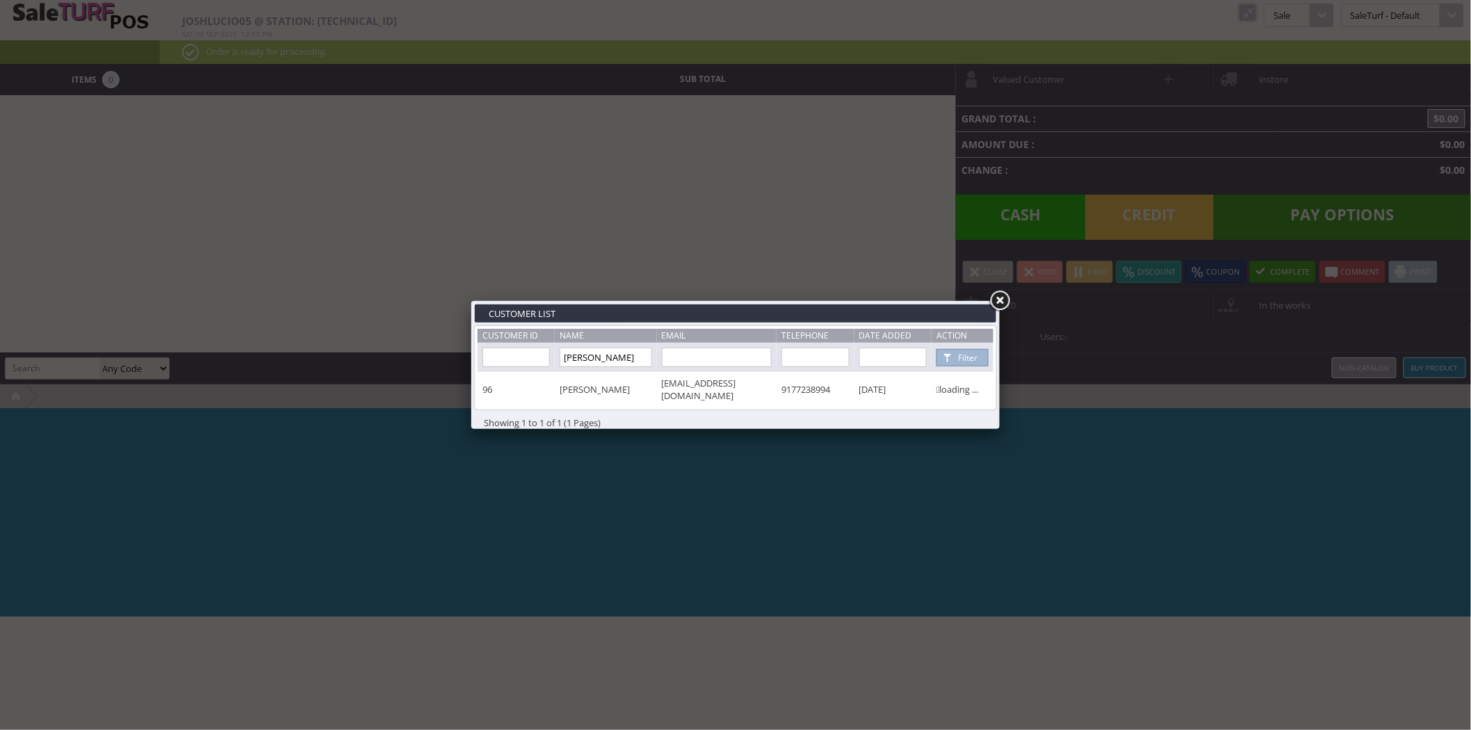
select select "1"
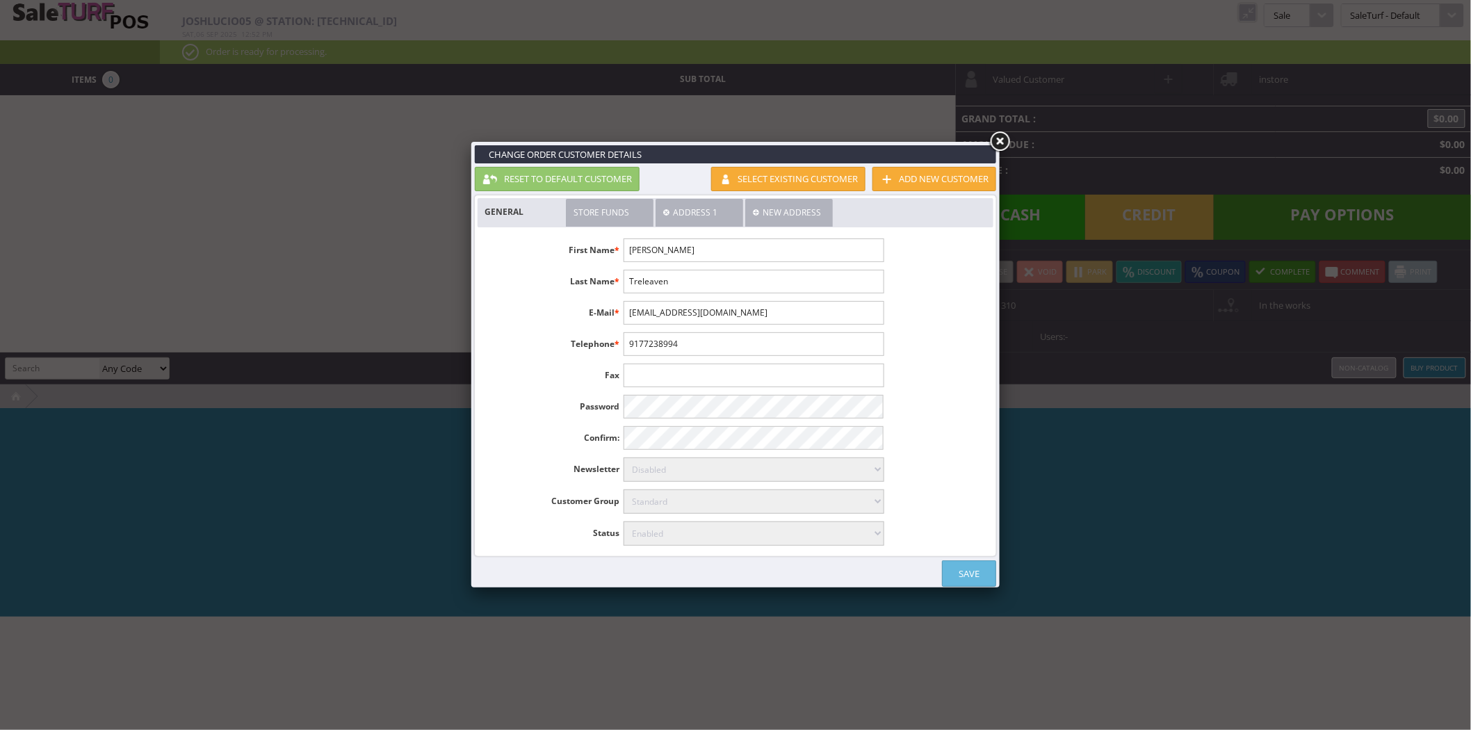
click at [972, 569] on link "Save" at bounding box center [969, 573] width 54 height 26
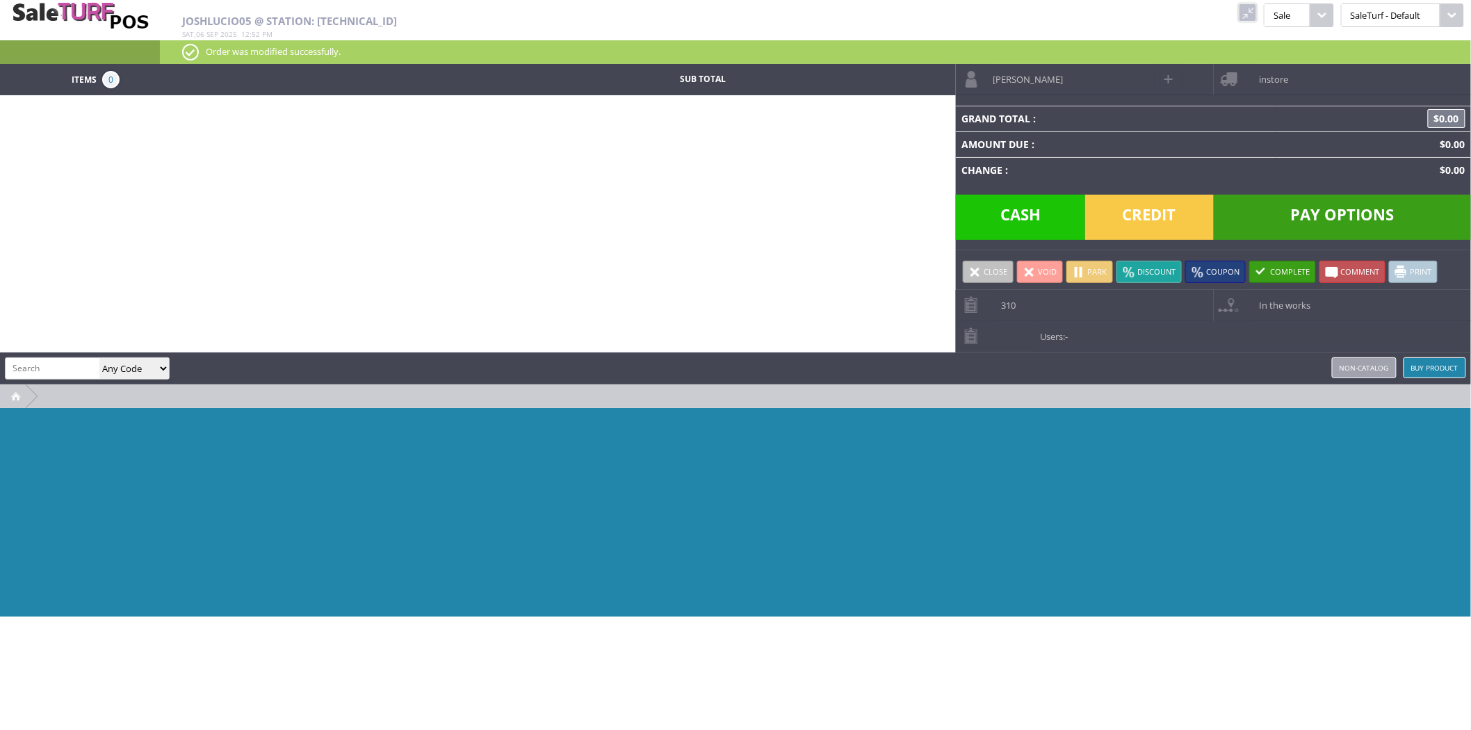
click at [68, 365] on input "search" at bounding box center [53, 368] width 94 height 20
type input "mem"
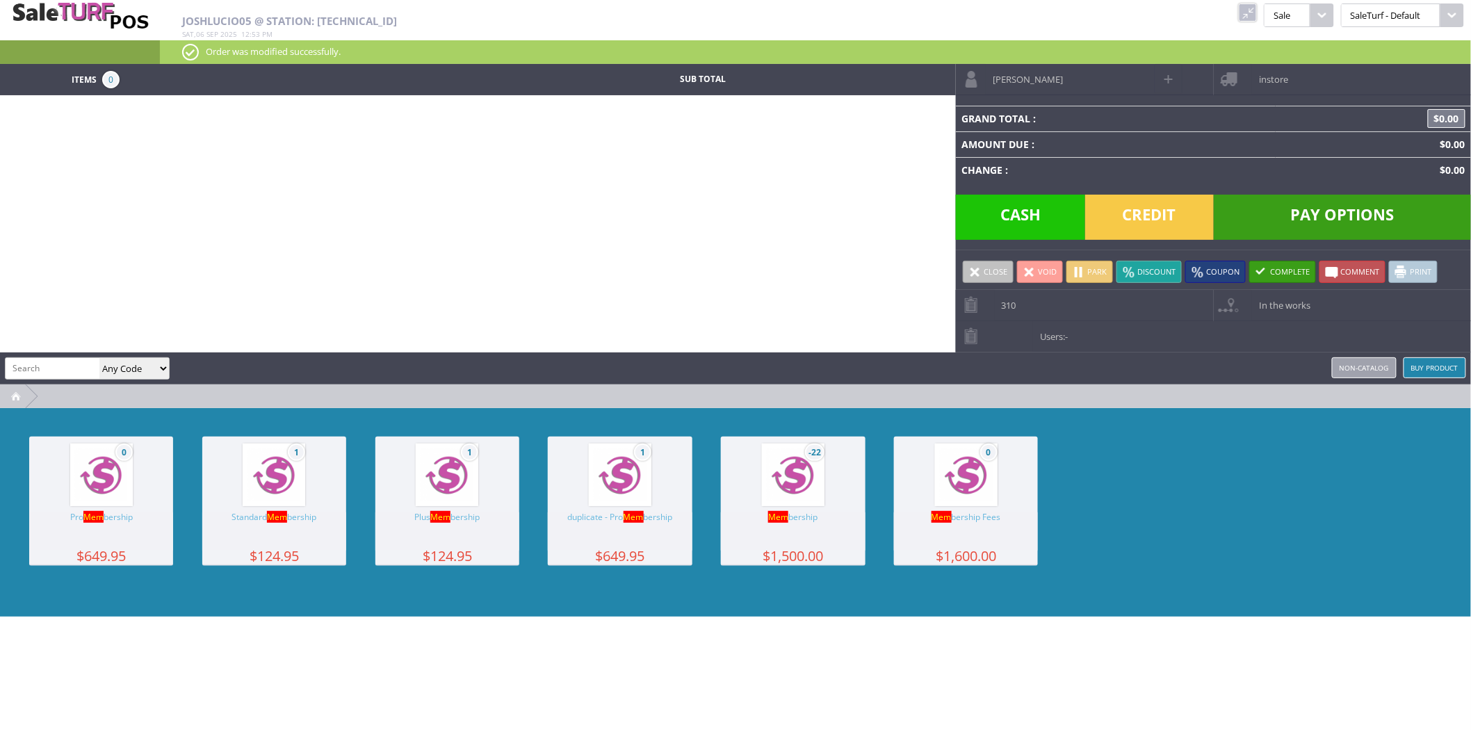
click at [794, 483] on img at bounding box center [793, 475] width 53 height 53
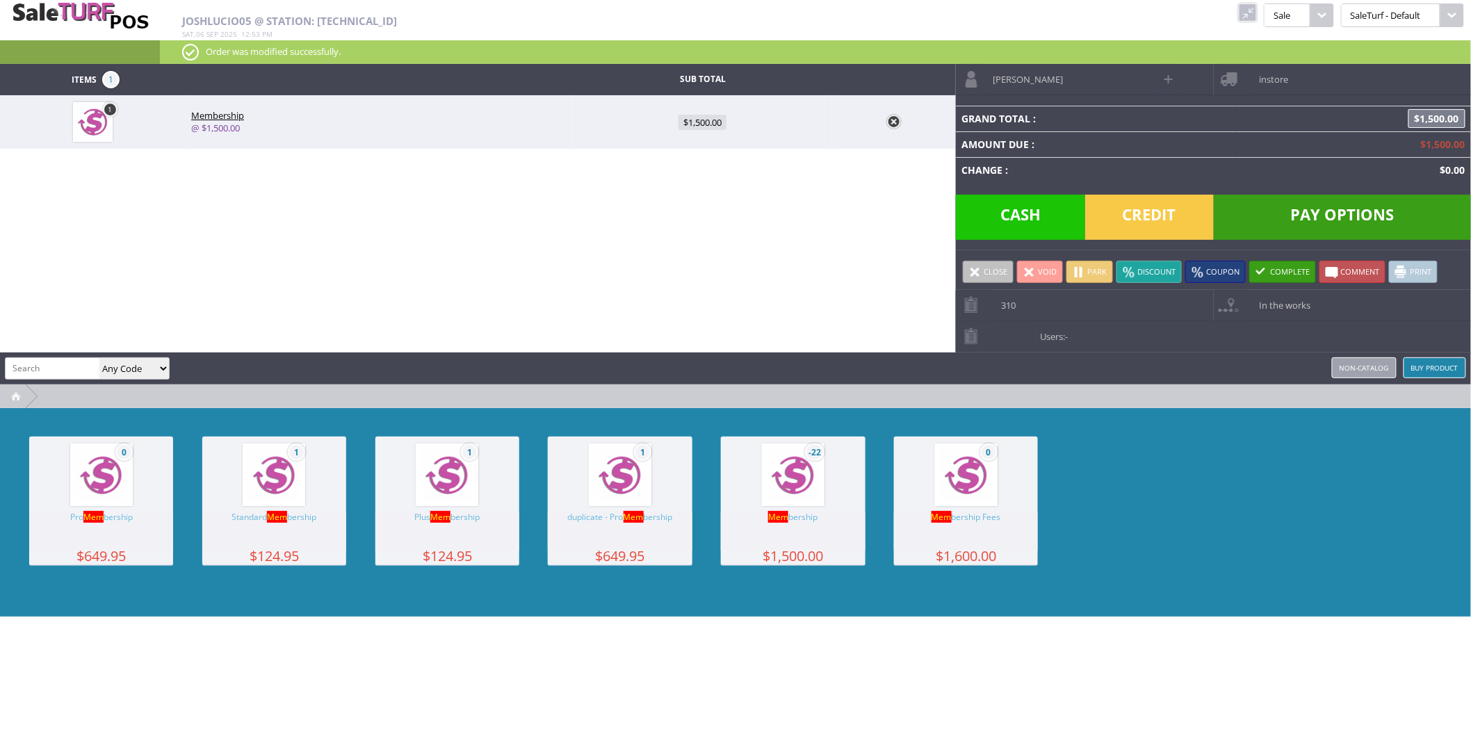
click at [703, 128] on span "$1,500.00" at bounding box center [702, 122] width 48 height 15
type input "1500"
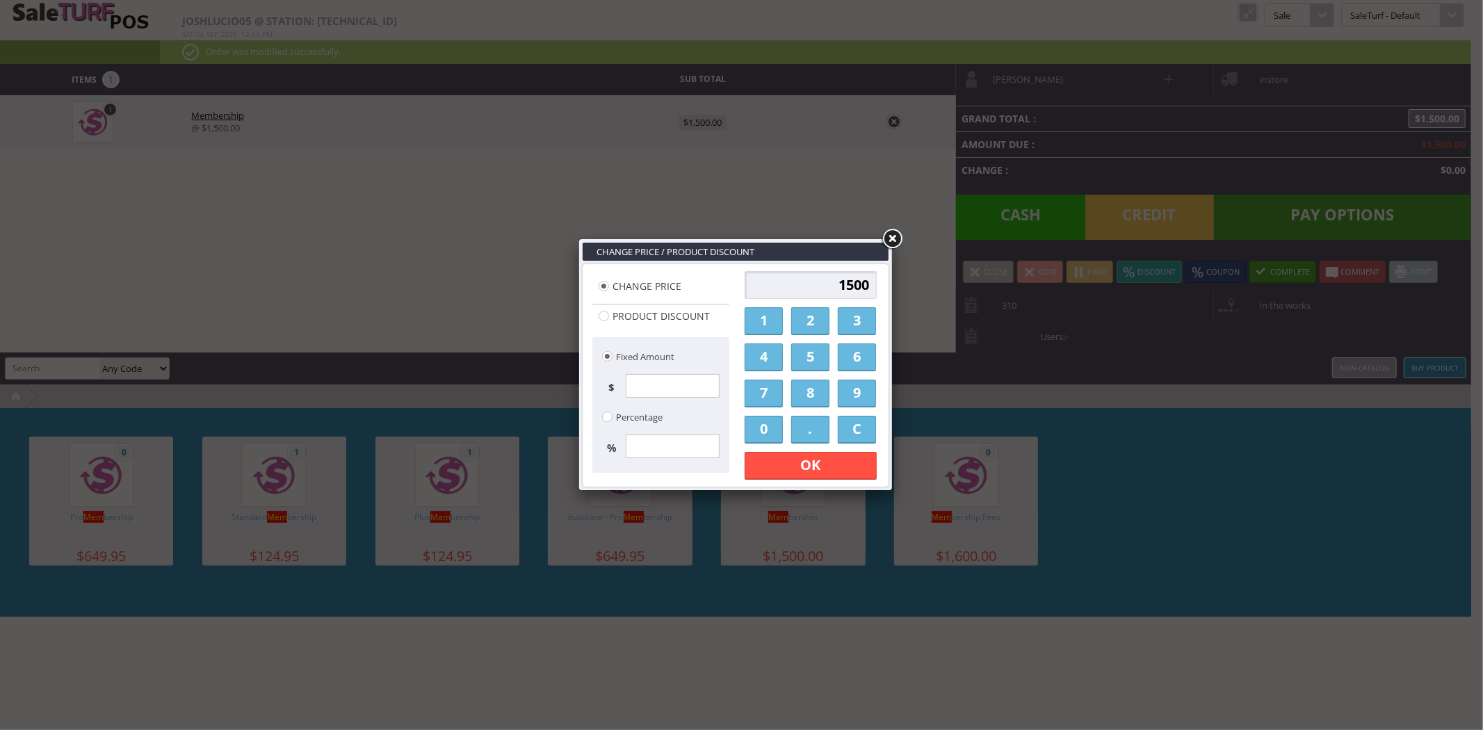
click at [796, 274] on input "1500" at bounding box center [810, 285] width 132 height 28
type input "100.00"
click at [829, 464] on link "OK" at bounding box center [810, 466] width 132 height 28
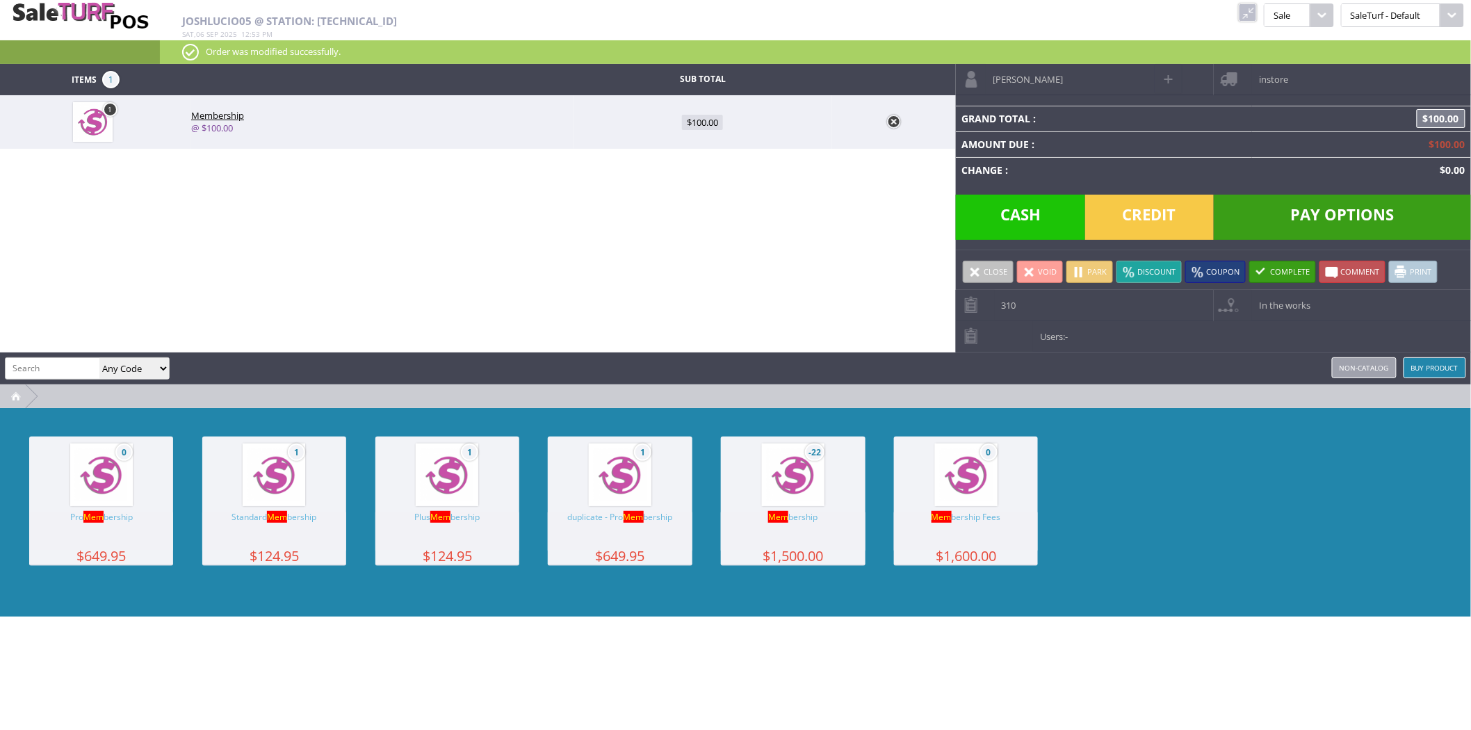
click at [1133, 216] on span "Credit" at bounding box center [1149, 217] width 129 height 45
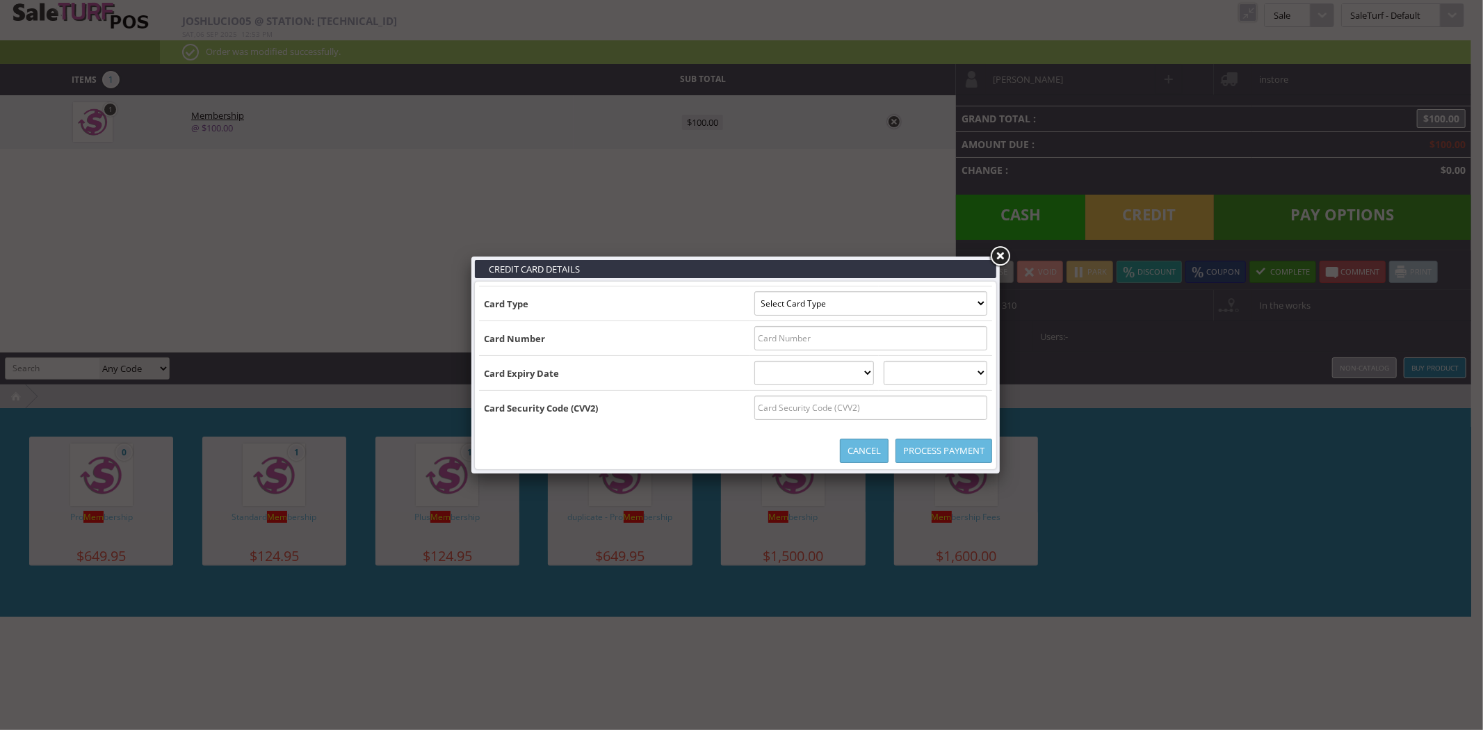
click at [842, 300] on select "Select Card Type Visa MasterCard Discover Card American Express Maestro Solo" at bounding box center [870, 303] width 233 height 24
select select "VISA"
click at [754, 291] on select "Select Card Type Visa MasterCard Discover Card American Express Maestro Solo" at bounding box center [870, 303] width 233 height 24
click at [820, 341] on input "text" at bounding box center [870, 338] width 233 height 24
paste input "4246315313755447"
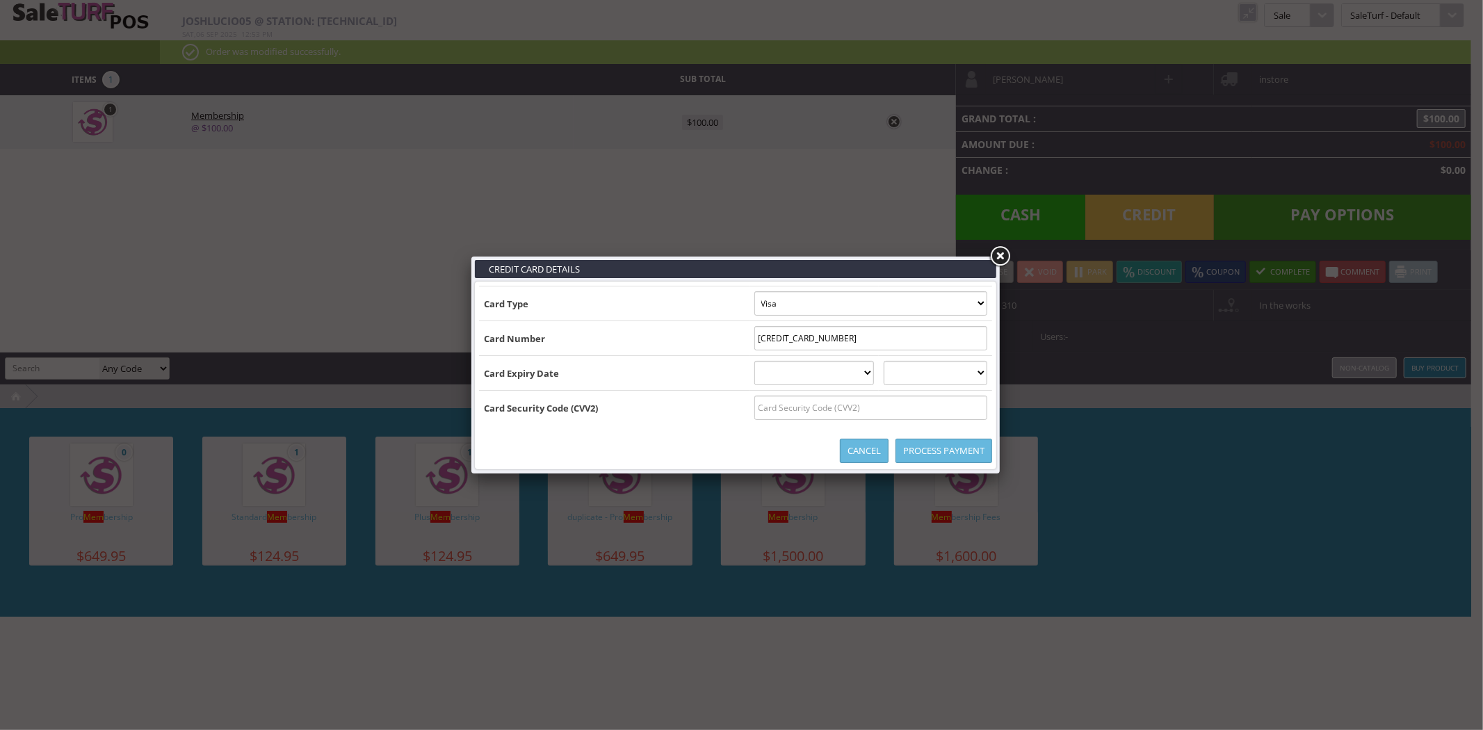
type input "4246315313755447"
click at [769, 380] on select "01 January 02 February 03 March 04 April 05 May 06 June 07 July 08 August 09 Se…" at bounding box center [814, 373] width 120 height 24
select select "12"
click at [754, 361] on select "01 January 02 February 03 March 04 April 05 May 06 June 07 July 08 August 09 Se…" at bounding box center [814, 373] width 120 height 24
click at [904, 370] on select "2025 2026 2027 2028 2029 2030 2031 2032 2033 2034 2035" at bounding box center [936, 373] width 104 height 24
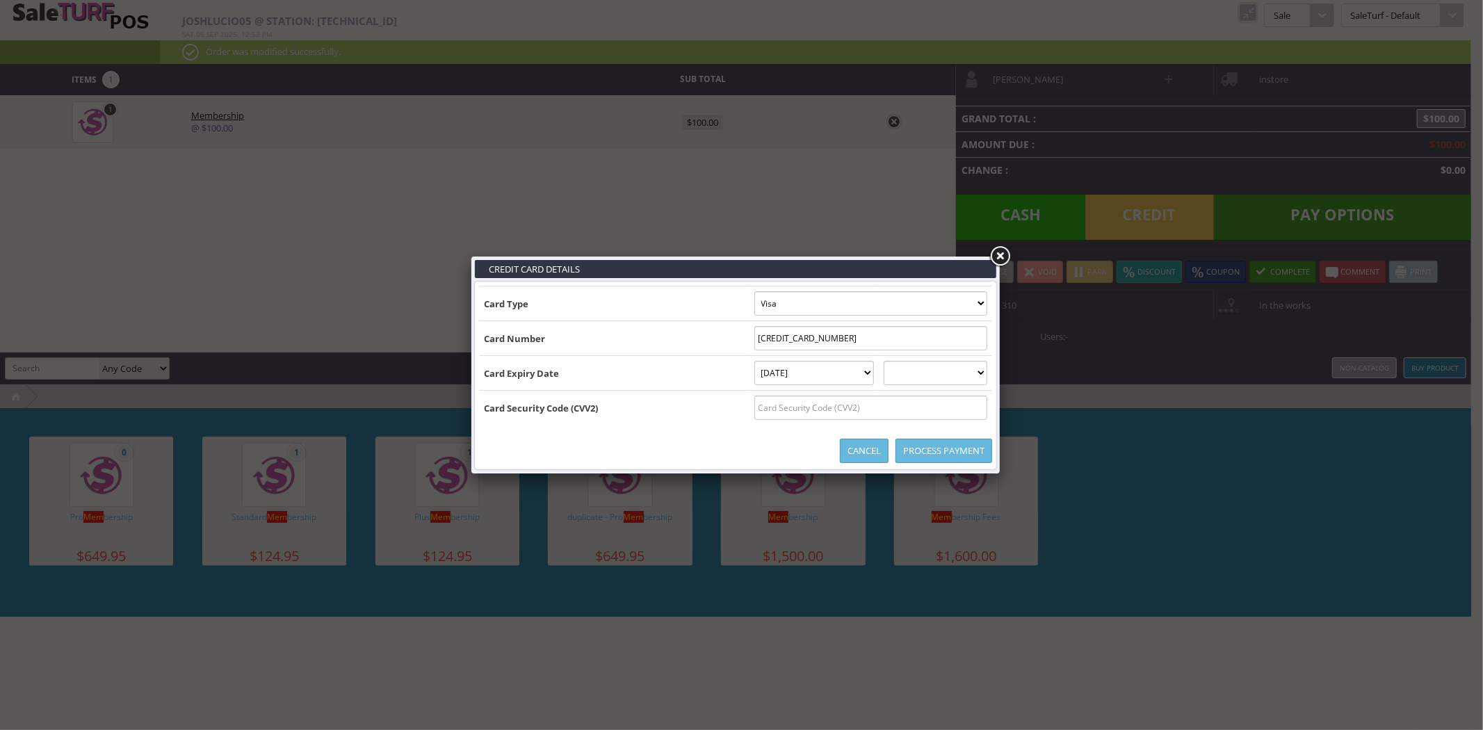
select select "2027"
click at [897, 361] on select "2025 2026 2027 2028 2029 2030 2031 2032 2033 2034 2035" at bounding box center [936, 373] width 104 height 24
click at [844, 410] on input "text" at bounding box center [870, 408] width 233 height 24
paste input "653"
type input "653"
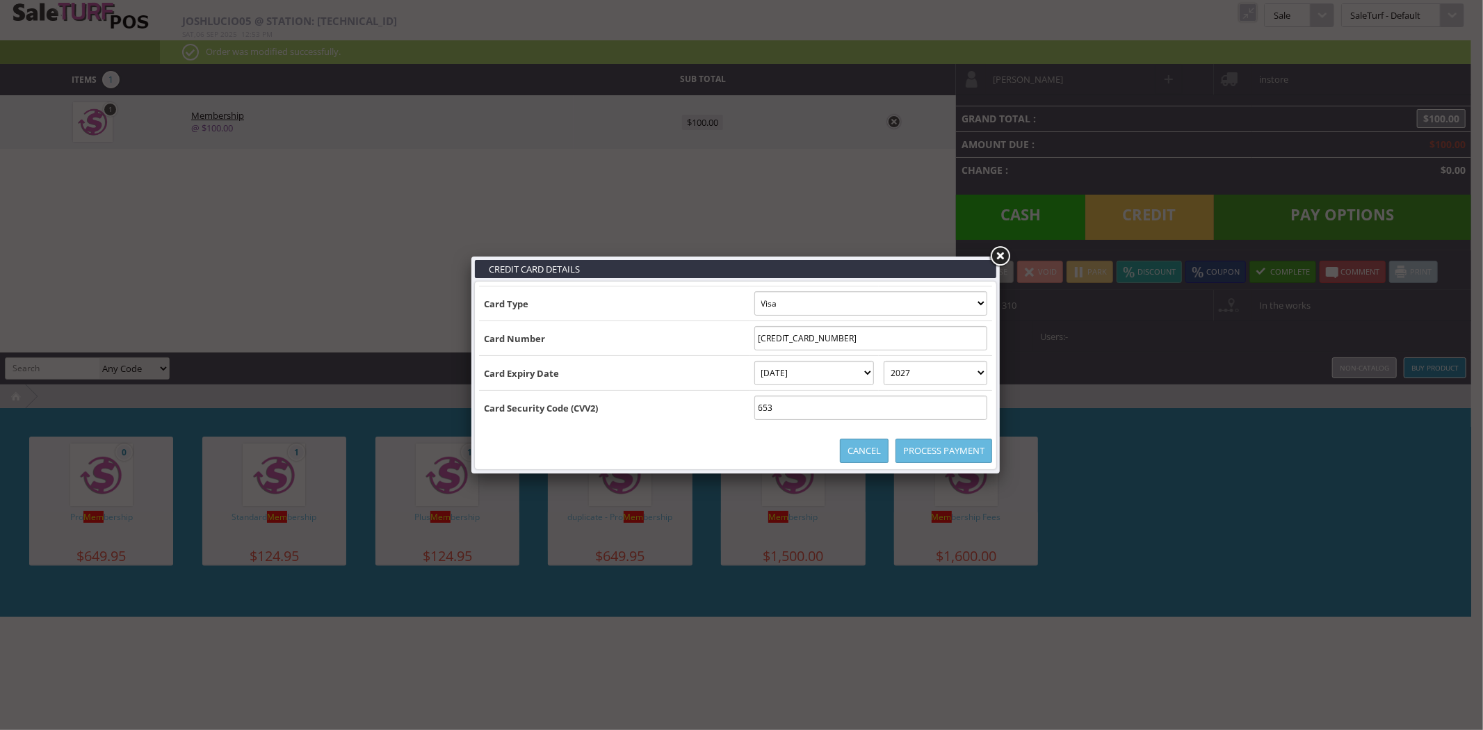
click at [960, 448] on link "Process Payment" at bounding box center [943, 451] width 97 height 24
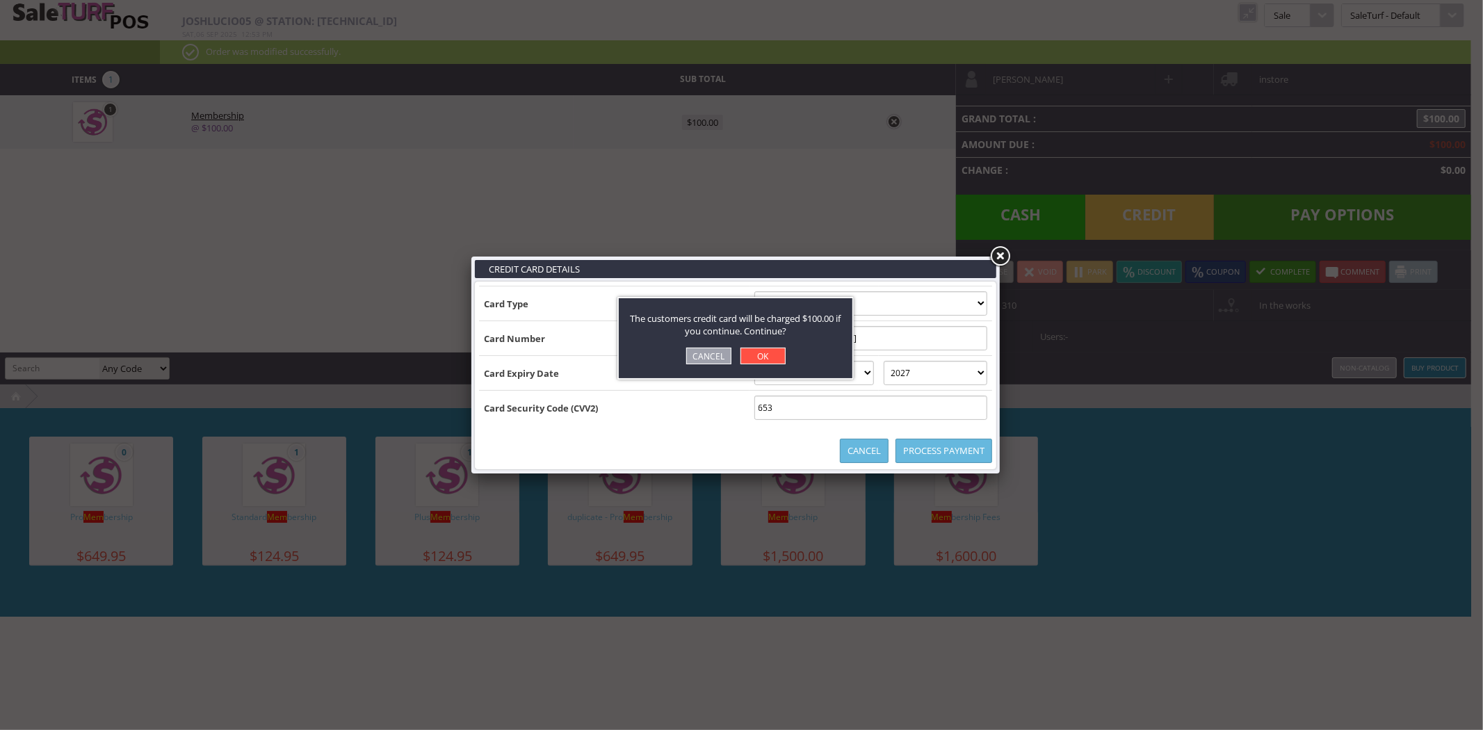
click at [769, 356] on link "OK" at bounding box center [762, 356] width 45 height 17
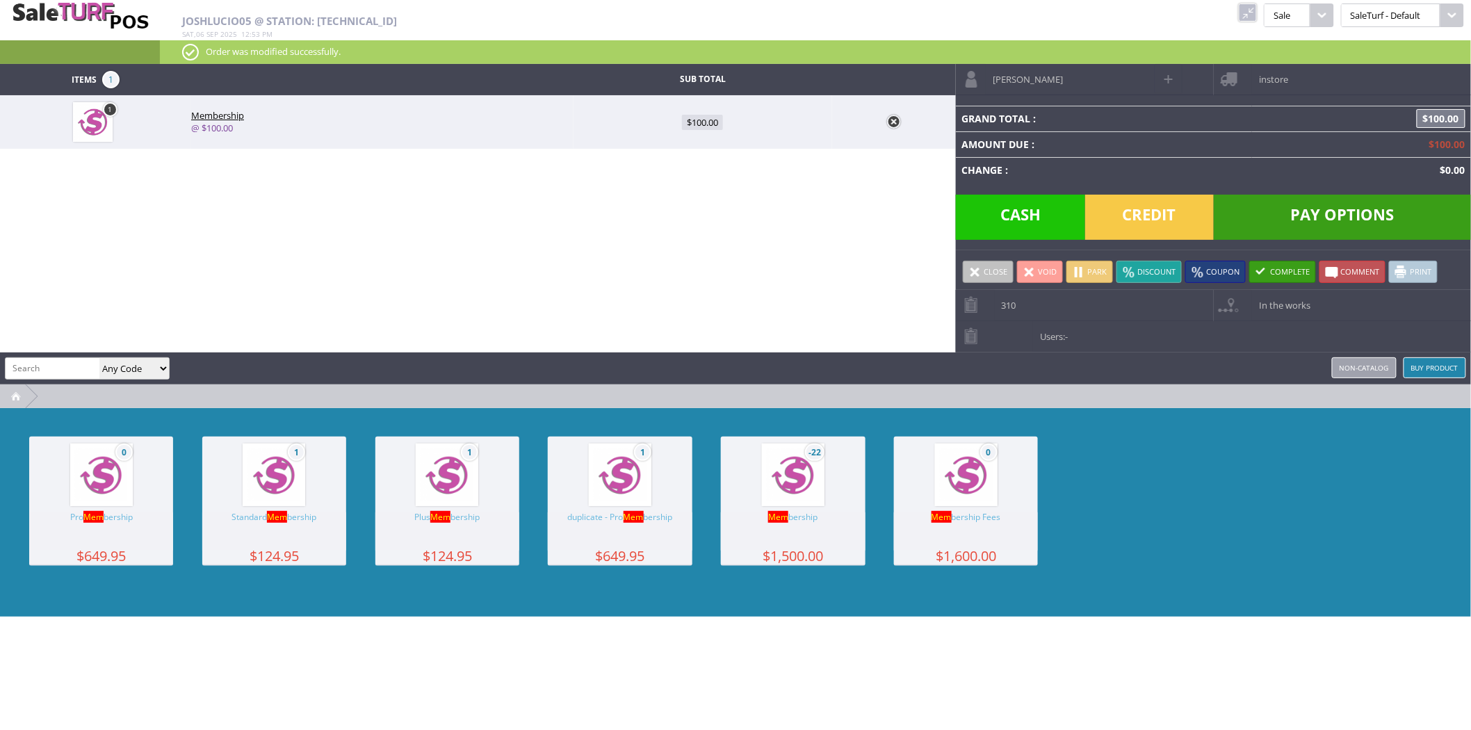
type input "0"
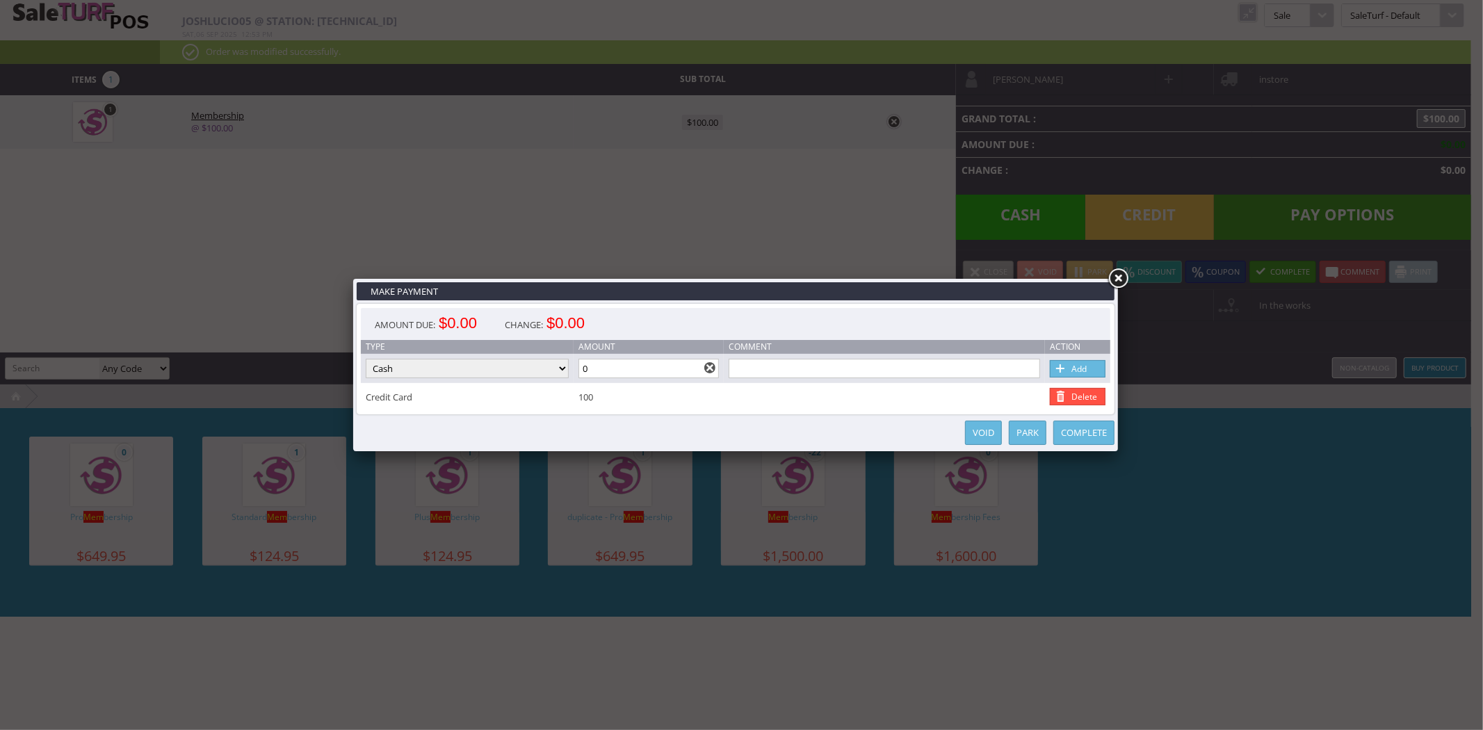
click at [1080, 436] on link "Complete" at bounding box center [1083, 433] width 61 height 24
